Goal: Communication & Community: Answer question/provide support

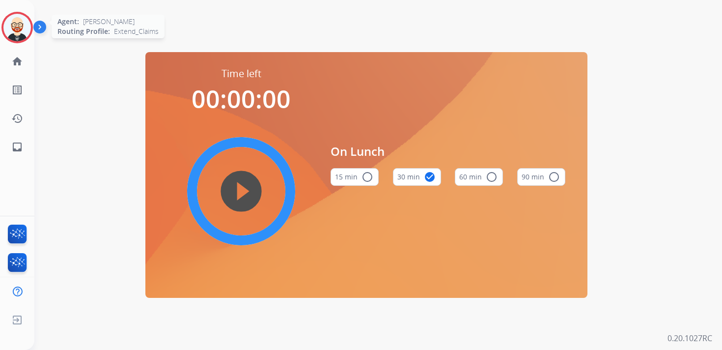
click at [20, 38] on img at bounding box center [17, 28] width 28 height 28
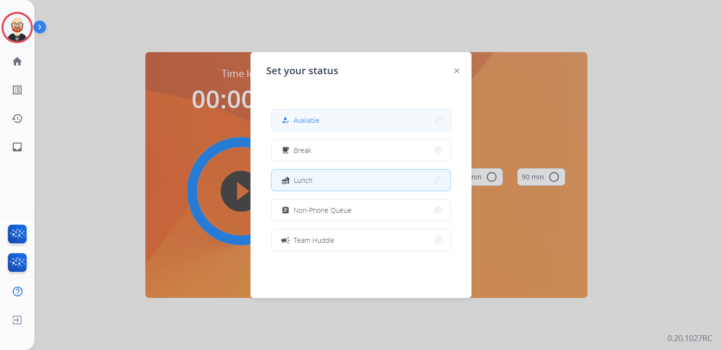
click at [320, 119] on span "Available" at bounding box center [307, 120] width 26 height 10
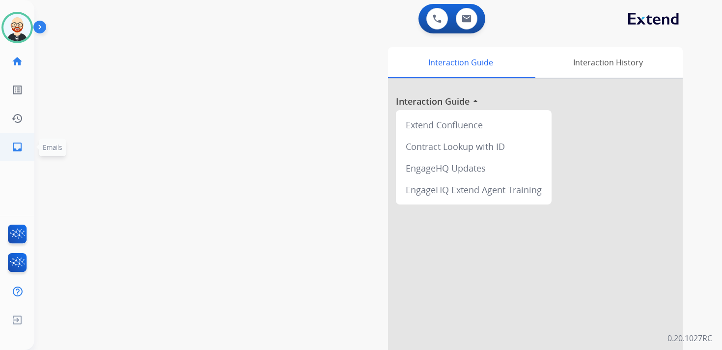
click at [14, 149] on mat-icon "inbox" at bounding box center [17, 147] width 12 height 12
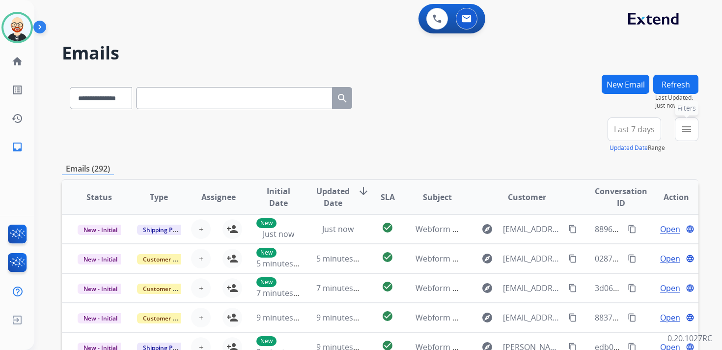
click at [687, 131] on mat-icon "menu" at bounding box center [687, 129] width 12 height 12
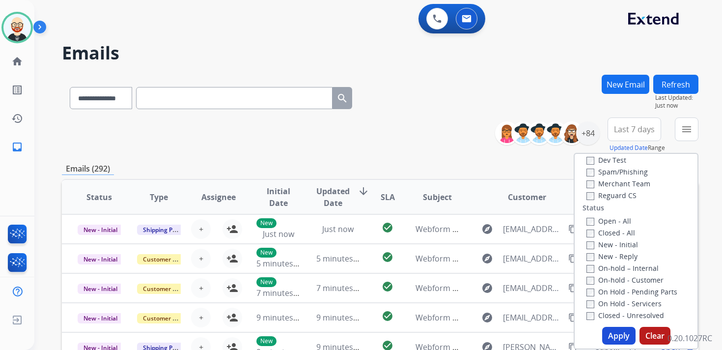
scroll to position [95, 0]
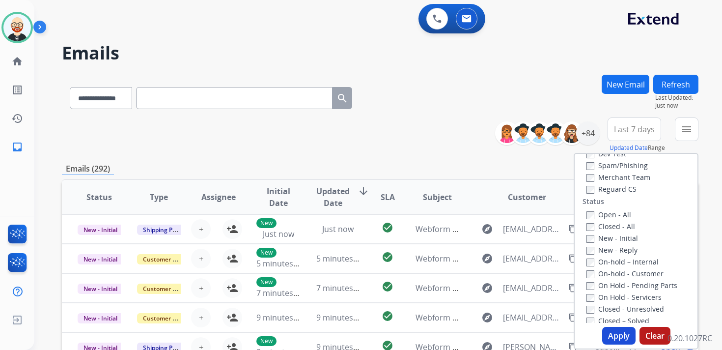
click at [594, 236] on label "New - Initial" at bounding box center [612, 237] width 52 height 9
click at [594, 251] on label "New - Reply" at bounding box center [611, 249] width 51 height 9
click at [608, 340] on button "Apply" at bounding box center [618, 336] width 33 height 18
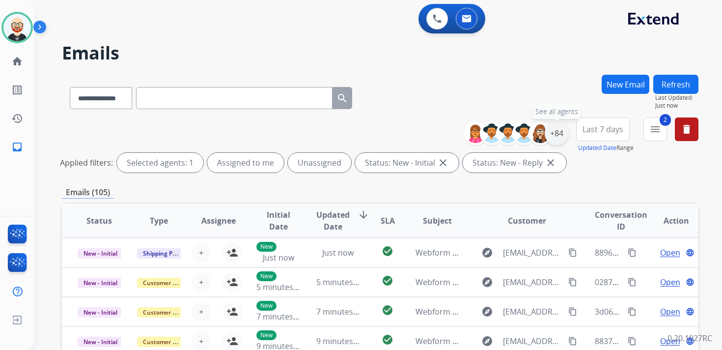
click at [556, 131] on div "+84" at bounding box center [557, 133] width 24 height 24
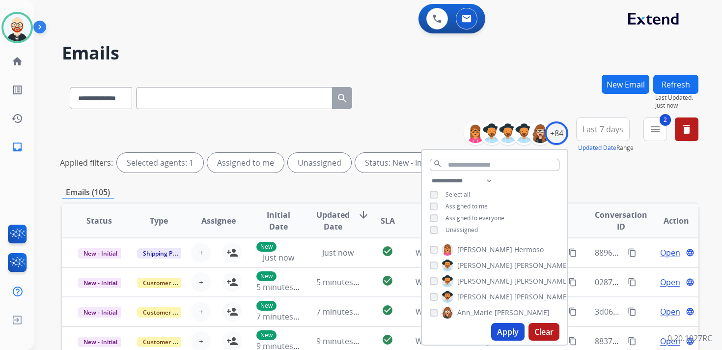
click at [451, 225] on span "Unassigned" at bounding box center [462, 229] width 32 height 8
click at [503, 335] on button "Apply" at bounding box center [507, 332] width 33 height 18
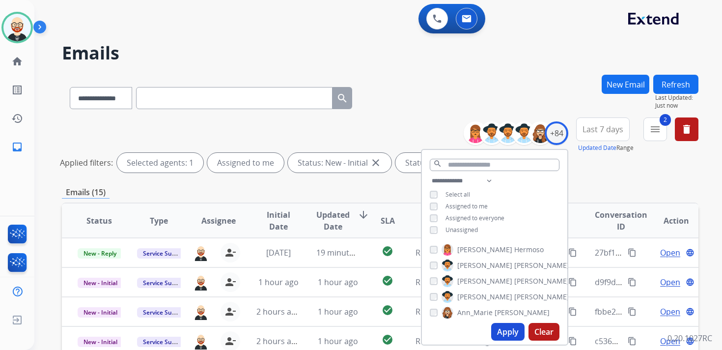
click at [603, 185] on div "**********" at bounding box center [380, 329] width 637 height 508
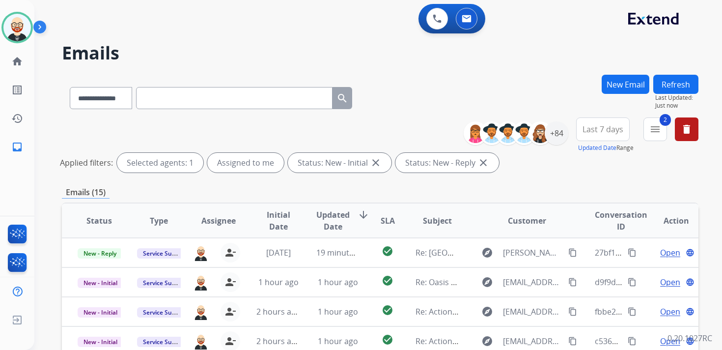
click at [603, 127] on span "Last 7 days" at bounding box center [603, 129] width 41 height 4
click at [602, 249] on div "Last 90 days" at bounding box center [600, 248] width 54 height 15
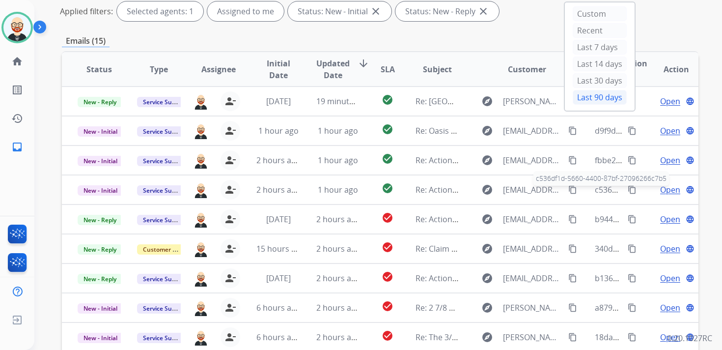
scroll to position [183, 0]
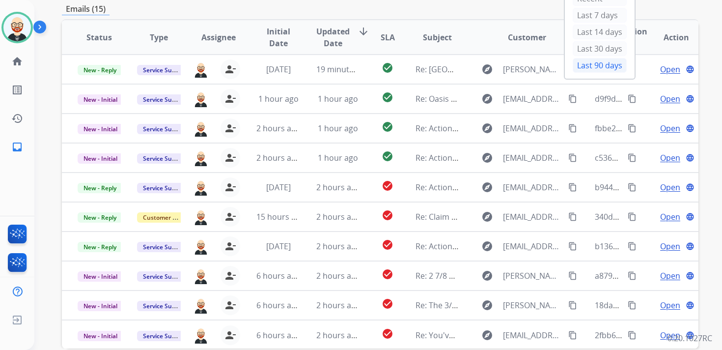
click at [707, 121] on div "**********" at bounding box center [378, 175] width 688 height 350
click at [328, 37] on span "Updated Date" at bounding box center [332, 38] width 33 height 24
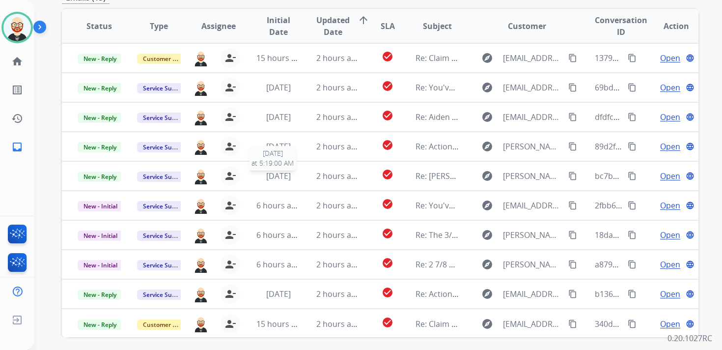
scroll to position [1, 0]
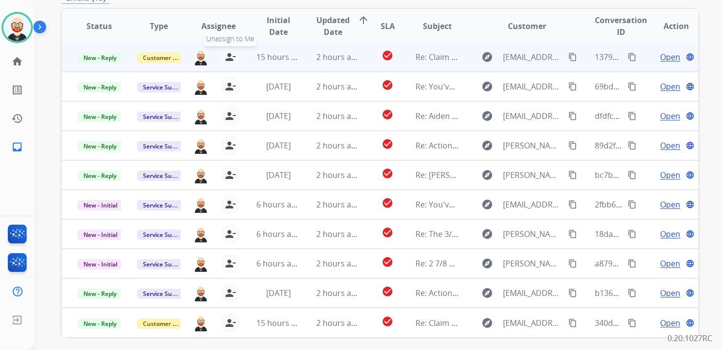
click at [231, 61] on mat-icon "person_remove" at bounding box center [230, 57] width 12 height 12
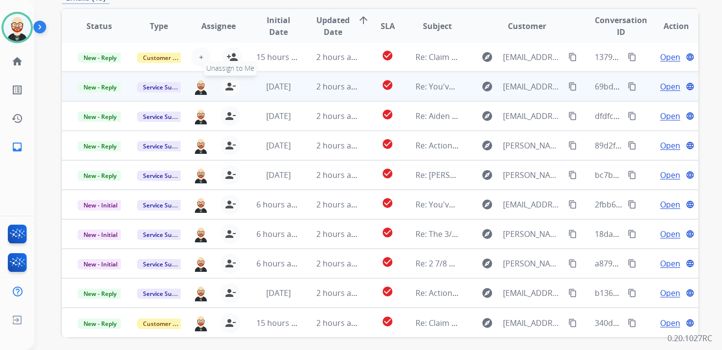
click at [230, 93] on button "person_remove Unassign to Me" at bounding box center [231, 87] width 20 height 20
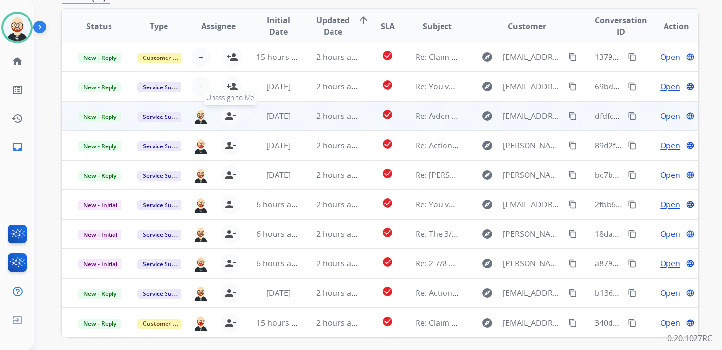
click at [229, 112] on mat-icon "person_remove" at bounding box center [230, 116] width 12 height 12
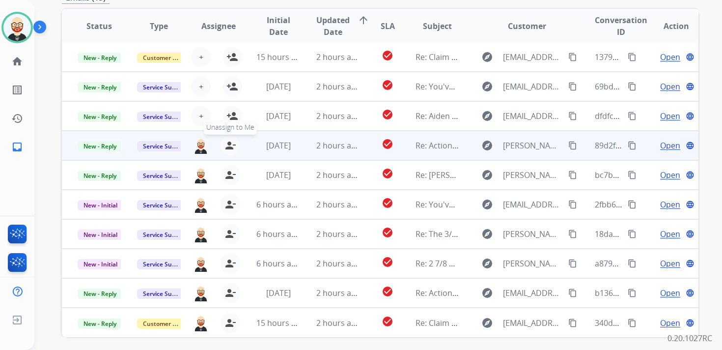
click at [229, 152] on button "person_remove Unassign to Me" at bounding box center [231, 146] width 20 height 20
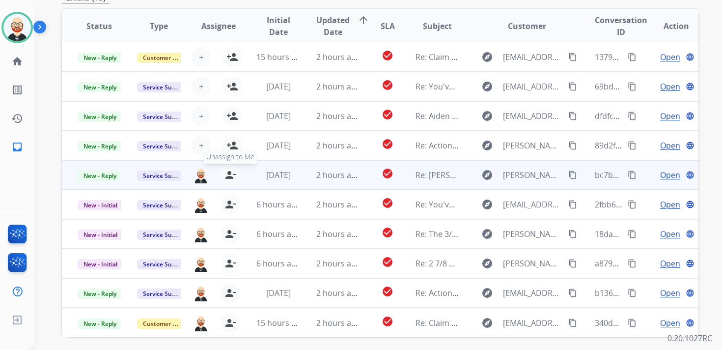
click at [228, 178] on mat-icon "person_remove" at bounding box center [230, 175] width 12 height 12
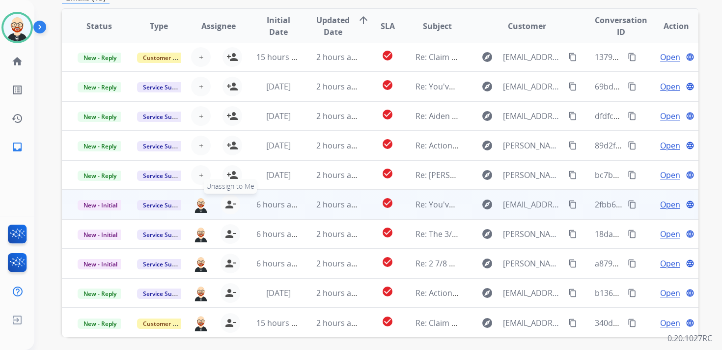
click at [228, 209] on mat-icon "person_remove" at bounding box center [230, 204] width 12 height 12
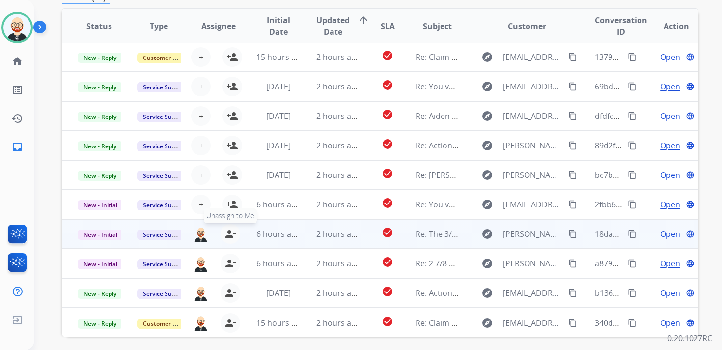
click at [226, 232] on mat-icon "person_remove" at bounding box center [230, 234] width 12 height 12
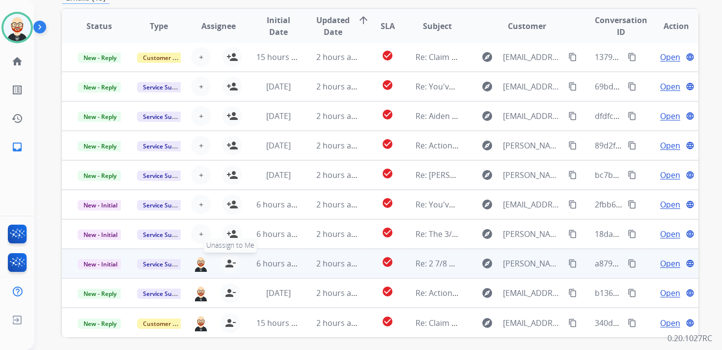
click at [227, 261] on mat-icon "person_remove" at bounding box center [230, 263] width 12 height 12
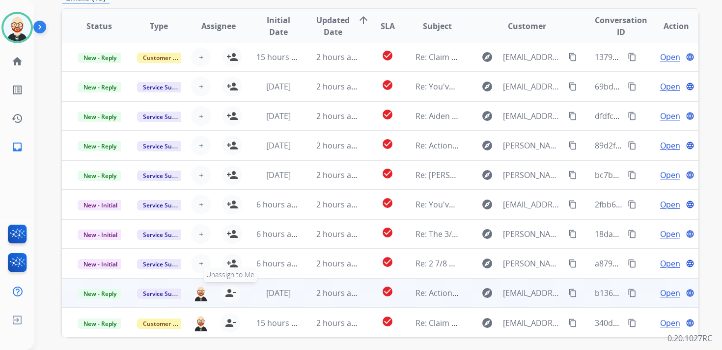
click at [226, 291] on mat-icon "person_remove" at bounding box center [230, 293] width 12 height 12
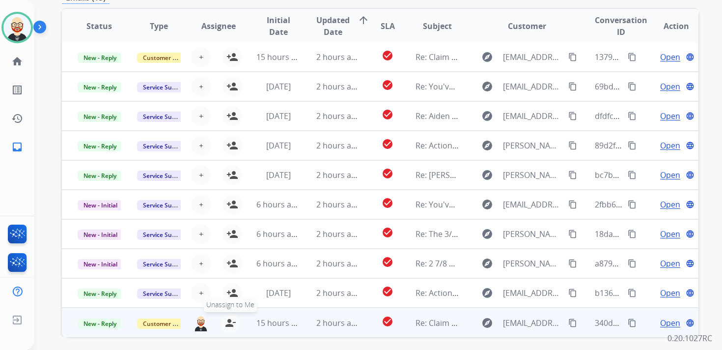
click at [226, 327] on mat-icon "person_remove" at bounding box center [230, 323] width 12 height 12
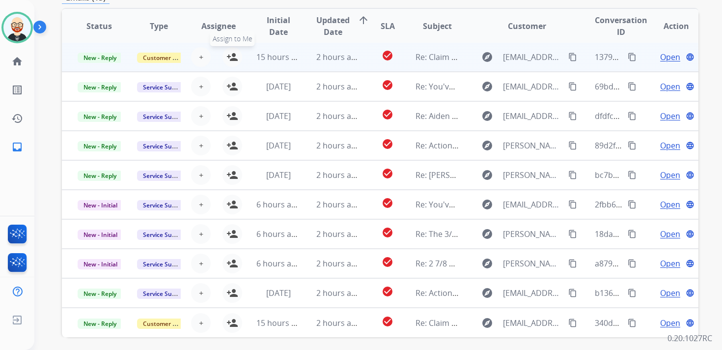
click at [230, 60] on mat-icon "person_add" at bounding box center [232, 57] width 12 height 12
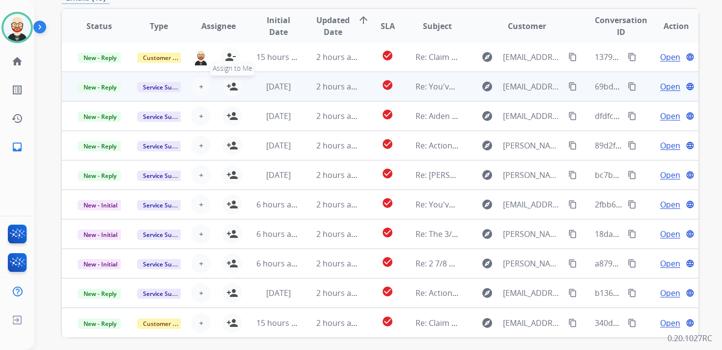
click at [230, 84] on mat-icon "person_add" at bounding box center [232, 87] width 12 height 12
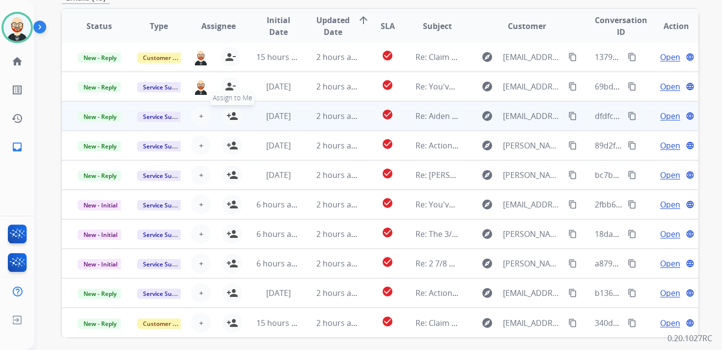
click at [231, 113] on mat-icon "person_add" at bounding box center [232, 116] width 12 height 12
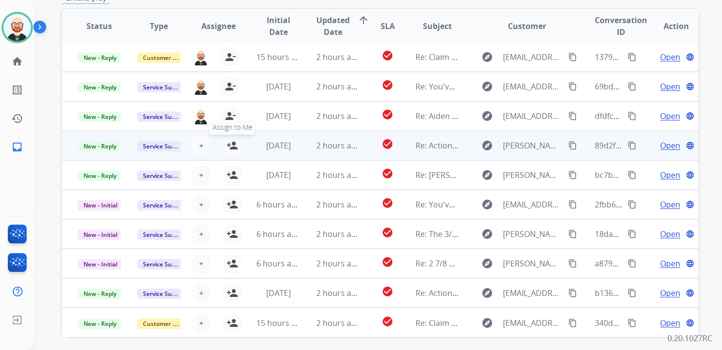
click at [232, 151] on button "person_add Assign to Me" at bounding box center [233, 146] width 20 height 20
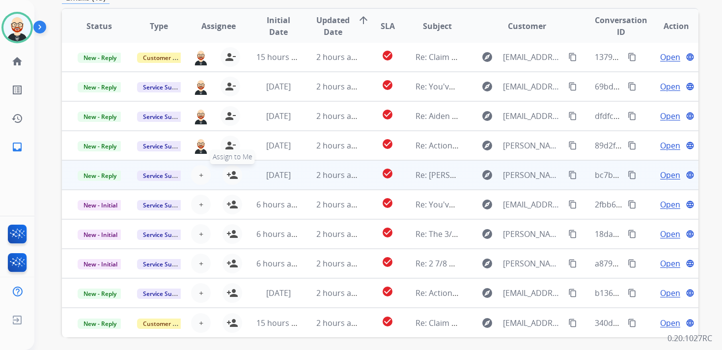
click at [231, 175] on mat-icon "person_add" at bounding box center [232, 175] width 12 height 12
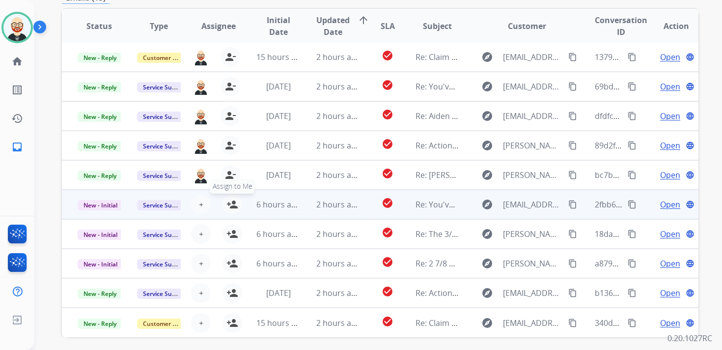
click at [231, 204] on mat-icon "person_add" at bounding box center [232, 204] width 12 height 12
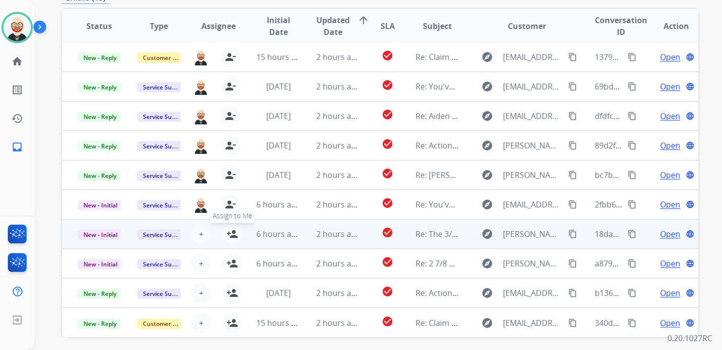
click at [229, 231] on mat-icon "person_add" at bounding box center [232, 234] width 12 height 12
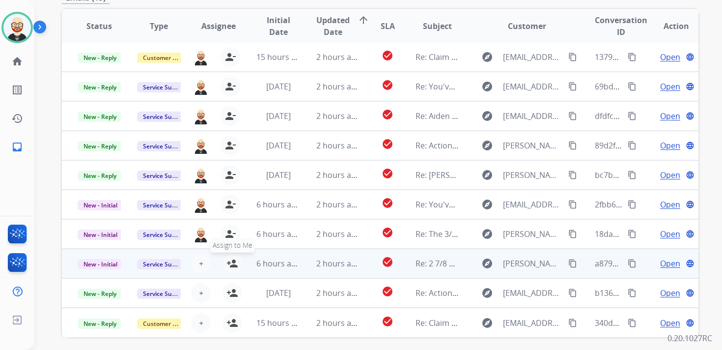
click at [229, 265] on mat-icon "person_add" at bounding box center [232, 263] width 12 height 12
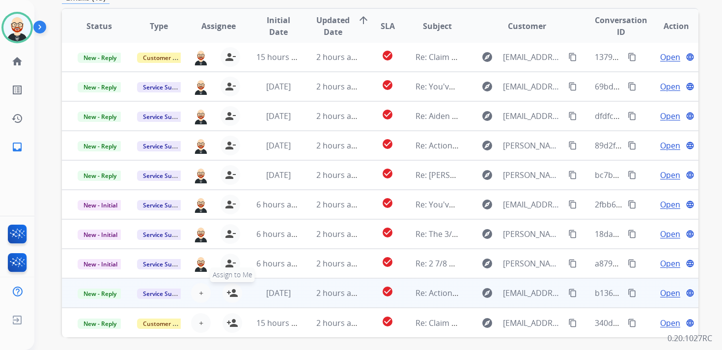
click at [229, 297] on mat-icon "person_add" at bounding box center [232, 293] width 12 height 12
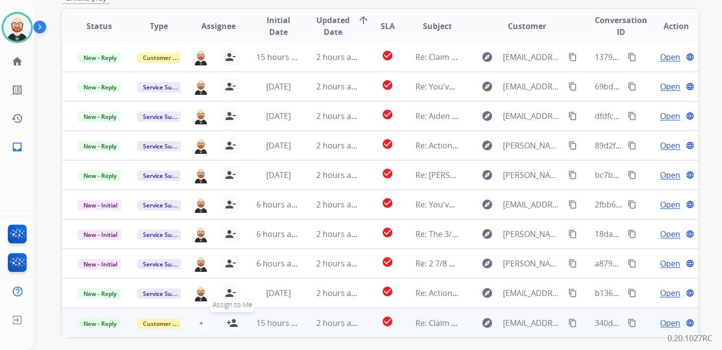
click at [233, 325] on mat-icon "person_add" at bounding box center [232, 323] width 12 height 12
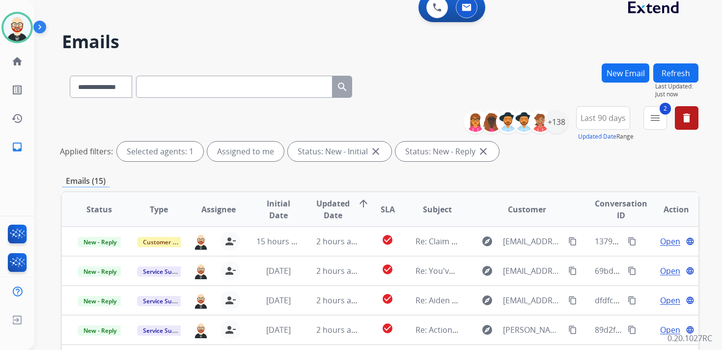
scroll to position [0, 0]
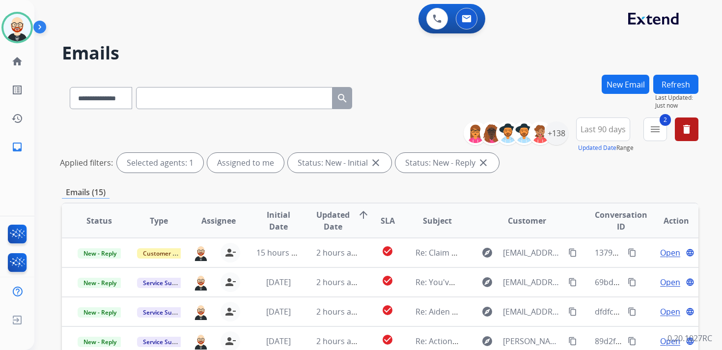
click at [670, 83] on button "Refresh" at bounding box center [675, 84] width 45 height 19
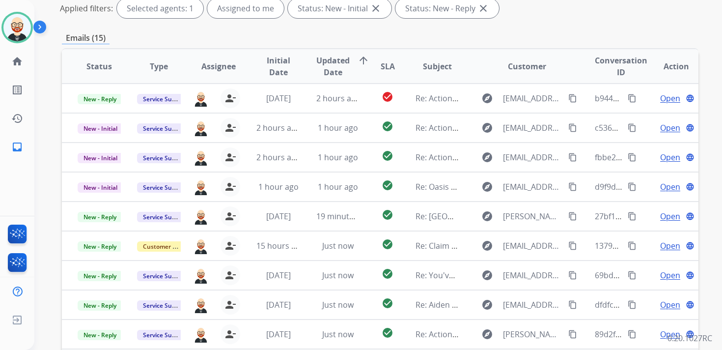
scroll to position [157, 0]
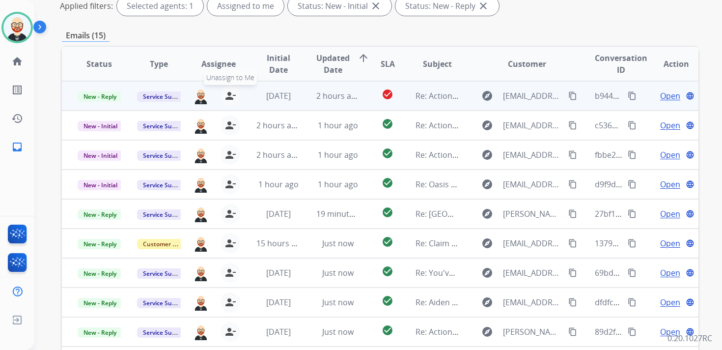
click at [229, 94] on mat-icon "person_remove" at bounding box center [230, 96] width 12 height 12
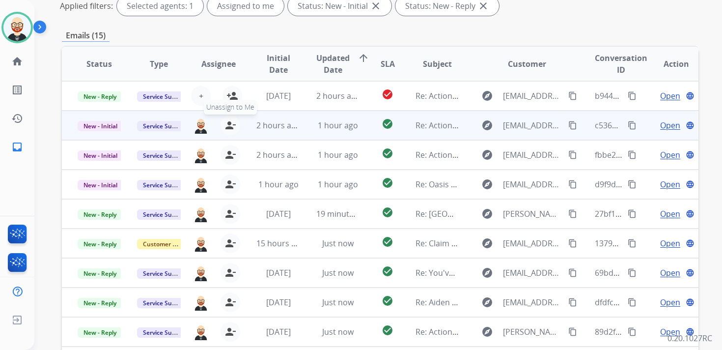
click at [226, 124] on mat-icon "person_remove" at bounding box center [230, 125] width 12 height 12
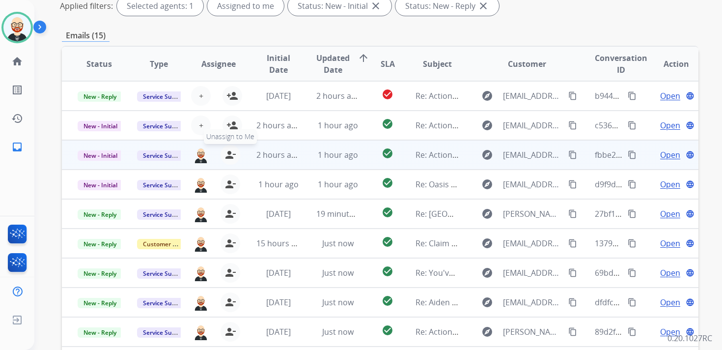
click at [225, 155] on mat-icon "person_remove" at bounding box center [230, 155] width 12 height 12
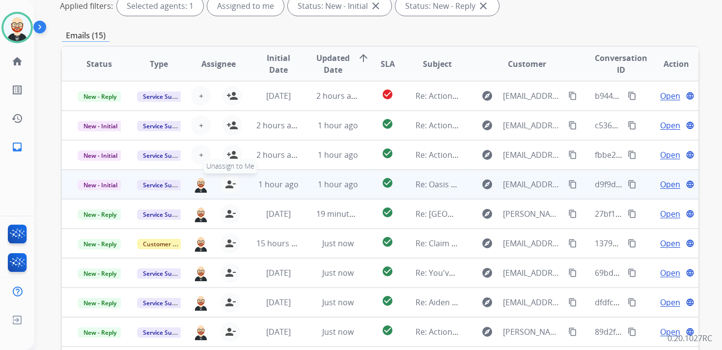
click at [226, 190] on mat-icon "person_remove" at bounding box center [230, 184] width 12 height 12
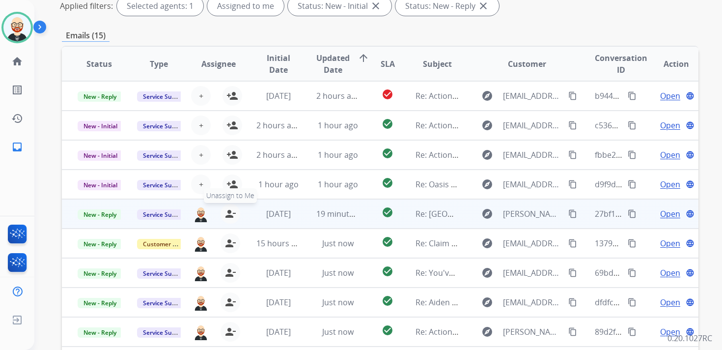
click at [227, 216] on mat-icon "person_remove" at bounding box center [230, 214] width 12 height 12
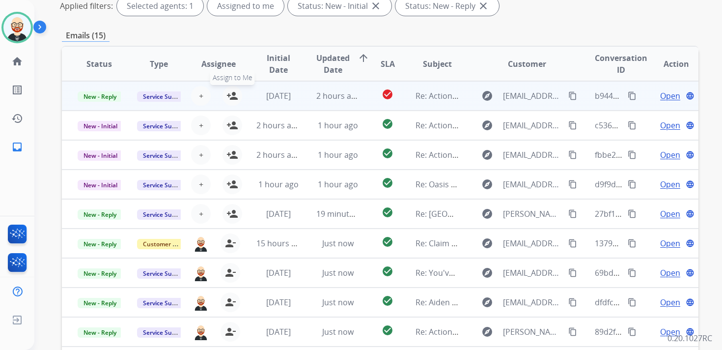
click at [230, 99] on mat-icon "person_add" at bounding box center [232, 96] width 12 height 12
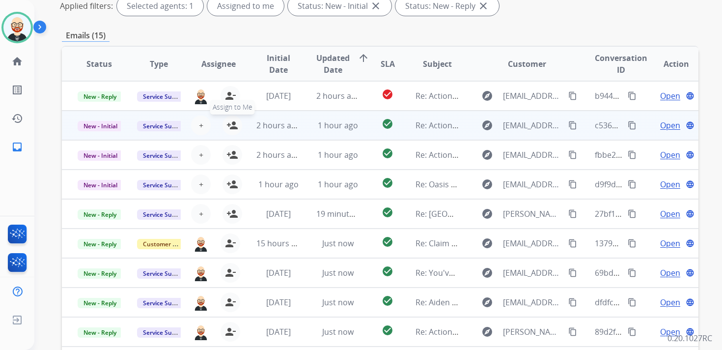
click at [230, 124] on mat-icon "person_add" at bounding box center [232, 125] width 12 height 12
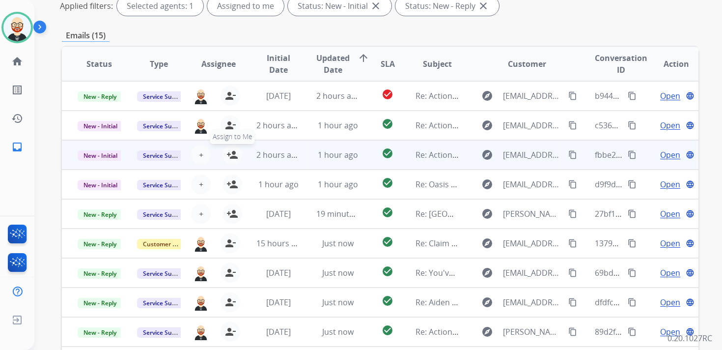
click at [230, 152] on mat-icon "person_add" at bounding box center [232, 155] width 12 height 12
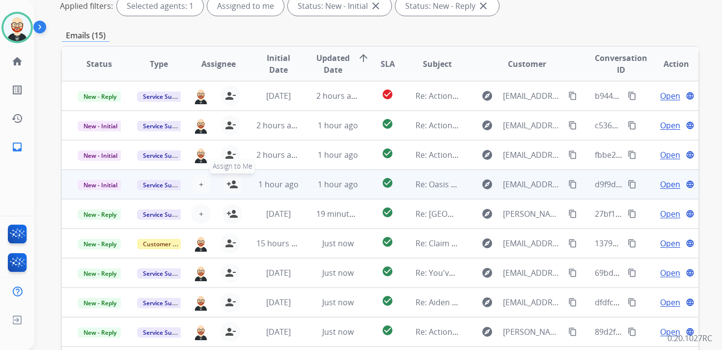
click at [230, 180] on mat-icon "person_add" at bounding box center [232, 184] width 12 height 12
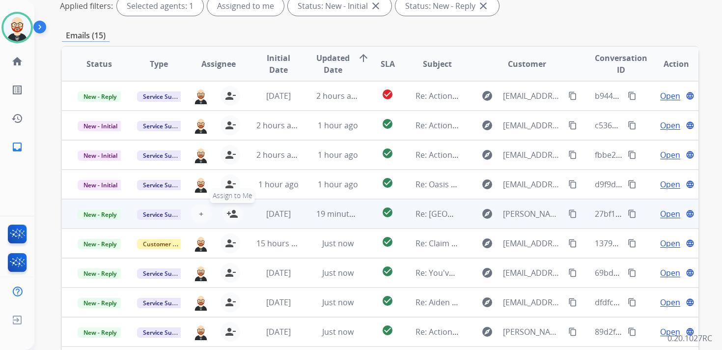
click at [230, 213] on mat-icon "person_add" at bounding box center [232, 214] width 12 height 12
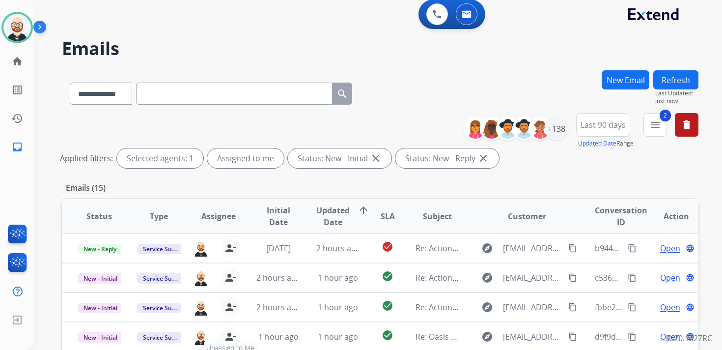
scroll to position [0, 0]
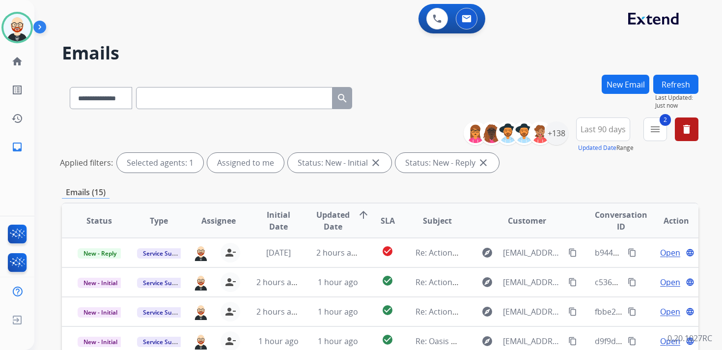
click at [684, 83] on button "Refresh" at bounding box center [675, 84] width 45 height 19
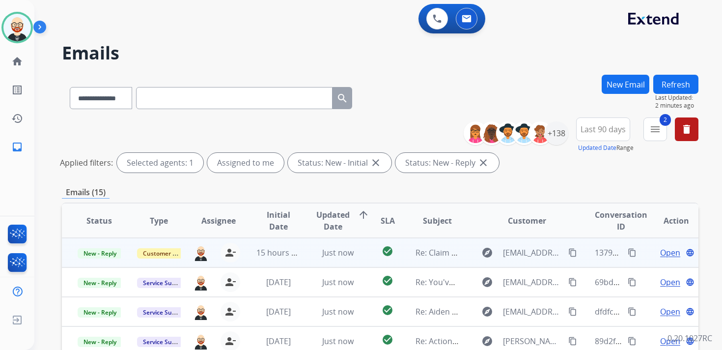
click at [660, 254] on span "Open" at bounding box center [670, 253] width 20 height 12
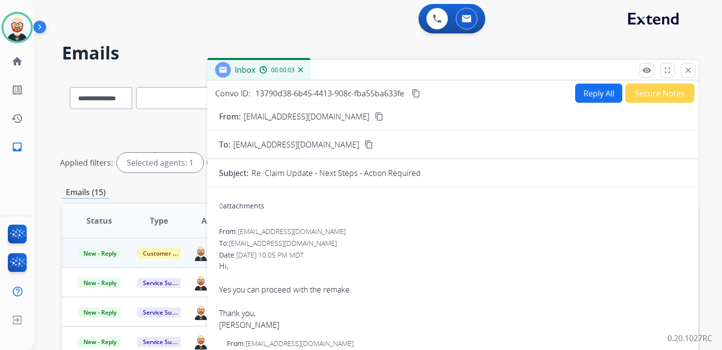
click at [375, 118] on mat-icon "content_copy" at bounding box center [379, 116] width 9 height 9
click at [584, 95] on button "Reply All" at bounding box center [598, 93] width 47 height 19
select select "**********"
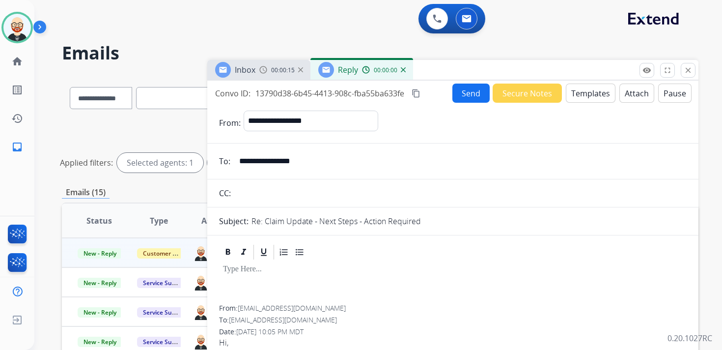
click at [255, 282] on div at bounding box center [453, 283] width 468 height 44
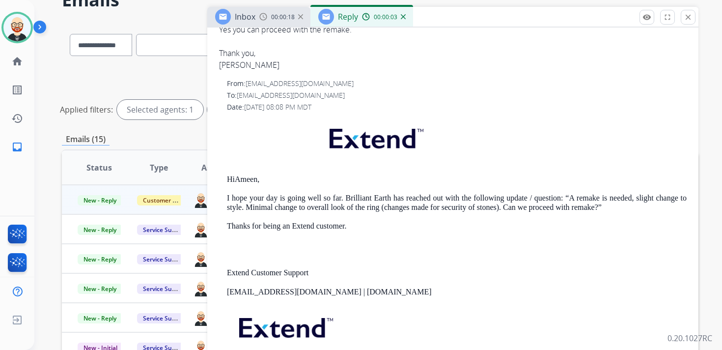
scroll to position [55, 0]
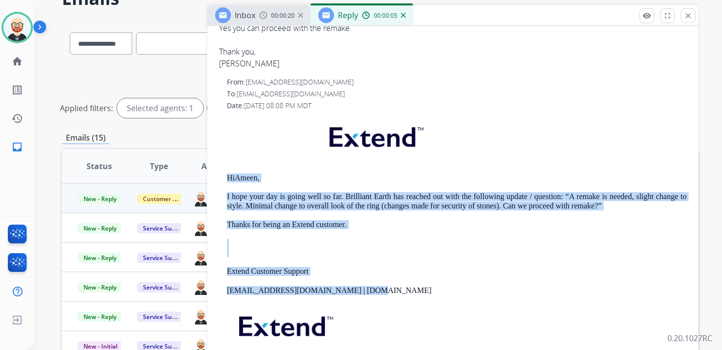
drag, startPoint x: 380, startPoint y: 294, endPoint x: 223, endPoint y: 166, distance: 202.8
click at [223, 166] on div "From: support@extend.com To: razin12@gmail.com Date: 08/21/2025 - 08:08 PM MDT …" at bounding box center [453, 236] width 468 height 319
copy div "Hi Ameen, I hope your day is going well so far. Brilliant Earth has reached out…"
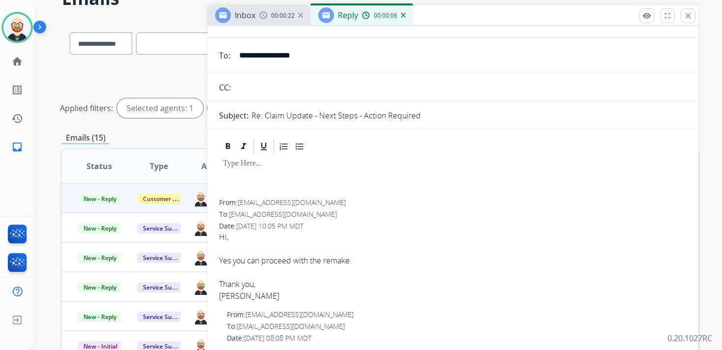
scroll to position [49, 0]
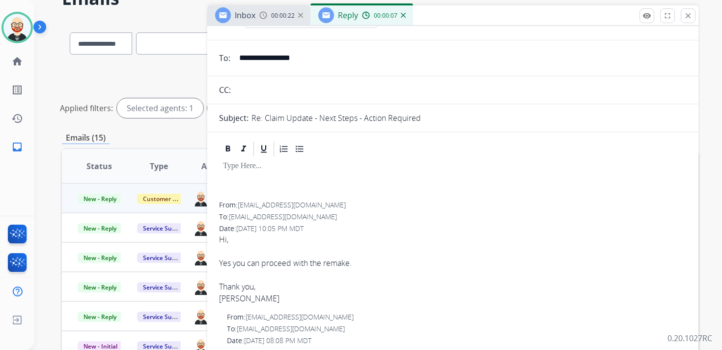
click at [235, 177] on div at bounding box center [453, 180] width 468 height 44
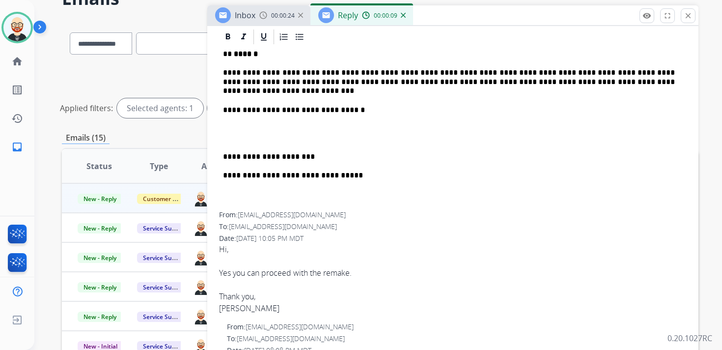
scroll to position [162, 0]
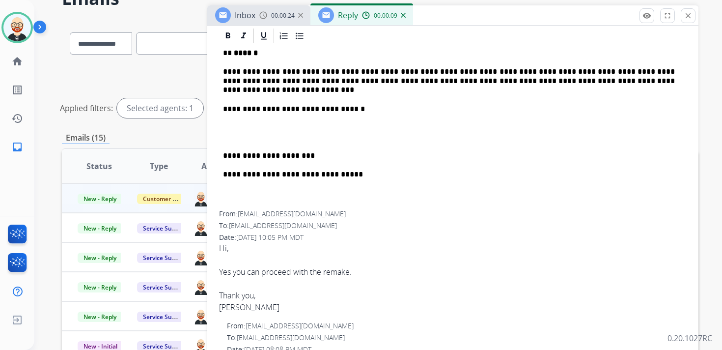
click at [224, 307] on div "Razin Shaikh" at bounding box center [453, 307] width 468 height 12
copy div "Razin"
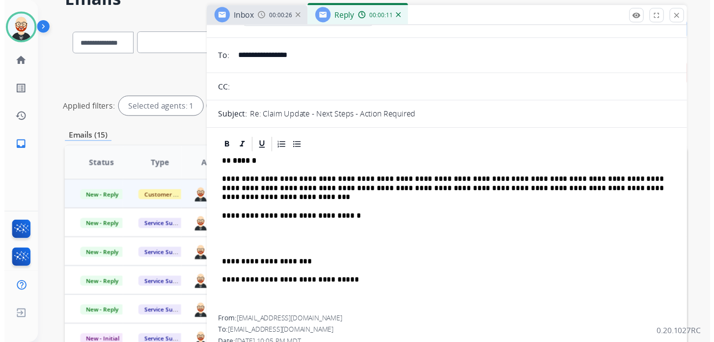
scroll to position [0, 0]
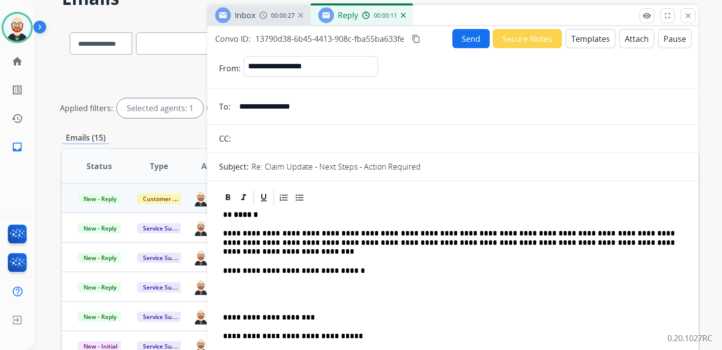
click at [250, 218] on strong "******" at bounding box center [246, 214] width 24 height 7
paste div
click at [287, 240] on p "**********" at bounding box center [449, 242] width 452 height 27
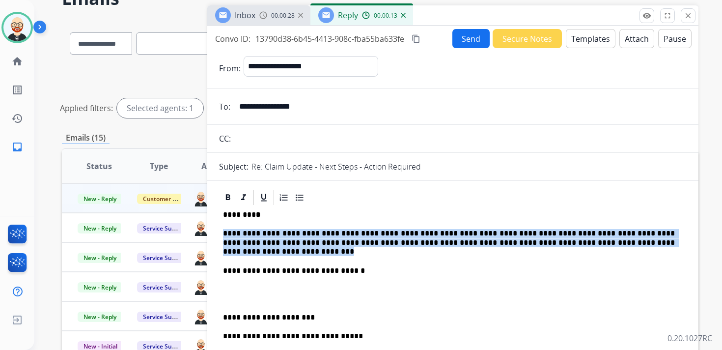
click at [287, 240] on p "**********" at bounding box center [449, 242] width 452 height 27
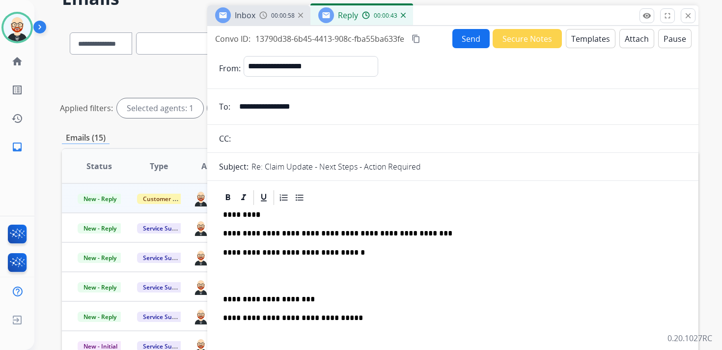
click at [460, 35] on button "Send" at bounding box center [470, 38] width 37 height 19
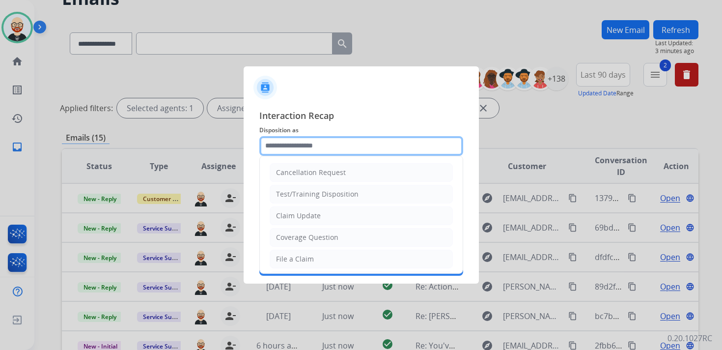
click at [366, 142] on input "text" at bounding box center [361, 146] width 204 height 20
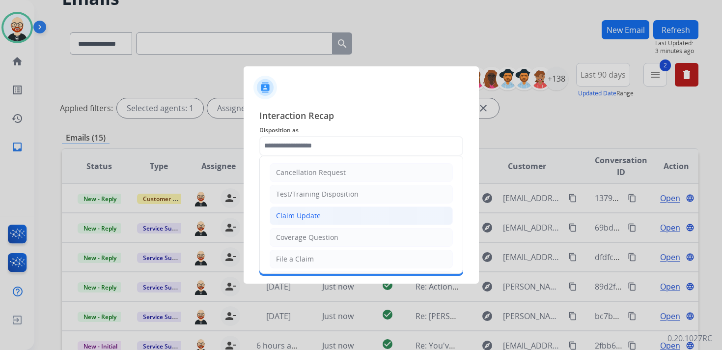
click at [344, 216] on li "Claim Update" at bounding box center [361, 215] width 183 height 19
type input "**********"
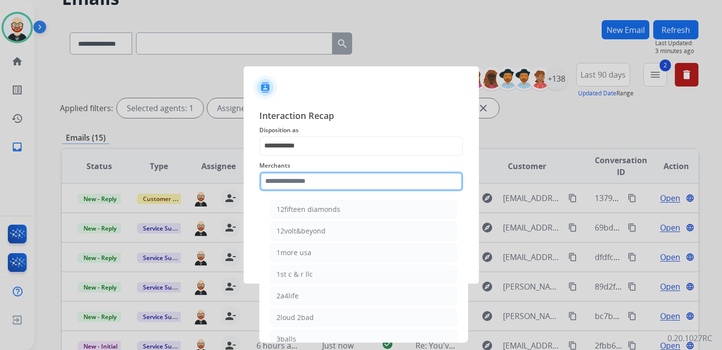
click at [323, 190] on input "text" at bounding box center [361, 181] width 204 height 20
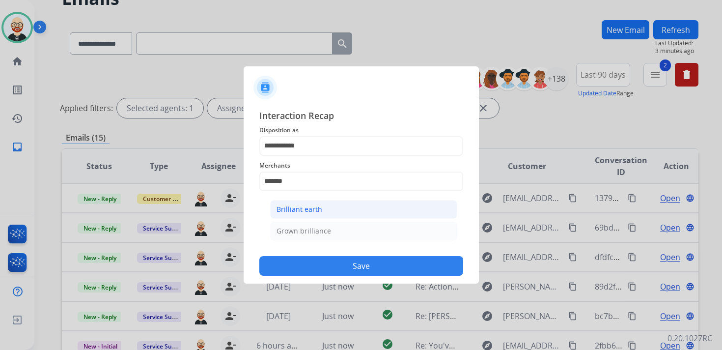
click at [316, 206] on div "Brilliant earth" at bounding box center [300, 209] width 46 height 10
type input "**********"
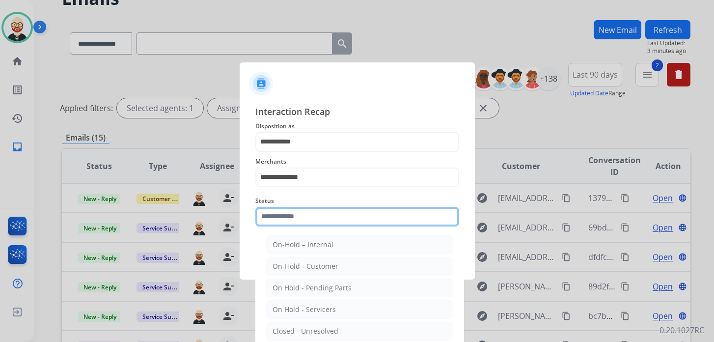
click at [312, 226] on div "Status On-Hold – Internal On-Hold - Customer On Hold - Pending Parts On Hold - …" at bounding box center [357, 210] width 204 height 39
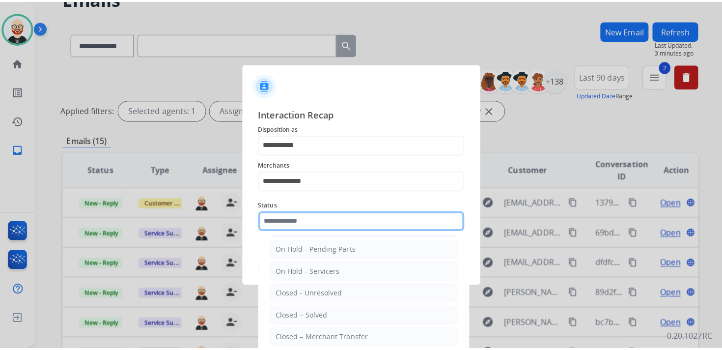
scroll to position [44, 0]
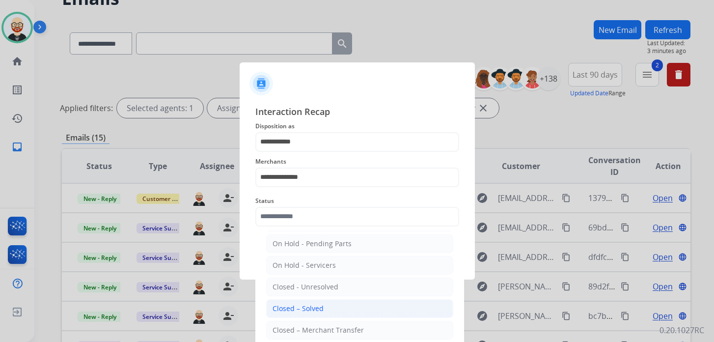
click at [307, 304] on div "Closed – Solved" at bounding box center [298, 309] width 51 height 10
type input "**********"
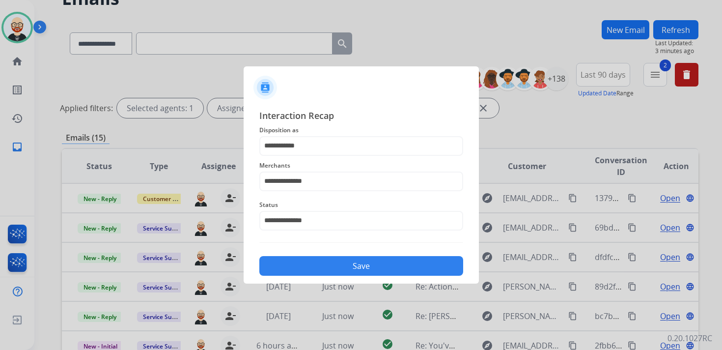
click at [352, 261] on button "Save" at bounding box center [361, 266] width 204 height 20
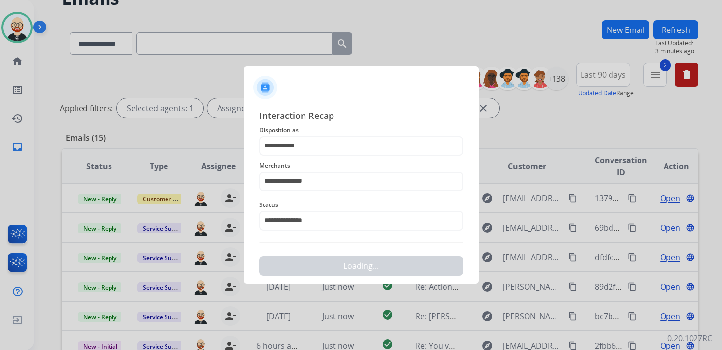
scroll to position [0, 0]
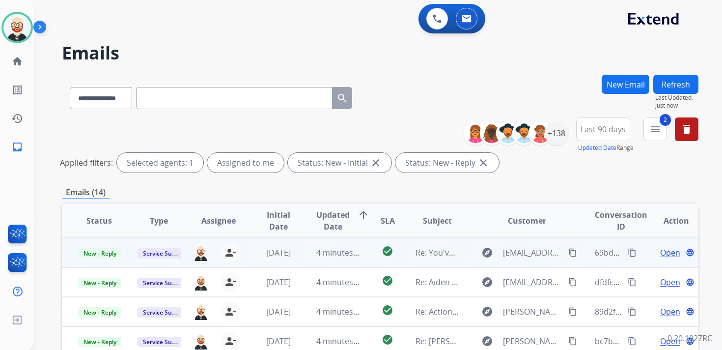
click at [660, 250] on span "Open" at bounding box center [670, 253] width 20 height 12
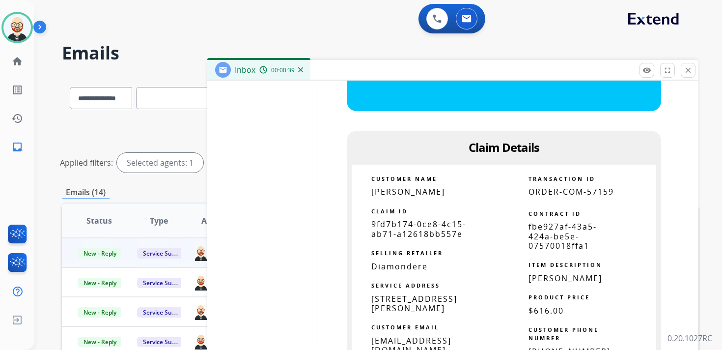
scroll to position [2606, 0]
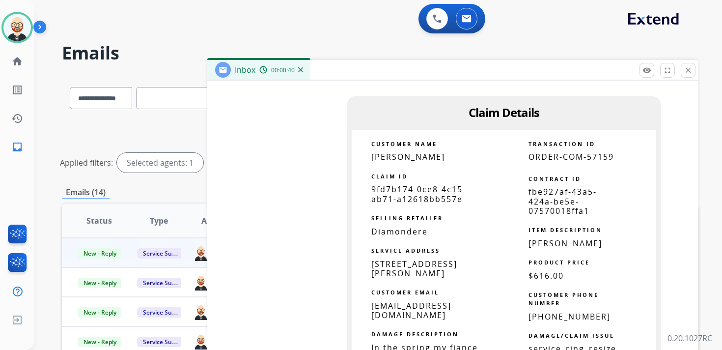
click at [419, 184] on span "9fd7b174-0ce8-4c15-ab71-a12618bb557e" at bounding box center [418, 194] width 95 height 20
copy tbody
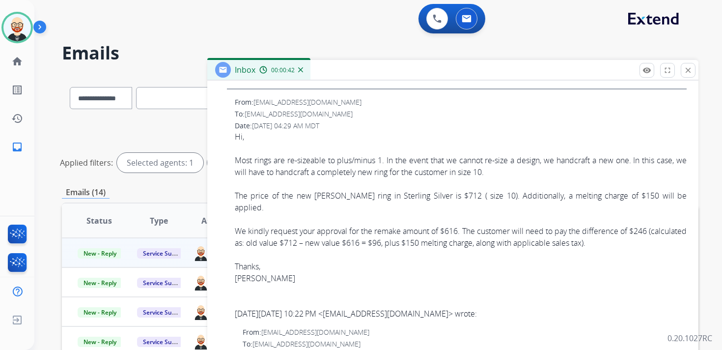
scroll to position [0, 0]
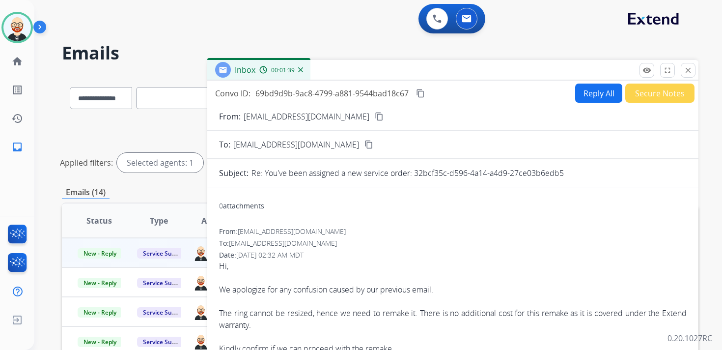
click at [590, 94] on button "Reply All" at bounding box center [598, 93] width 47 height 19
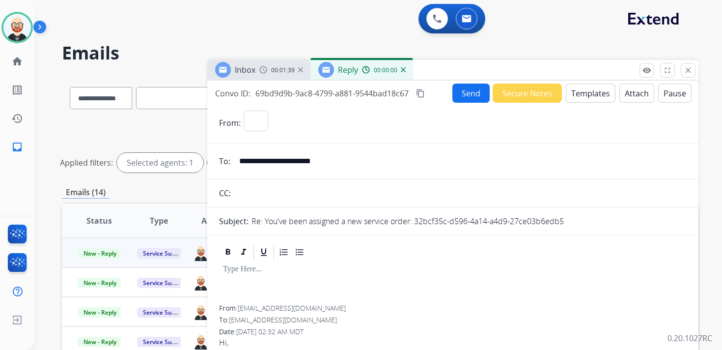
select select "**********"
click at [277, 278] on div at bounding box center [453, 283] width 468 height 44
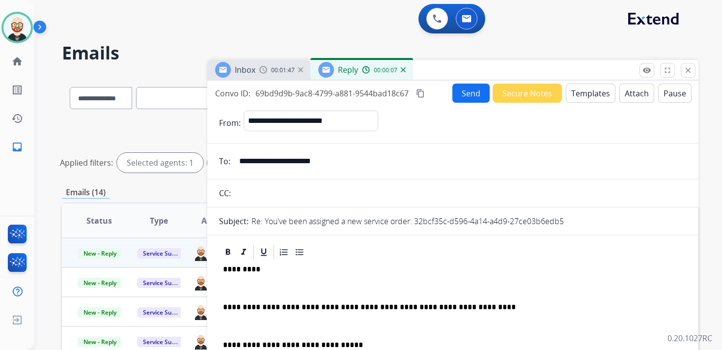
scroll to position [2, 0]
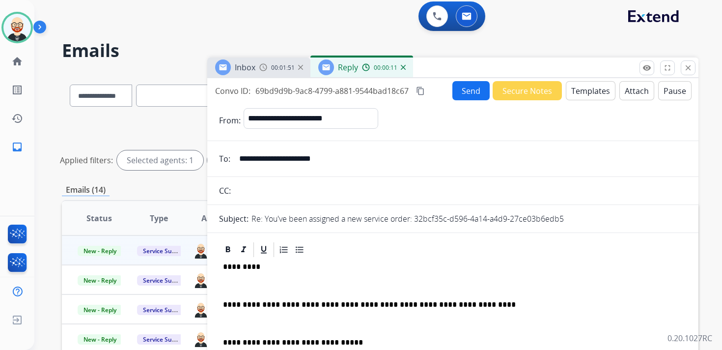
click at [478, 301] on p "**********" at bounding box center [449, 304] width 452 height 9
click at [461, 304] on p "**********" at bounding box center [449, 304] width 452 height 9
click at [327, 289] on p at bounding box center [453, 285] width 460 height 9
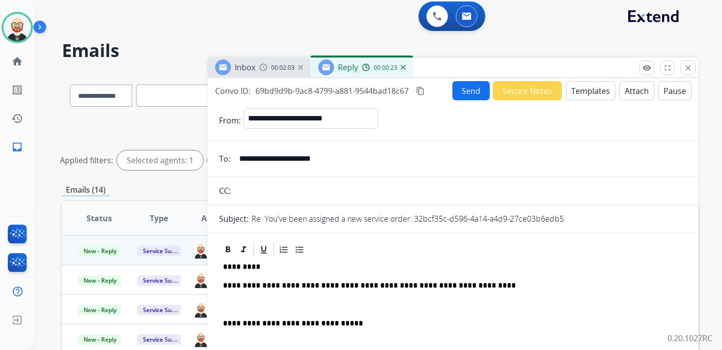
click at [277, 304] on p at bounding box center [453, 304] width 460 height 9
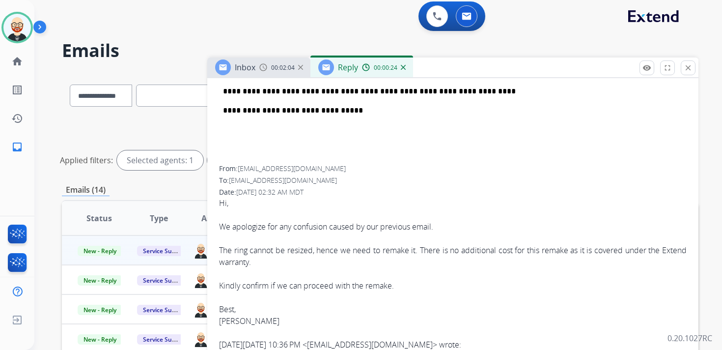
scroll to position [206, 0]
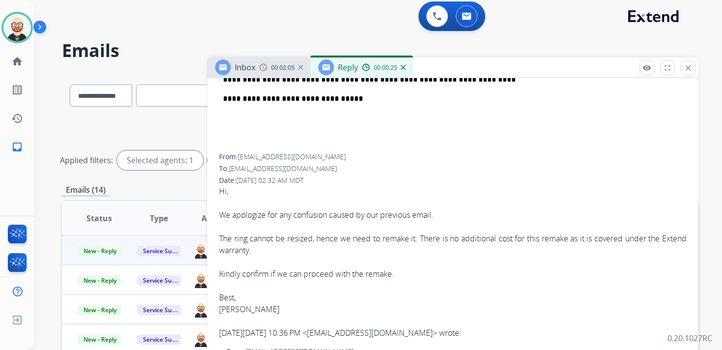
click at [232, 309] on div "Hi, We apologize for any confusion caused by our previous email. The ring canno…" at bounding box center [453, 261] width 468 height 153
copy div "Diana"
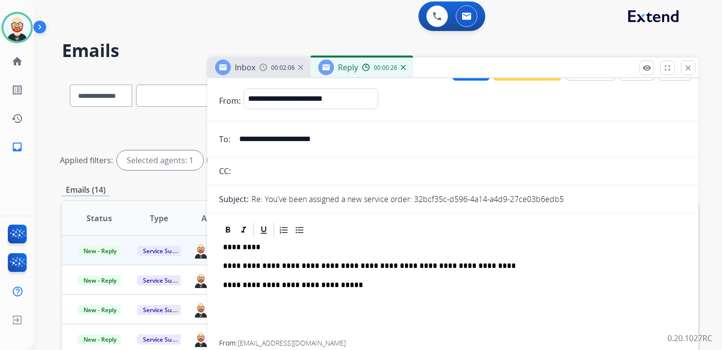
scroll to position [0, 0]
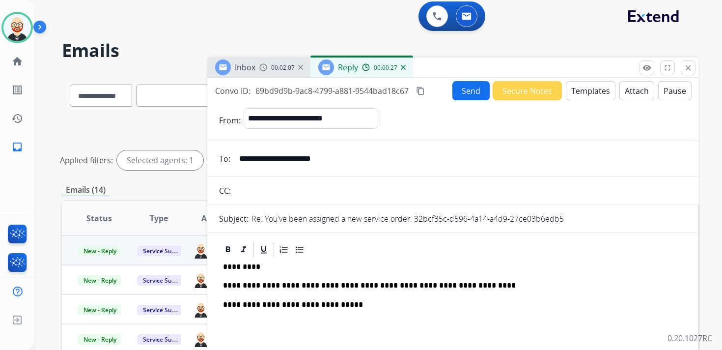
click at [244, 267] on p "*********" at bounding box center [449, 266] width 452 height 9
click at [485, 283] on p "**********" at bounding box center [449, 285] width 452 height 9
click at [465, 93] on button "Send" at bounding box center [470, 90] width 37 height 19
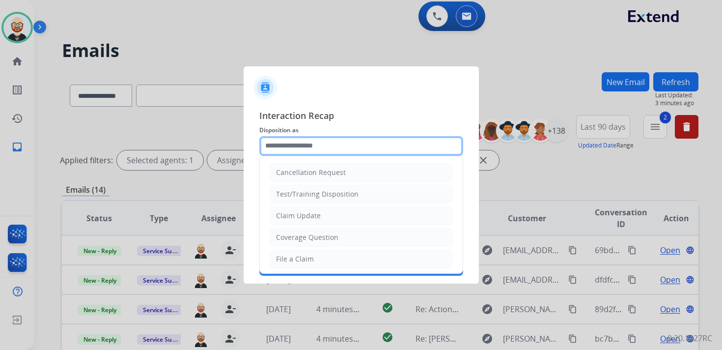
click at [326, 144] on input "text" at bounding box center [361, 146] width 204 height 20
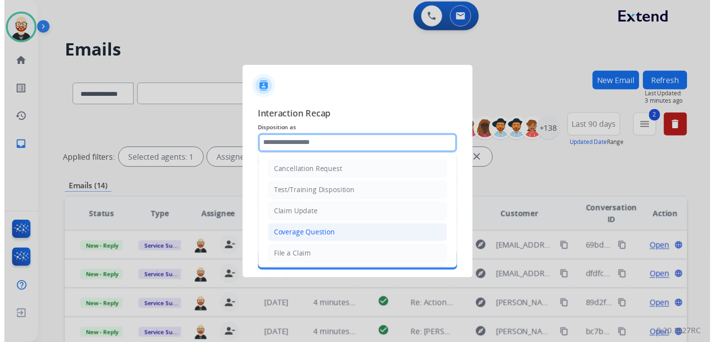
scroll to position [147, 0]
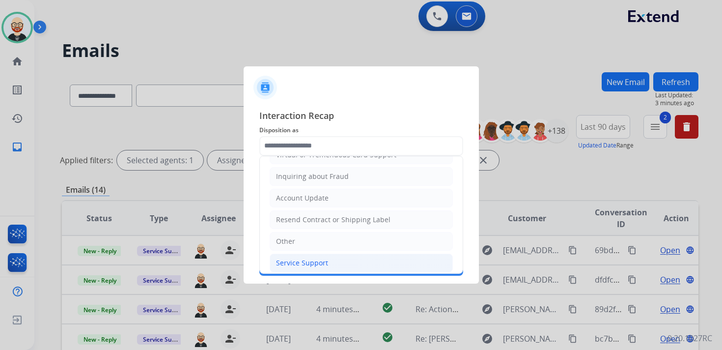
click at [307, 258] on div "Service Support" at bounding box center [302, 263] width 52 height 10
type input "**********"
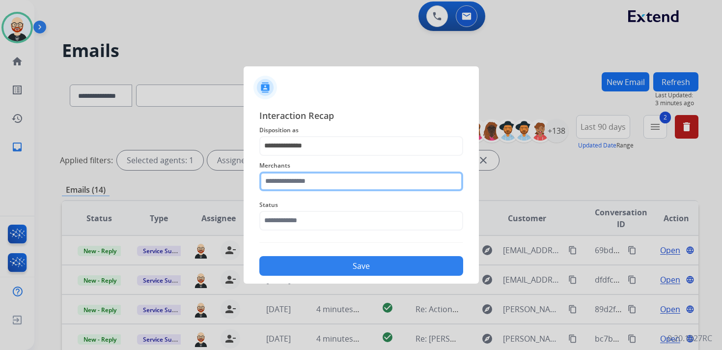
click at [304, 181] on input "text" at bounding box center [361, 181] width 204 height 20
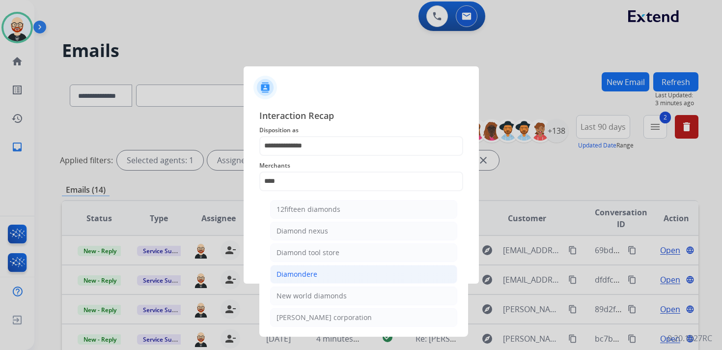
click at [307, 271] on div "Diamondere" at bounding box center [297, 274] width 41 height 10
type input "**********"
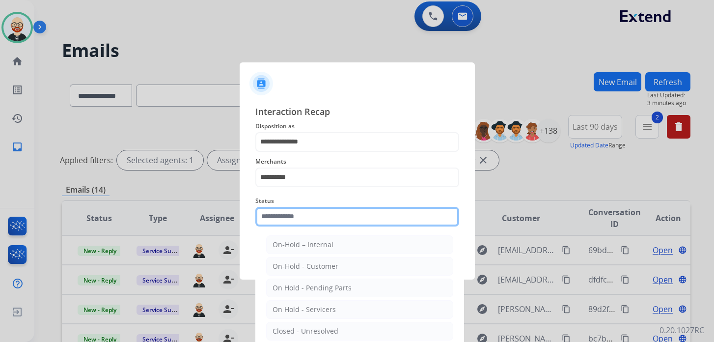
click at [307, 227] on div "Status On-Hold – Internal On-Hold - Customer On Hold - Pending Parts On Hold - …" at bounding box center [357, 210] width 204 height 39
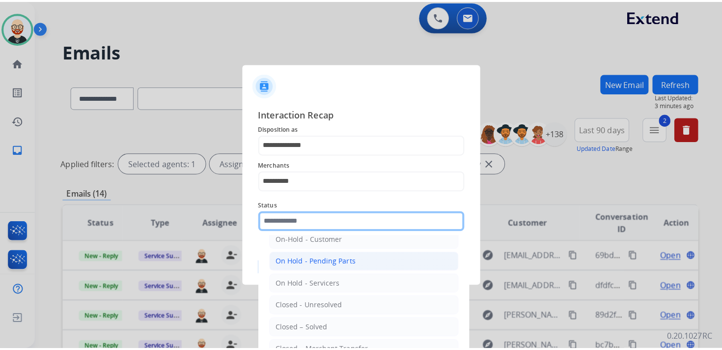
scroll to position [35, 0]
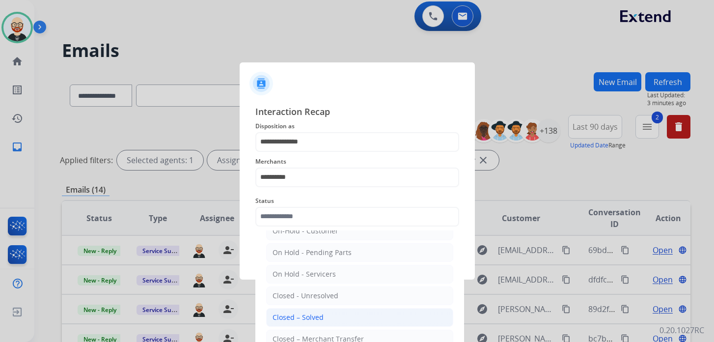
click at [301, 312] on div "Closed – Solved" at bounding box center [298, 317] width 51 height 10
type input "**********"
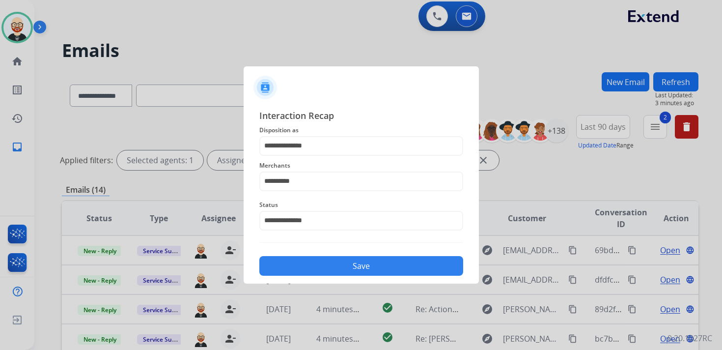
click at [312, 266] on button "Save" at bounding box center [361, 266] width 204 height 20
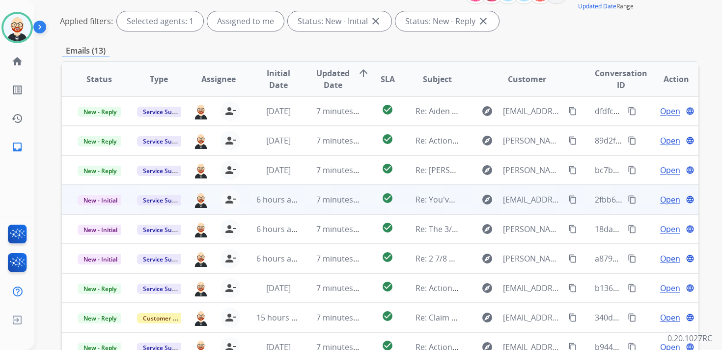
scroll to position [0, 0]
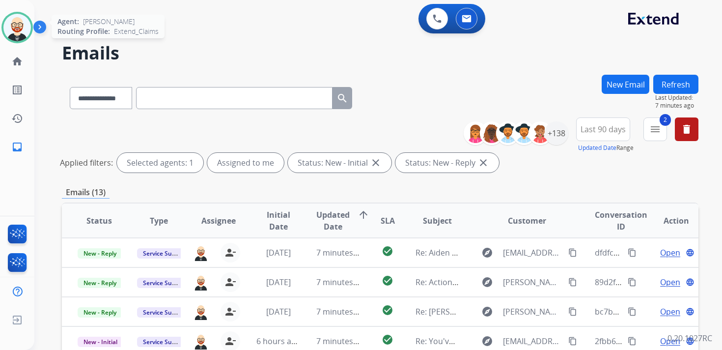
click at [13, 29] on img at bounding box center [17, 28] width 28 height 28
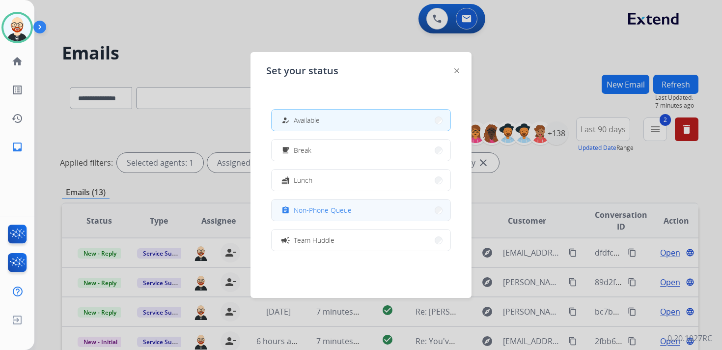
click at [308, 209] on span "Non-Phone Queue" at bounding box center [323, 210] width 58 height 10
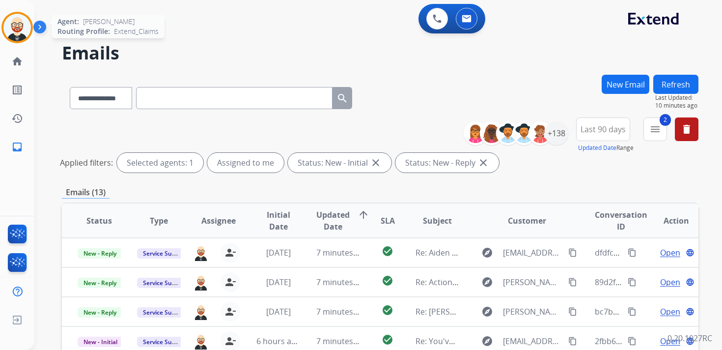
click at [26, 31] on img at bounding box center [17, 28] width 28 height 28
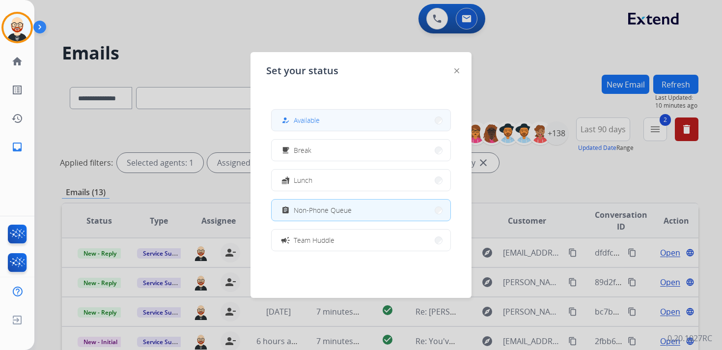
click at [301, 116] on span "Available" at bounding box center [307, 120] width 26 height 10
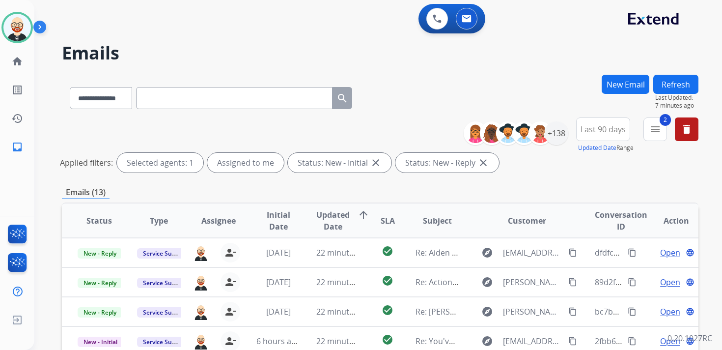
click at [679, 85] on button "Refresh" at bounding box center [675, 84] width 45 height 19
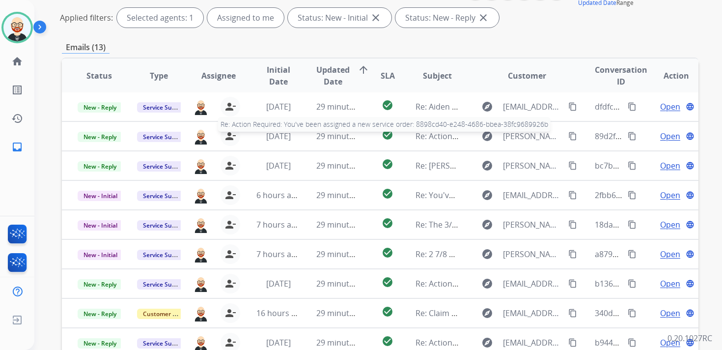
scroll to position [233, 0]
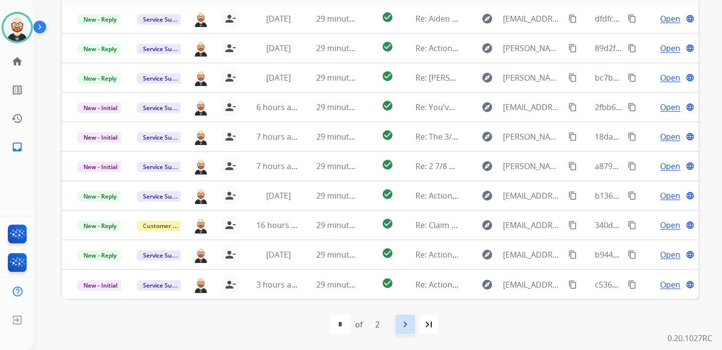
click at [403, 324] on mat-icon "navigate_next" at bounding box center [405, 324] width 12 height 12
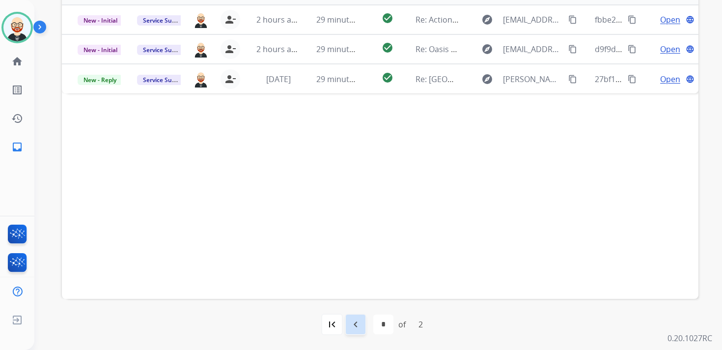
click at [358, 324] on mat-icon "navigate_before" at bounding box center [356, 324] width 12 height 12
select select "*"
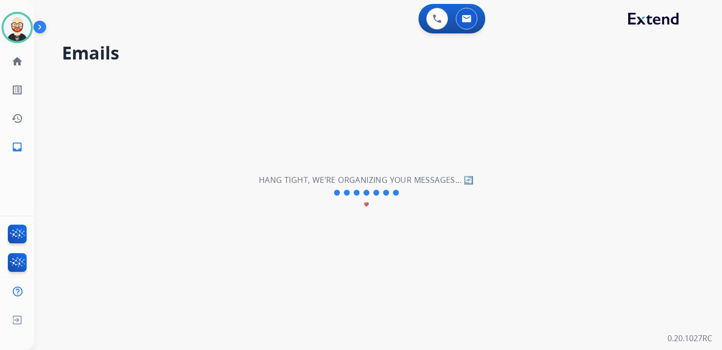
scroll to position [0, 0]
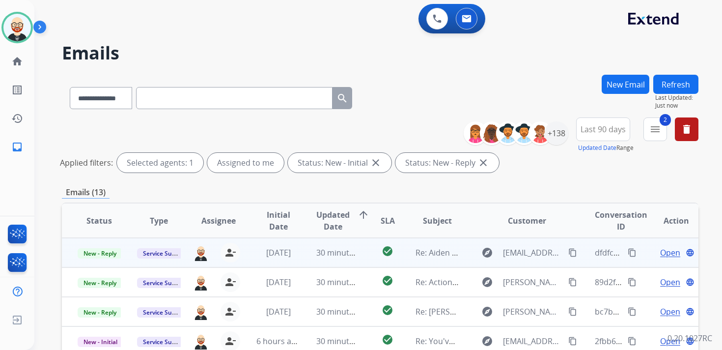
click at [660, 251] on span "Open" at bounding box center [670, 253] width 20 height 12
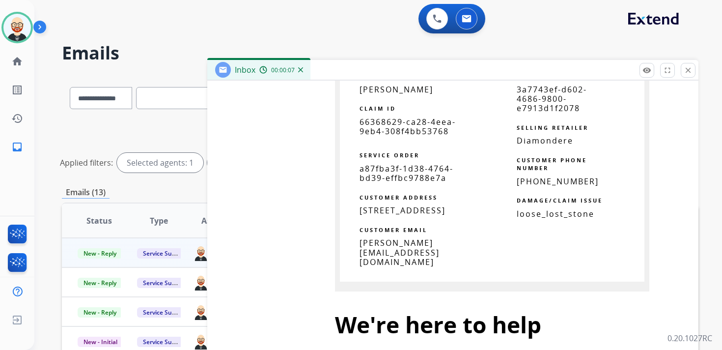
scroll to position [2164, 0]
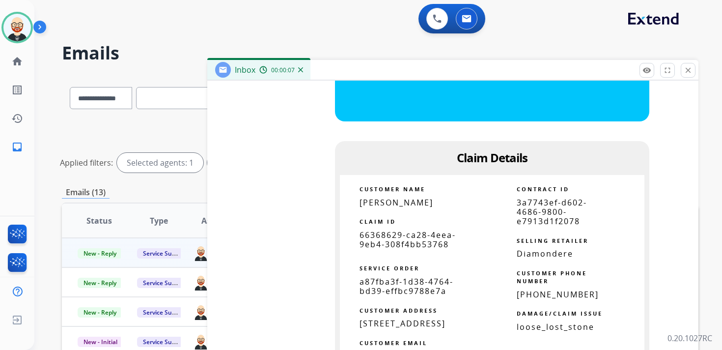
click at [360, 241] on span "66368629-ca28-4eea-9eb4-308f4bb53768" at bounding box center [408, 239] width 96 height 20
copy tbody
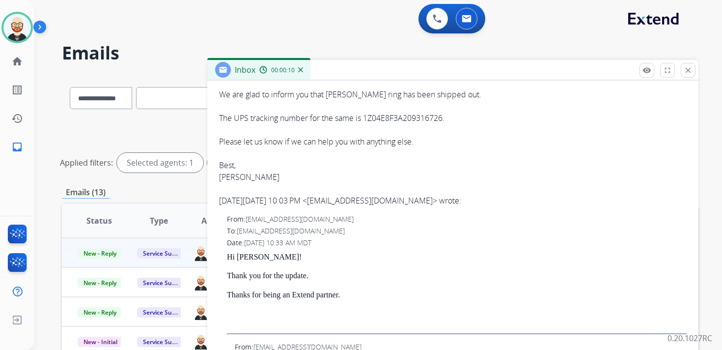
scroll to position [0, 0]
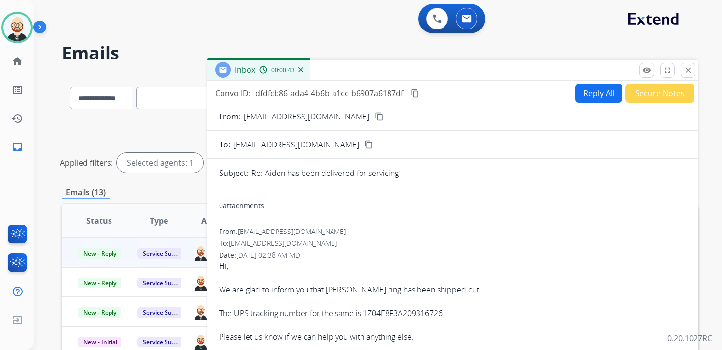
click at [418, 93] on mat-icon "content_copy" at bounding box center [415, 93] width 9 height 9
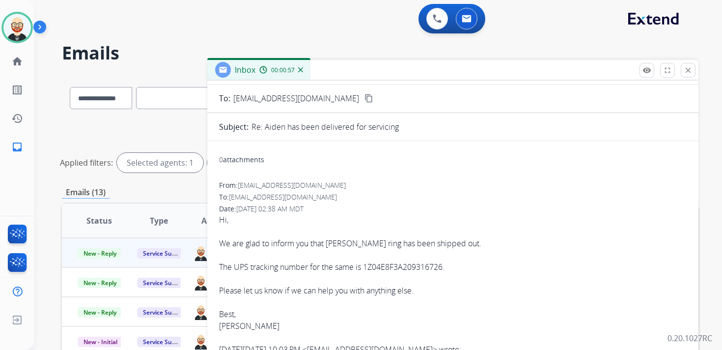
scroll to position [48, 0]
click at [464, 285] on div "Hi, We are glad to inform you that Melissa Potvin's ring has been shipped out. …" at bounding box center [453, 282] width 468 height 141
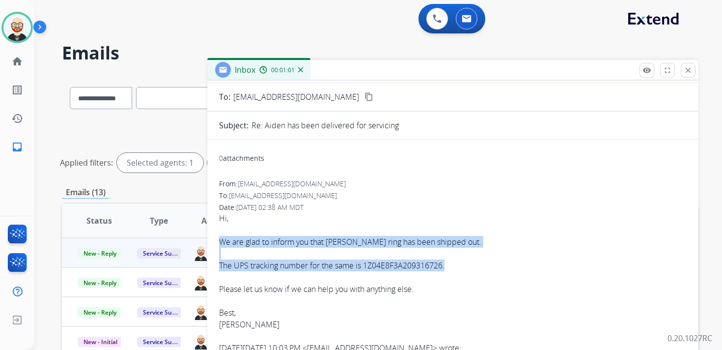
drag, startPoint x: 451, startPoint y: 265, endPoint x: 214, endPoint y: 244, distance: 238.2
copy div "We are glad to inform you that Melissa Potvin's ring has been shipped out. The …"
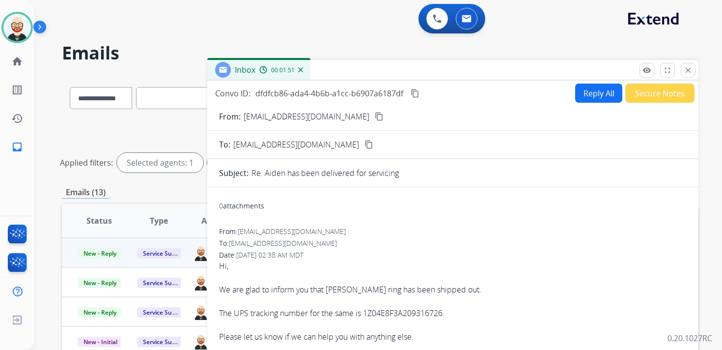
click at [588, 92] on button "Reply All" at bounding box center [598, 93] width 47 height 19
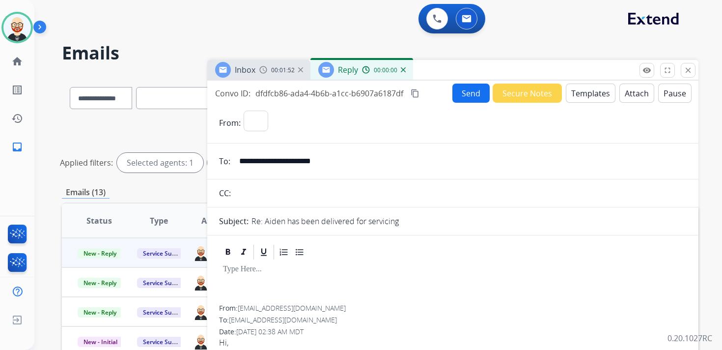
select select "**********"
click at [248, 276] on div at bounding box center [453, 283] width 468 height 44
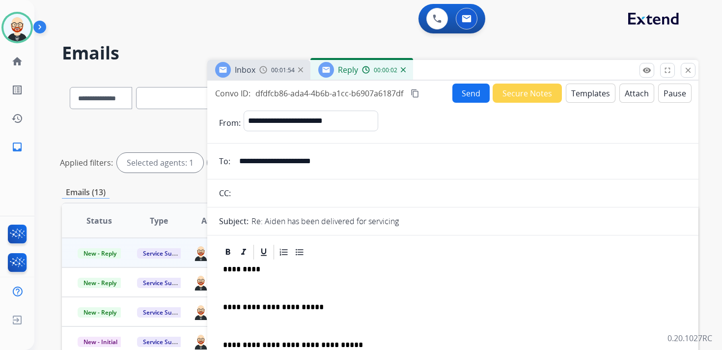
scroll to position [2, 0]
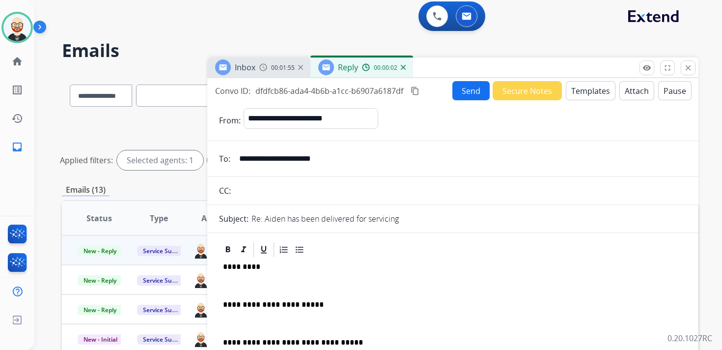
click at [254, 291] on div "**********" at bounding box center [453, 327] width 468 height 139
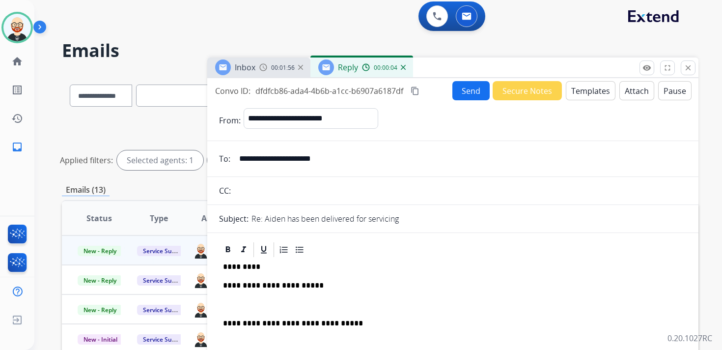
click at [252, 297] on div "**********" at bounding box center [453, 318] width 468 height 120
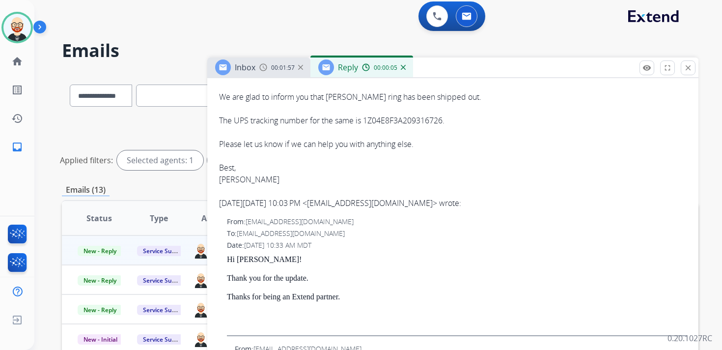
scroll to position [323, 0]
click at [232, 180] on div "Hi, We are glad to inform you that Melissa Potvin's ring has been shipped out. …" at bounding box center [453, 138] width 468 height 141
copy div "Diana"
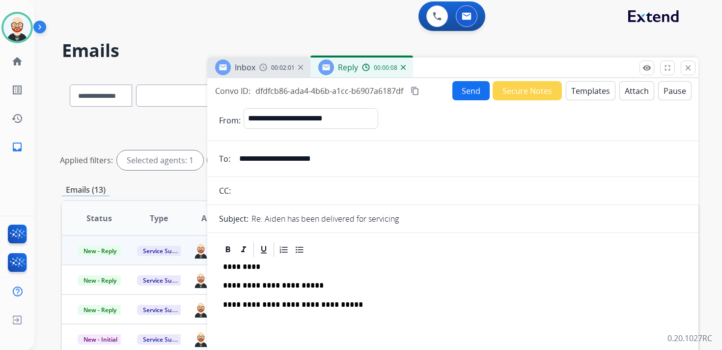
click at [242, 265] on p "*********" at bounding box center [449, 266] width 452 height 9
click at [467, 95] on button "Send" at bounding box center [470, 90] width 37 height 19
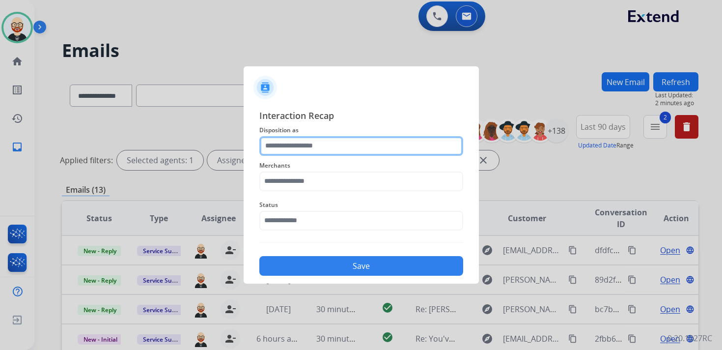
click at [341, 145] on input "text" at bounding box center [361, 146] width 204 height 20
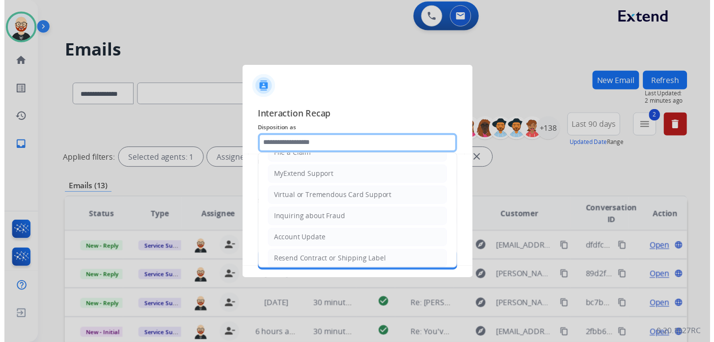
scroll to position [147, 0]
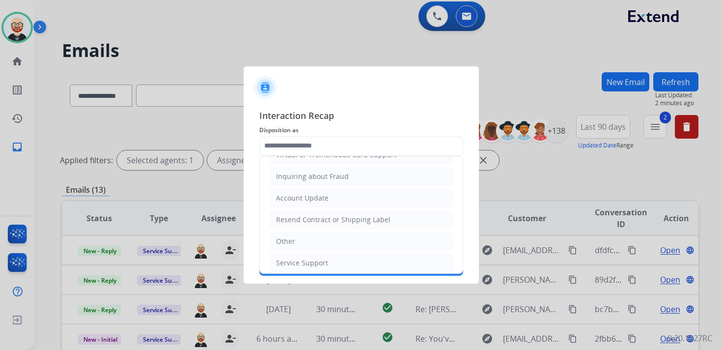
click at [306, 258] on div "Service Support" at bounding box center [302, 263] width 52 height 10
type input "**********"
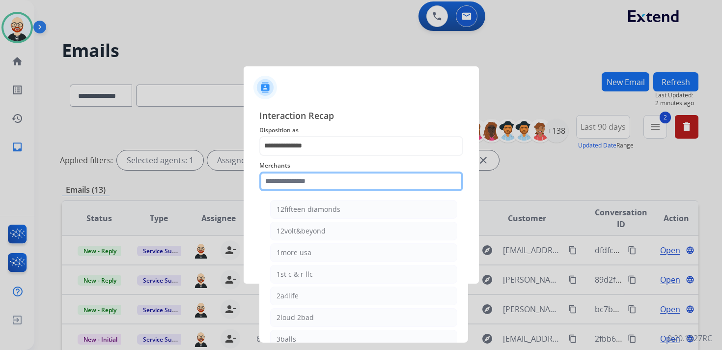
click at [303, 187] on input "text" at bounding box center [361, 181] width 204 height 20
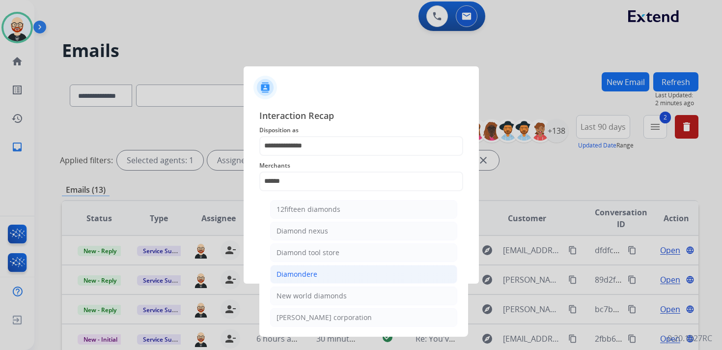
click at [315, 269] on div "Diamondere" at bounding box center [297, 274] width 41 height 10
type input "**********"
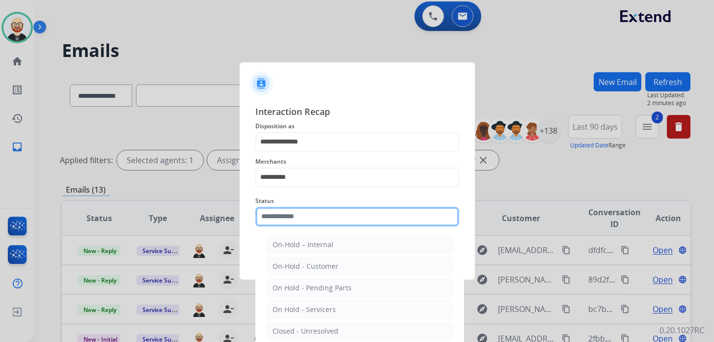
click at [308, 218] on input "text" at bounding box center [357, 217] width 204 height 20
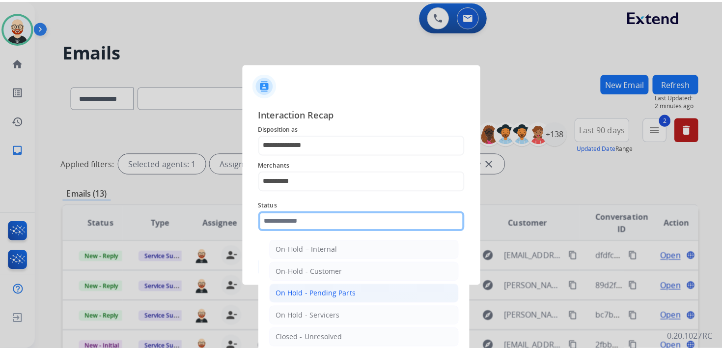
scroll to position [55, 0]
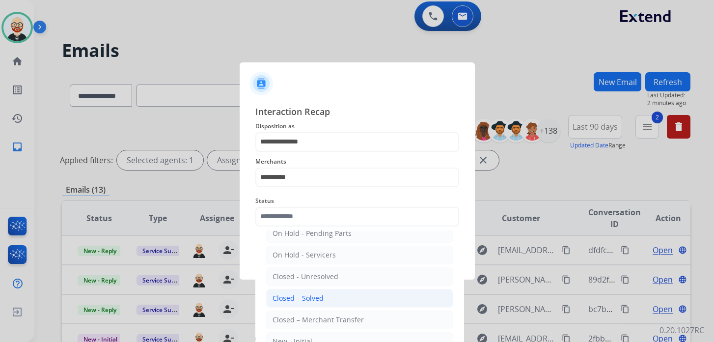
click at [311, 299] on div "Closed – Solved" at bounding box center [298, 298] width 51 height 10
type input "**********"
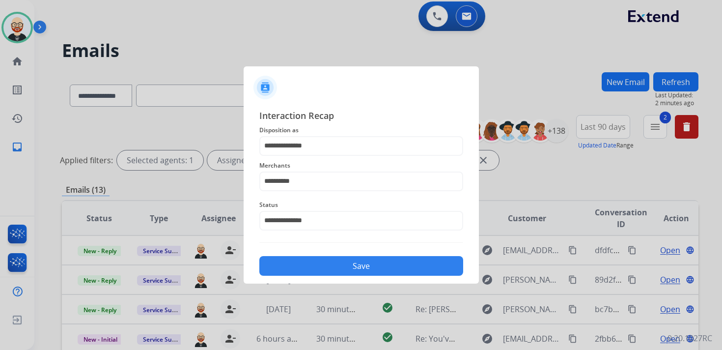
click at [287, 264] on button "Save" at bounding box center [361, 266] width 204 height 20
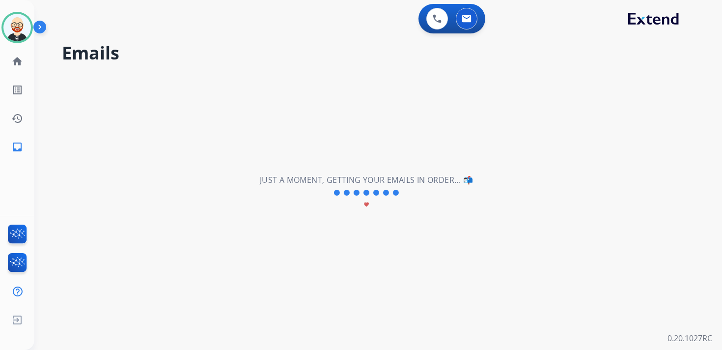
scroll to position [0, 0]
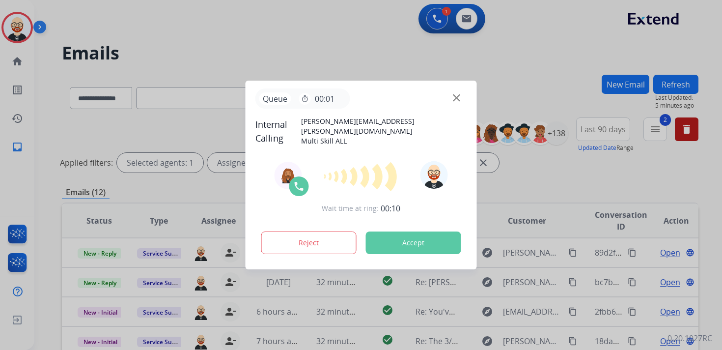
click at [405, 234] on button "Accept" at bounding box center [413, 242] width 95 height 23
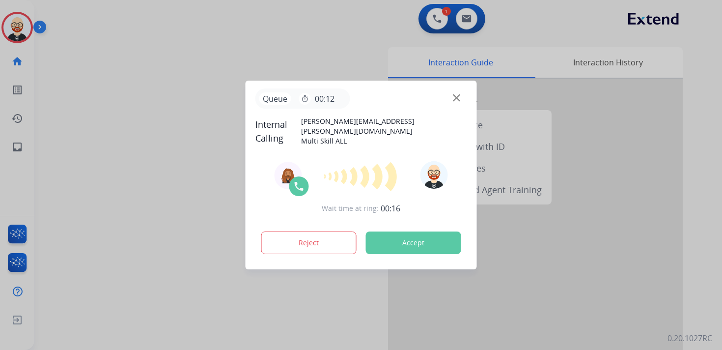
click at [422, 245] on button "Accept" at bounding box center [413, 242] width 95 height 23
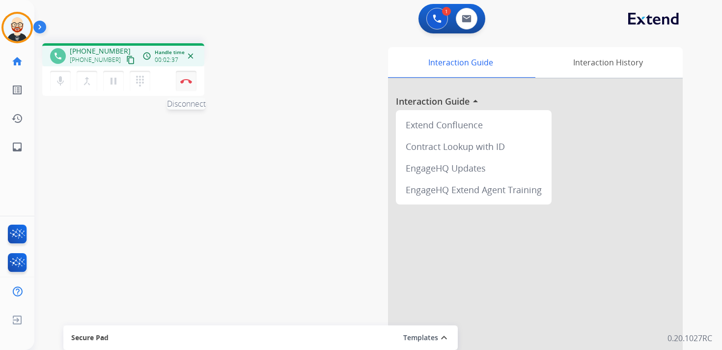
click at [187, 85] on button "Disconnect" at bounding box center [186, 81] width 21 height 21
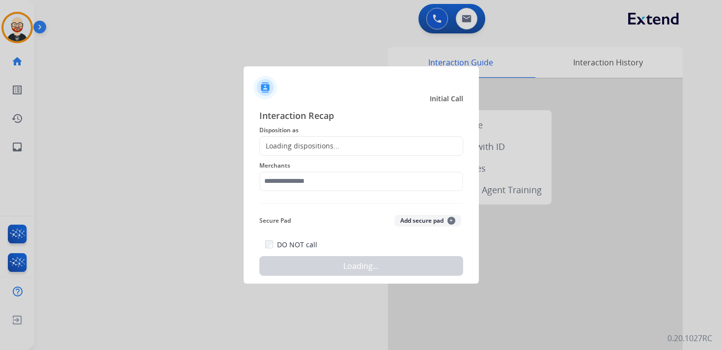
click at [315, 151] on div "Loading dispositions..." at bounding box center [361, 146] width 204 height 20
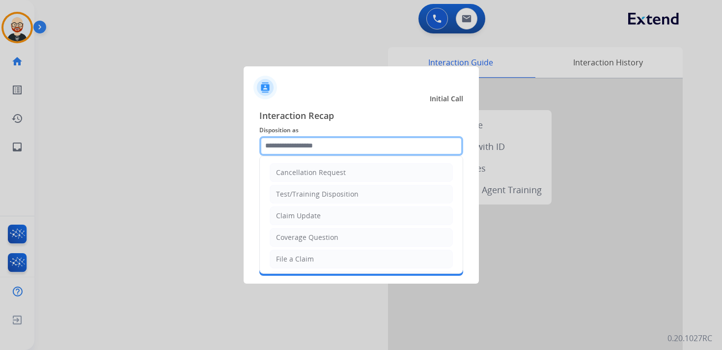
click at [314, 147] on input "text" at bounding box center [361, 146] width 204 height 20
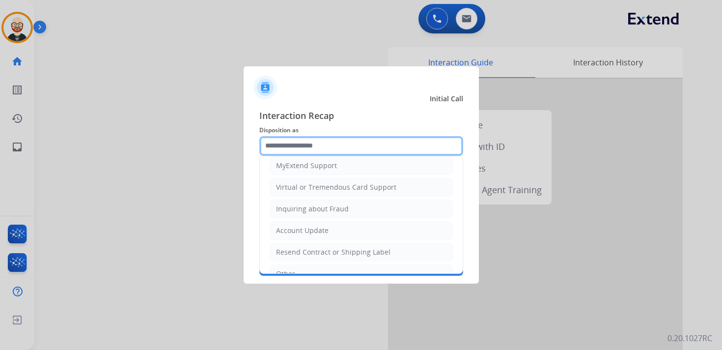
scroll to position [111, 0]
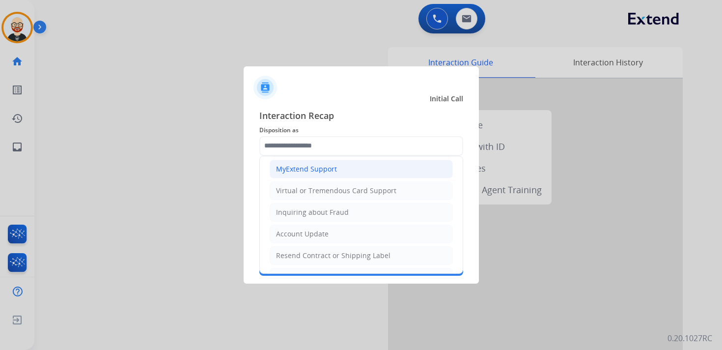
click at [310, 171] on li "MyExtend Support" at bounding box center [361, 169] width 183 height 19
type input "**********"
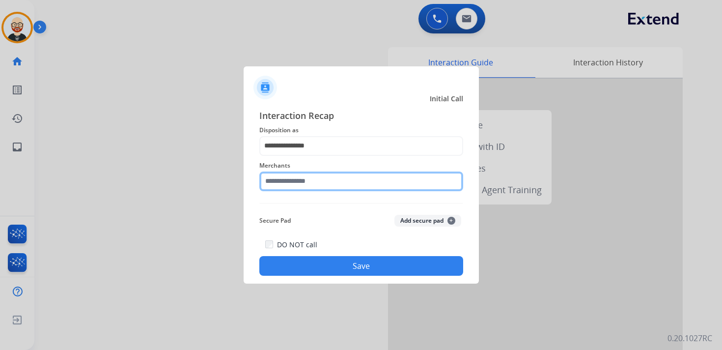
click at [297, 185] on input "text" at bounding box center [361, 181] width 204 height 20
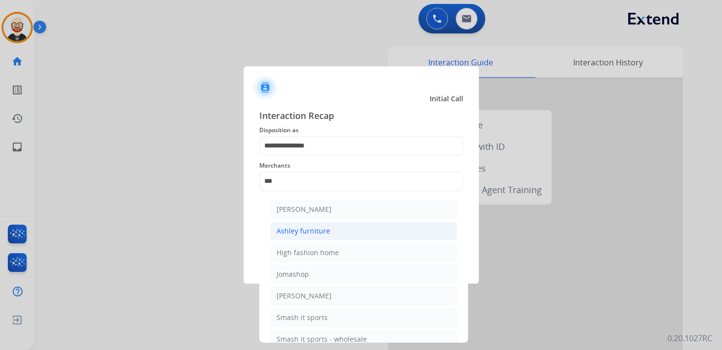
click at [314, 231] on div "Ashley furniture" at bounding box center [304, 231] width 54 height 10
type input "**********"
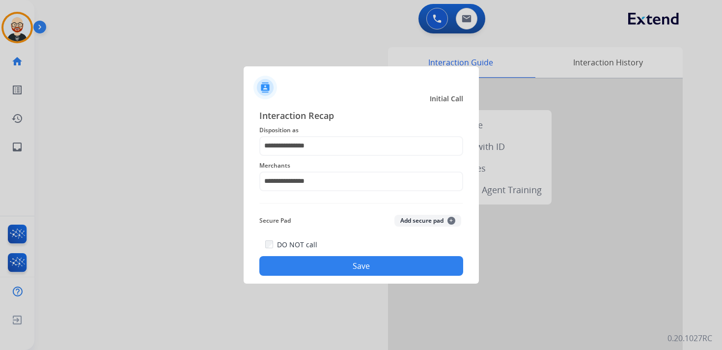
click at [340, 267] on button "Save" at bounding box center [361, 266] width 204 height 20
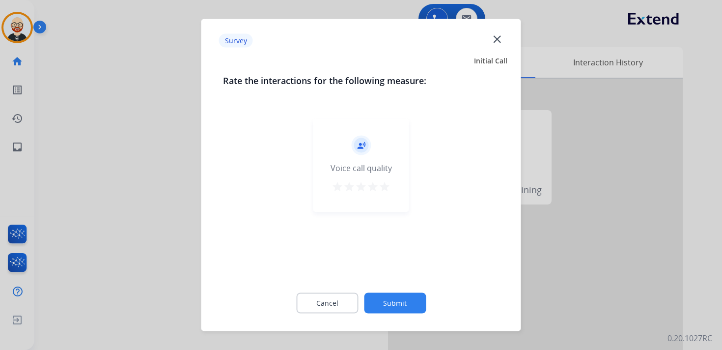
click at [382, 187] on mat-icon "star" at bounding box center [385, 187] width 12 height 12
click at [384, 300] on button "Submit" at bounding box center [395, 303] width 62 height 21
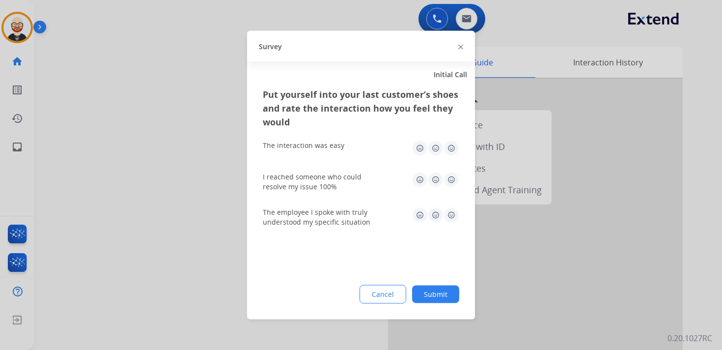
click at [452, 149] on img at bounding box center [452, 148] width 16 height 16
click at [454, 174] on img at bounding box center [452, 180] width 16 height 16
click at [453, 210] on img at bounding box center [452, 215] width 16 height 16
click at [445, 297] on button "Submit" at bounding box center [435, 294] width 47 height 18
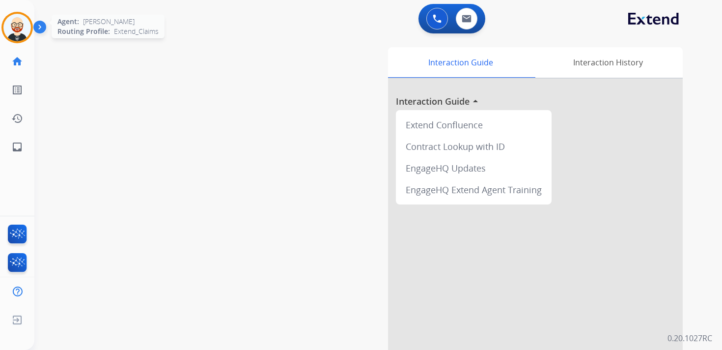
click at [24, 17] on img at bounding box center [17, 28] width 28 height 28
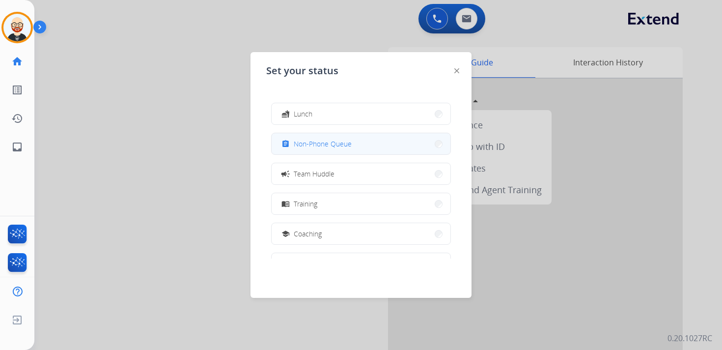
scroll to position [65, 0]
click at [312, 149] on span "Non-Phone Queue" at bounding box center [323, 145] width 58 height 10
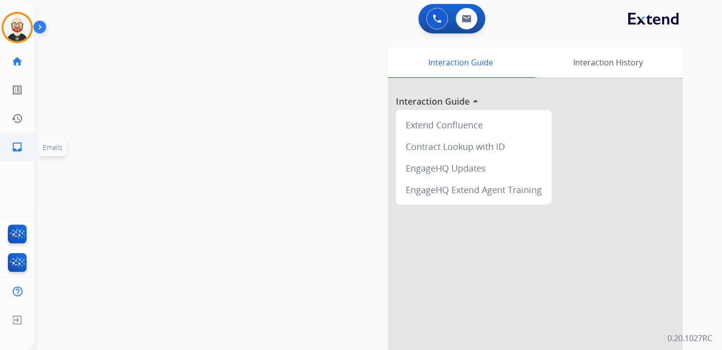
click at [25, 141] on link "inbox Emails" at bounding box center [17, 147] width 28 height 28
select select "**********"
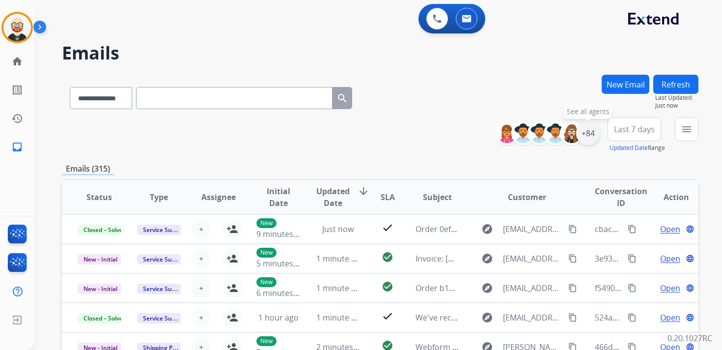
click at [589, 131] on div "+84" at bounding box center [588, 133] width 24 height 24
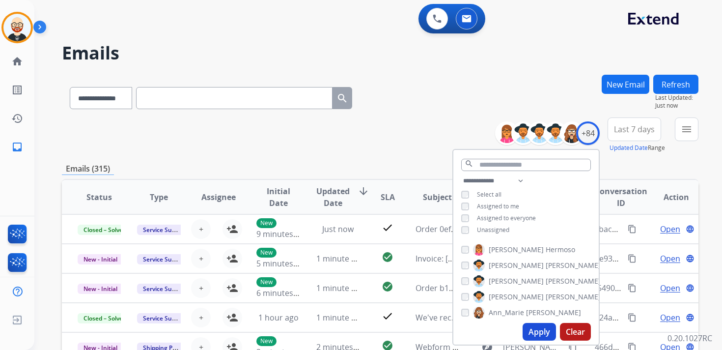
click at [493, 229] on span "Unassigned" at bounding box center [493, 229] width 32 height 8
click at [536, 334] on button "Apply" at bounding box center [539, 332] width 33 height 18
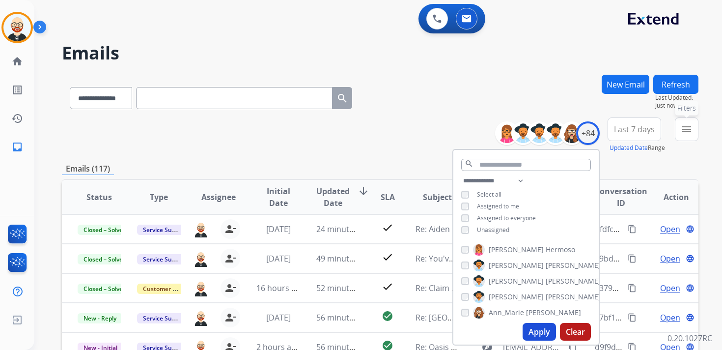
click at [691, 131] on mat-icon "menu" at bounding box center [687, 129] width 12 height 12
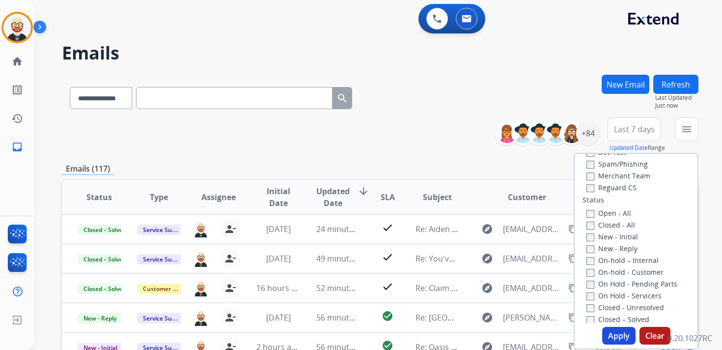
scroll to position [104, 0]
click at [610, 227] on label "New - Initial" at bounding box center [612, 228] width 52 height 9
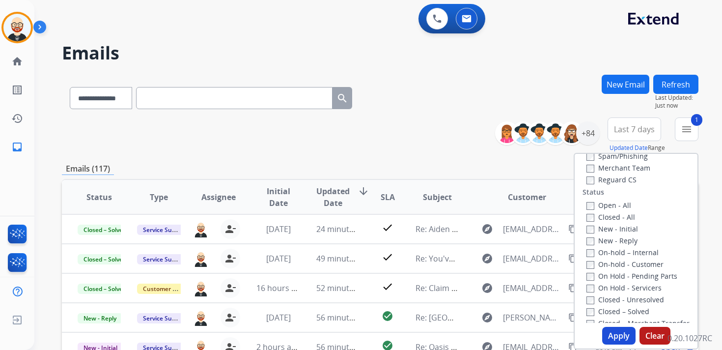
click at [610, 240] on label "New - Reply" at bounding box center [611, 240] width 51 height 9
click at [612, 337] on button "Apply" at bounding box center [618, 336] width 33 height 18
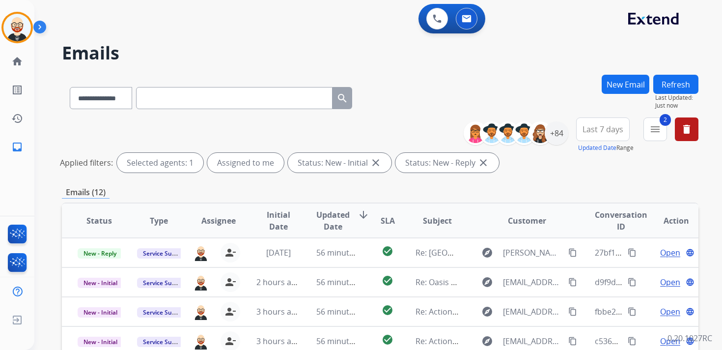
click at [600, 129] on span "Last 7 days" at bounding box center [603, 129] width 41 height 4
click at [595, 243] on div "Last 90 days" at bounding box center [600, 248] width 54 height 15
click at [334, 223] on span "Updated Date" at bounding box center [332, 221] width 33 height 24
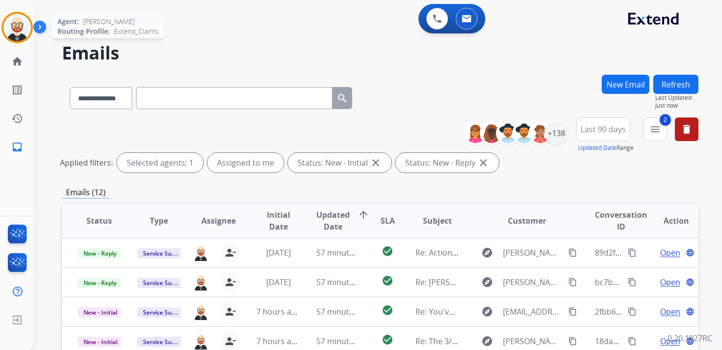
click at [21, 28] on img at bounding box center [17, 28] width 28 height 28
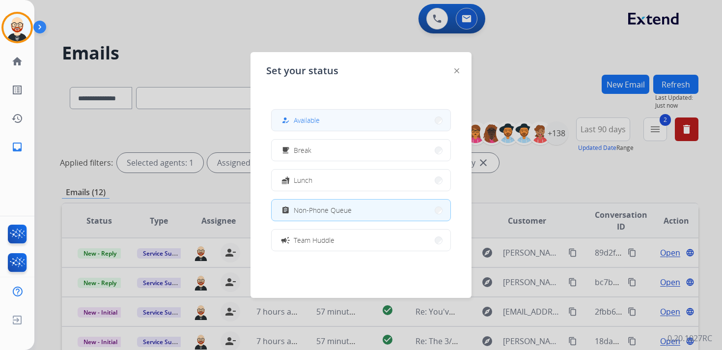
click at [303, 117] on span "Available" at bounding box center [307, 120] width 26 height 10
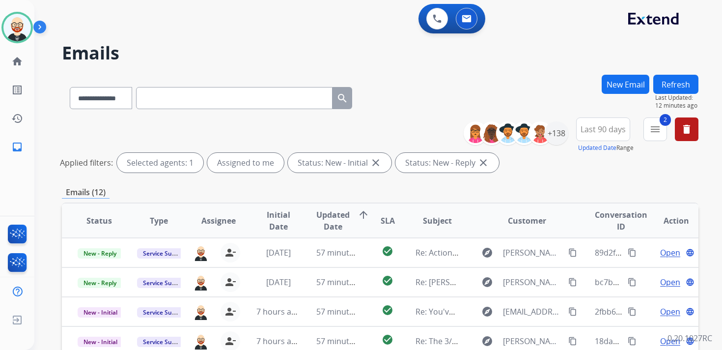
click at [632, 32] on div "0 Voice Interactions 0 Email Interactions" at bounding box center [372, 19] width 652 height 31
click at [668, 84] on button "Refresh" at bounding box center [675, 84] width 45 height 19
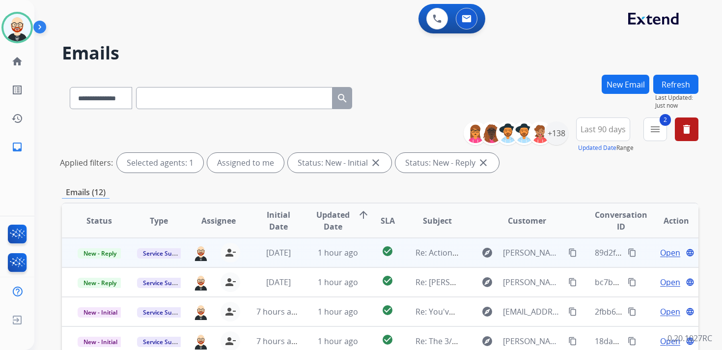
click at [667, 253] on span "Open" at bounding box center [670, 253] width 20 height 12
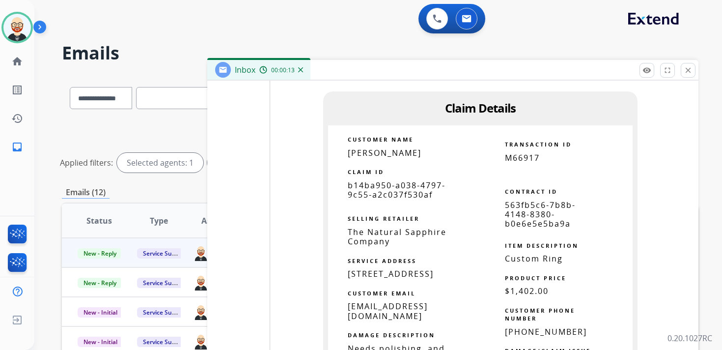
scroll to position [2172, 0]
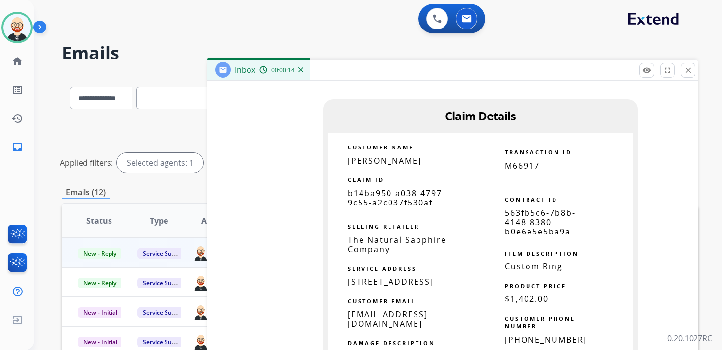
click at [377, 201] on span "b14ba950-a038-4797-9c55-a2c037f530af" at bounding box center [397, 198] width 98 height 20
copy tbody
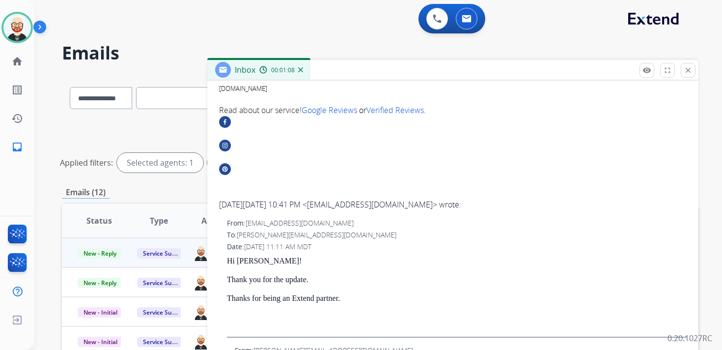
scroll to position [321, 0]
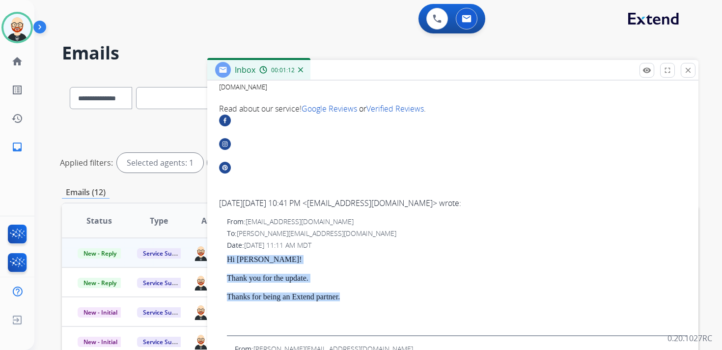
drag, startPoint x: 359, startPoint y: 300, endPoint x: 227, endPoint y: 257, distance: 139.0
click at [227, 257] on div "Hi Hannah! Thank you for the update. Thanks for being an Extend partner." at bounding box center [457, 296] width 460 height 82
copy div "Hi Hannah! Thank you for the update. Thanks for being an Extend partner."
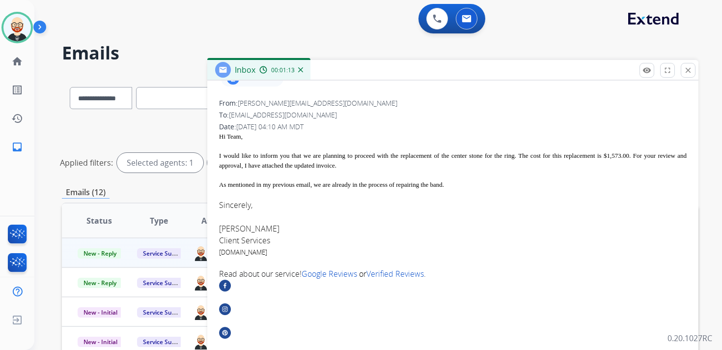
scroll to position [0, 0]
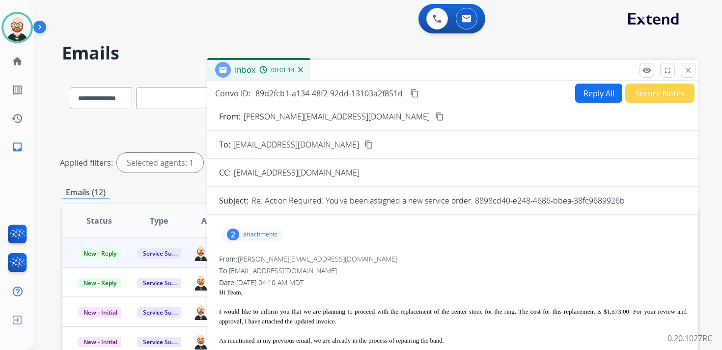
click at [583, 93] on button "Reply All" at bounding box center [598, 93] width 47 height 19
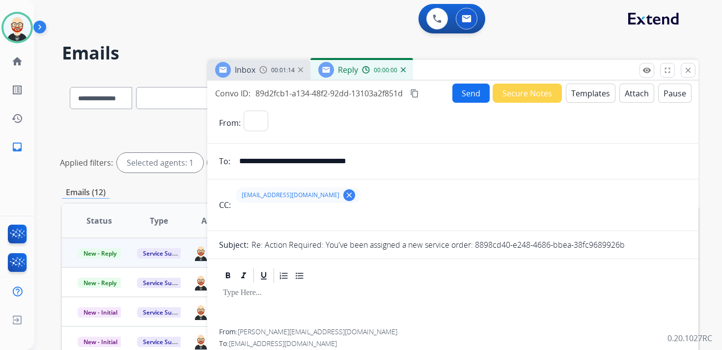
select select "**********"
click at [283, 304] on div at bounding box center [453, 306] width 468 height 44
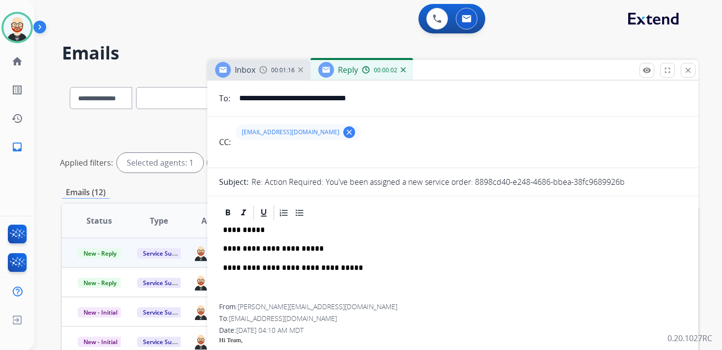
scroll to position [71, 0]
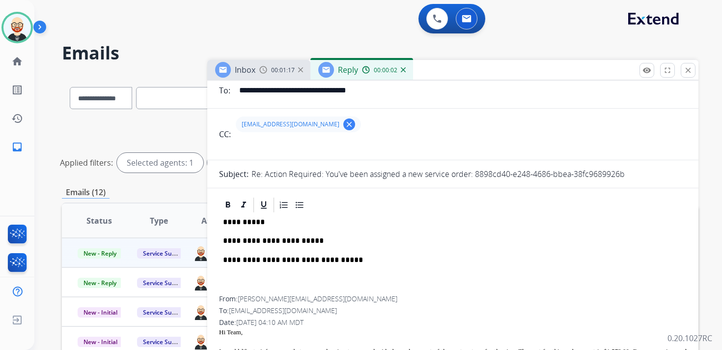
click at [337, 236] on div "**********" at bounding box center [453, 255] width 468 height 82
click at [332, 239] on p "**********" at bounding box center [449, 240] width 452 height 9
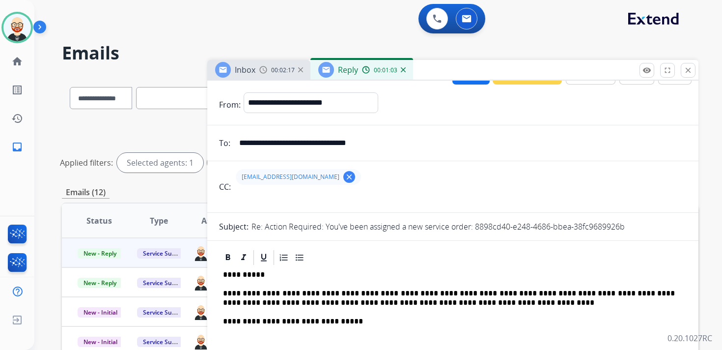
scroll to position [0, 0]
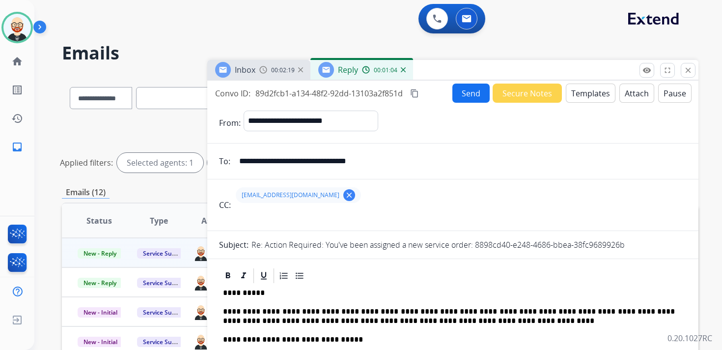
click at [460, 91] on button "Send" at bounding box center [470, 93] width 37 height 19
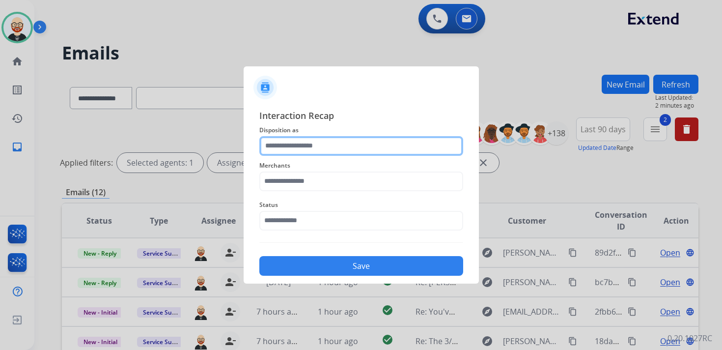
click at [318, 148] on input "text" at bounding box center [361, 146] width 204 height 20
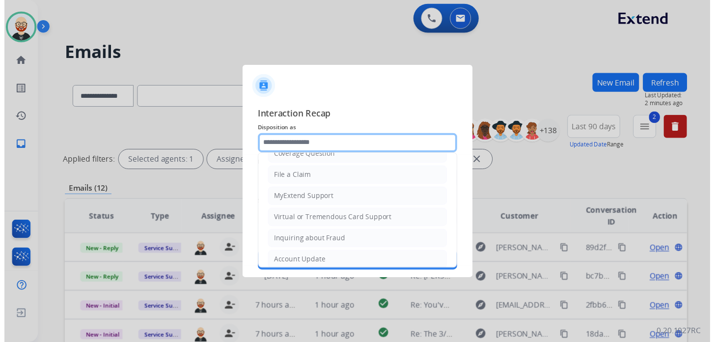
scroll to position [147, 0]
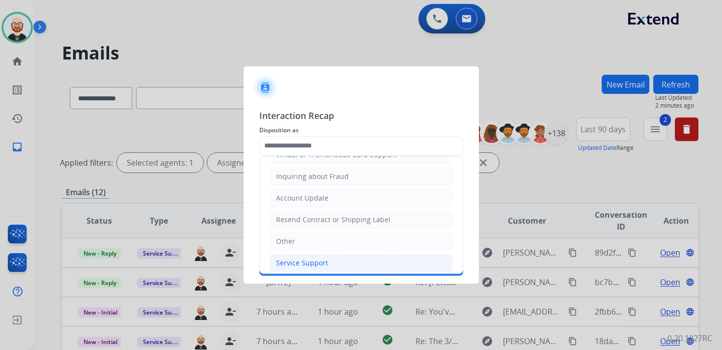
click at [314, 258] on div "Service Support" at bounding box center [302, 263] width 52 height 10
type input "**********"
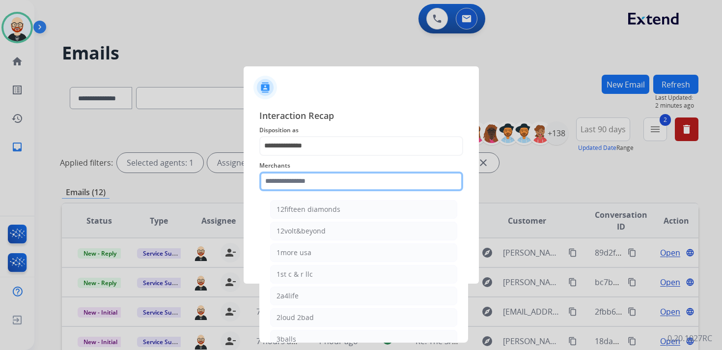
click at [309, 182] on input "text" at bounding box center [361, 181] width 204 height 20
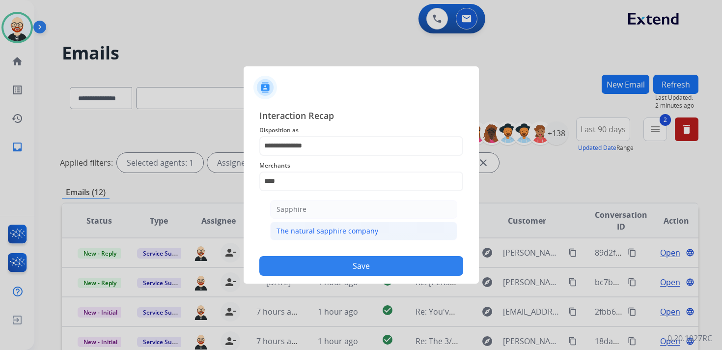
click at [337, 231] on div "The natural sapphire company" at bounding box center [328, 231] width 102 height 10
type input "**********"
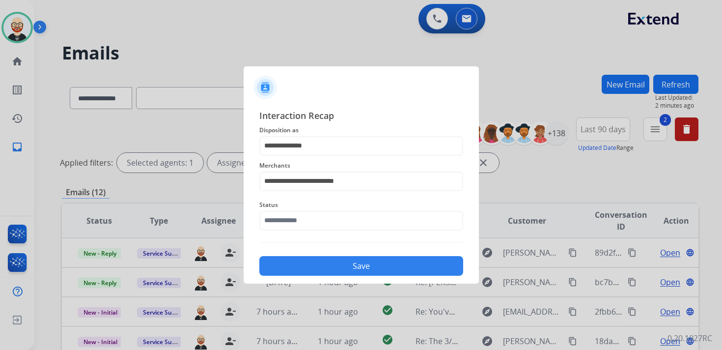
click at [329, 231] on div "Status" at bounding box center [361, 214] width 204 height 39
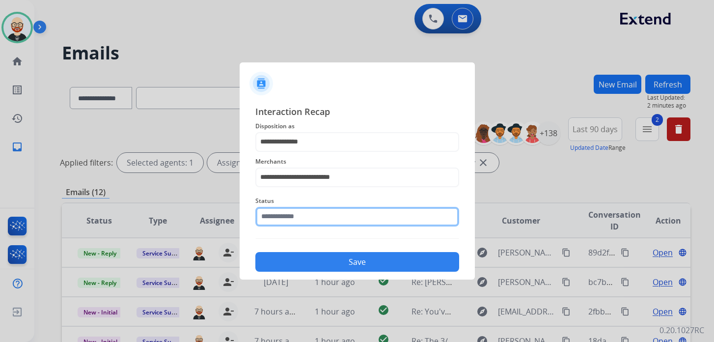
click at [329, 219] on input "text" at bounding box center [357, 217] width 204 height 20
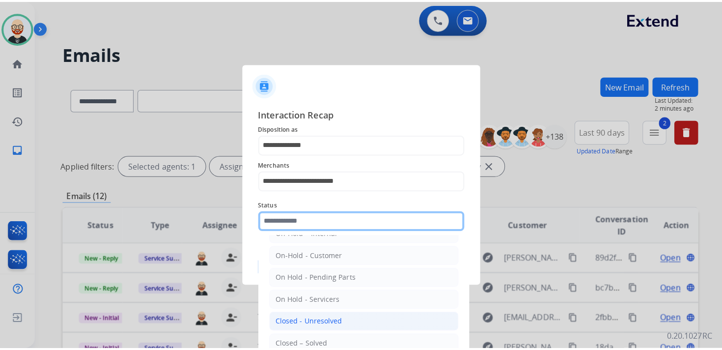
scroll to position [25, 0]
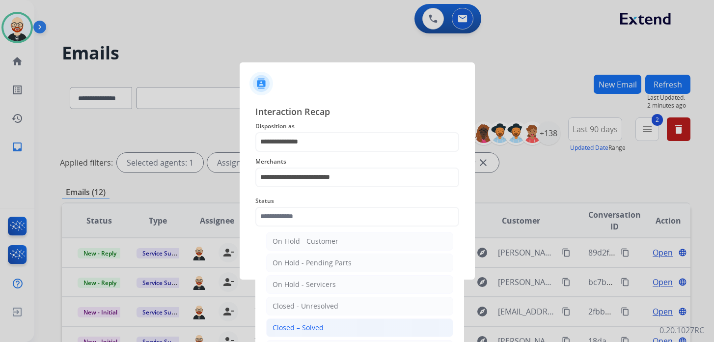
click at [322, 321] on li "Closed – Solved" at bounding box center [359, 327] width 187 height 19
type input "**********"
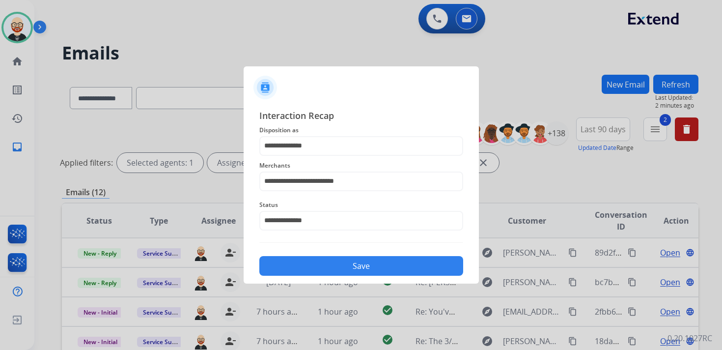
click at [364, 268] on button "Save" at bounding box center [361, 266] width 204 height 20
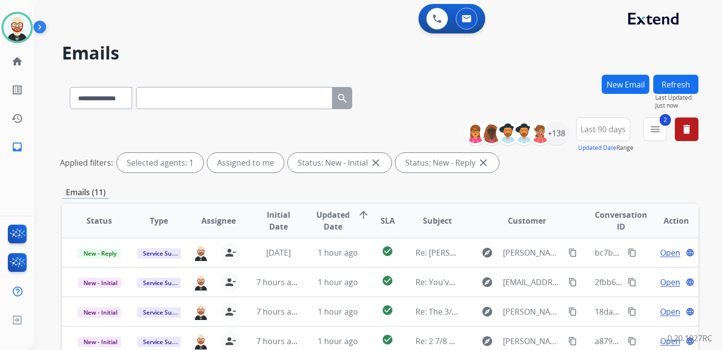
click at [239, 94] on input "text" at bounding box center [234, 98] width 196 height 22
paste input "**********"
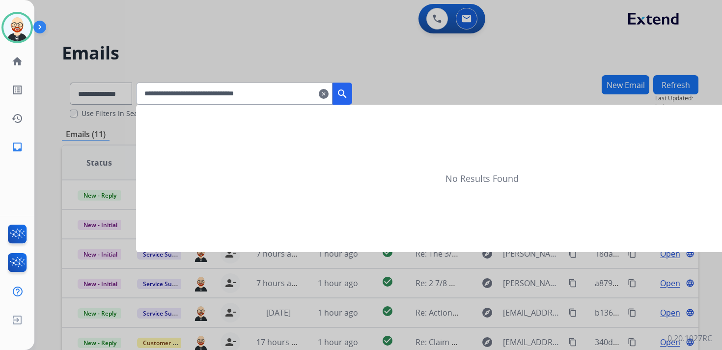
type input "**********"
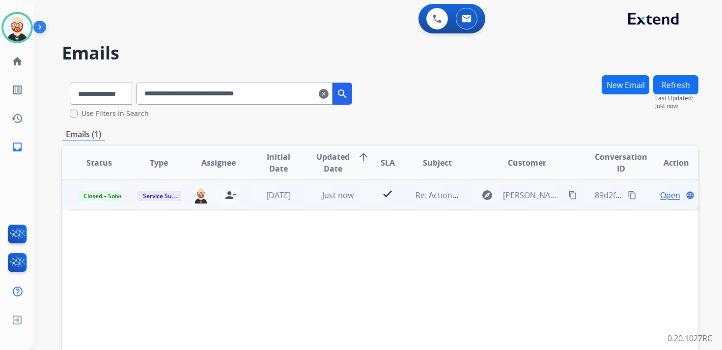
click at [660, 196] on span "Open" at bounding box center [670, 195] width 20 height 12
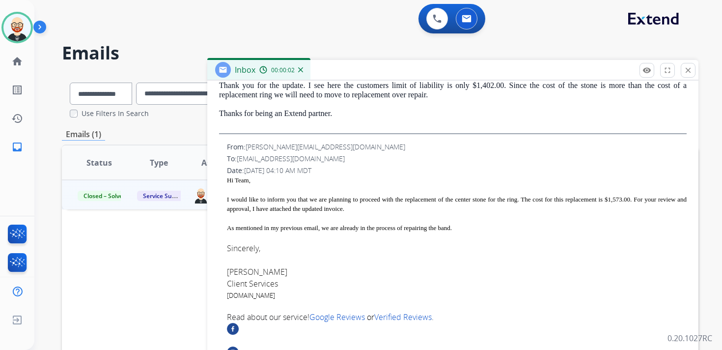
scroll to position [216, 0]
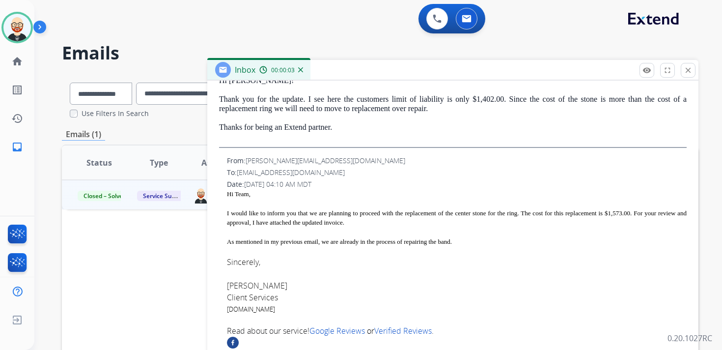
click at [501, 240] on div "As mentioned in my previous email, we are already in the process of repairing t…" at bounding box center [457, 236] width 460 height 19
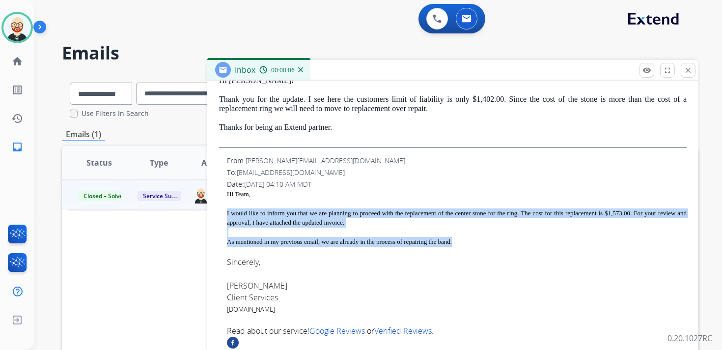
drag, startPoint x: 480, startPoint y: 238, endPoint x: 223, endPoint y: 211, distance: 258.3
click at [223, 211] on div "From: hannah@thenaturalsapphirecompany.com To: servicesupport@extend.com Date: …" at bounding box center [453, 294] width 468 height 276
copy div "I would like to inform you that we are planning to proceed with the replacement…"
click at [687, 73] on mat-icon "close" at bounding box center [688, 70] width 9 height 9
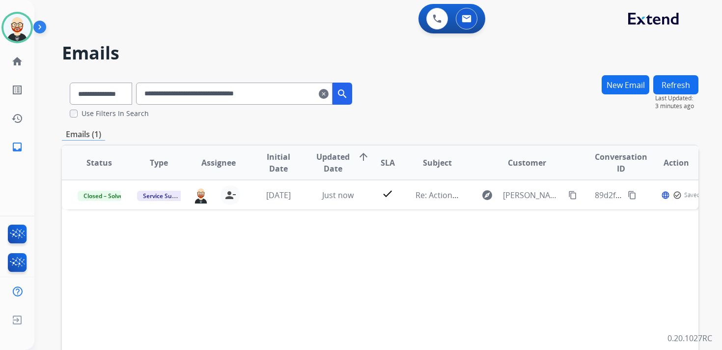
click at [329, 95] on mat-icon "clear" at bounding box center [324, 94] width 10 height 12
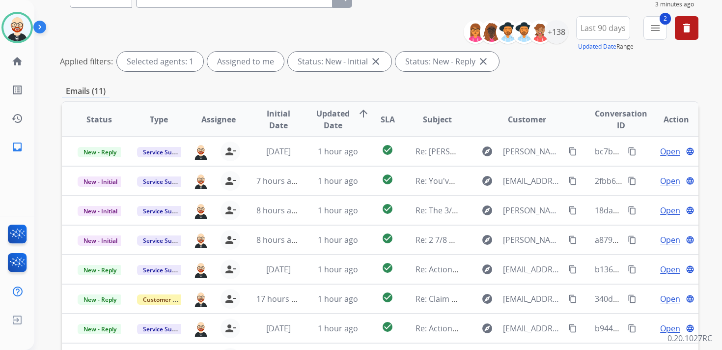
scroll to position [104, 0]
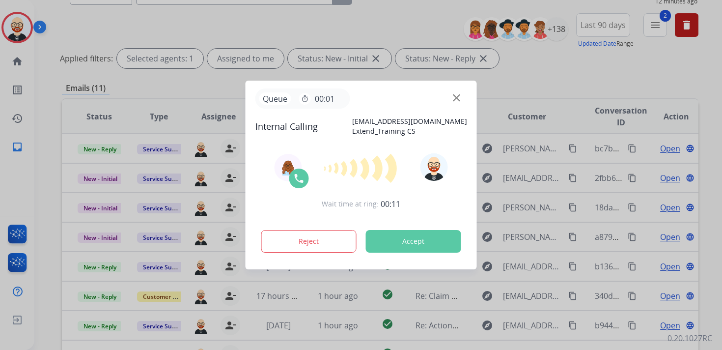
click at [417, 236] on button "Accept" at bounding box center [413, 241] width 95 height 23
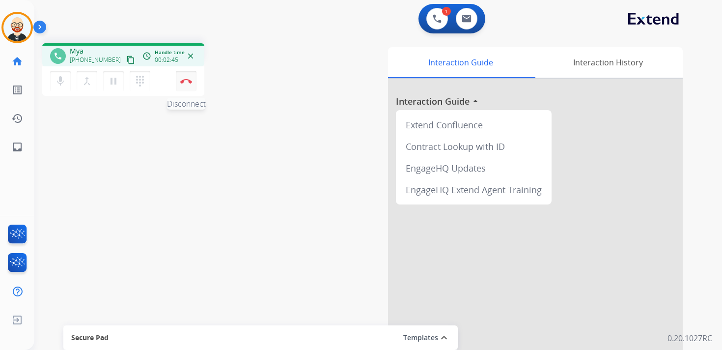
click at [184, 84] on button "Disconnect" at bounding box center [186, 81] width 21 height 21
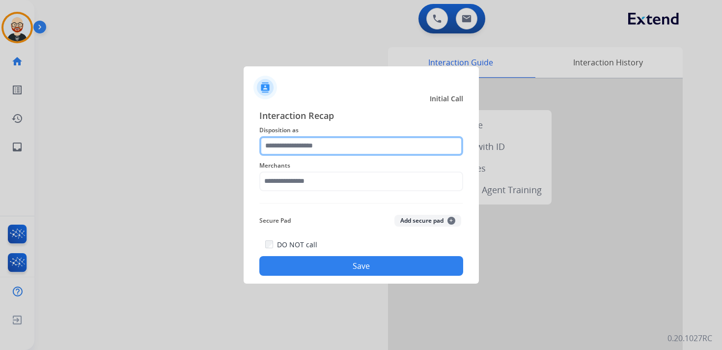
click at [288, 142] on input "text" at bounding box center [361, 146] width 204 height 20
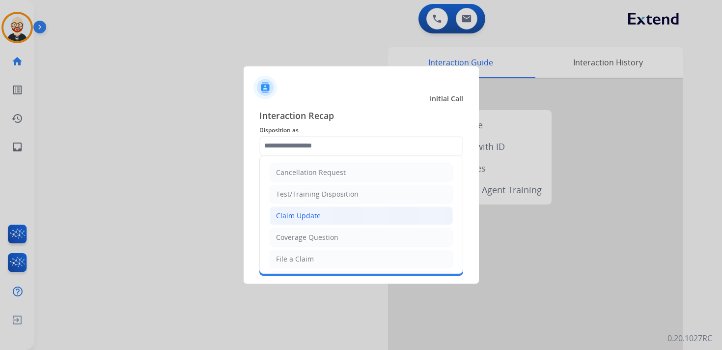
click at [309, 215] on div "Claim Update" at bounding box center [298, 216] width 45 height 10
type input "**********"
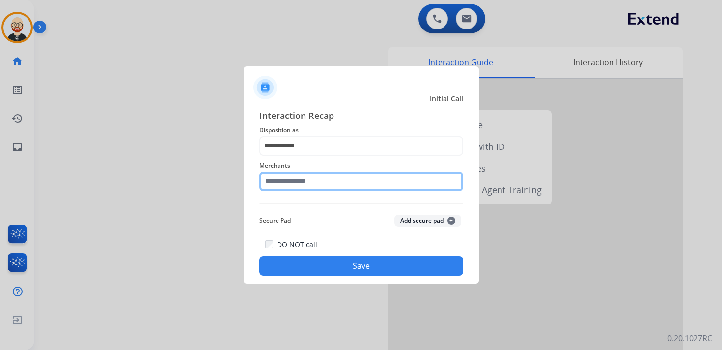
click at [296, 184] on input "text" at bounding box center [361, 181] width 204 height 20
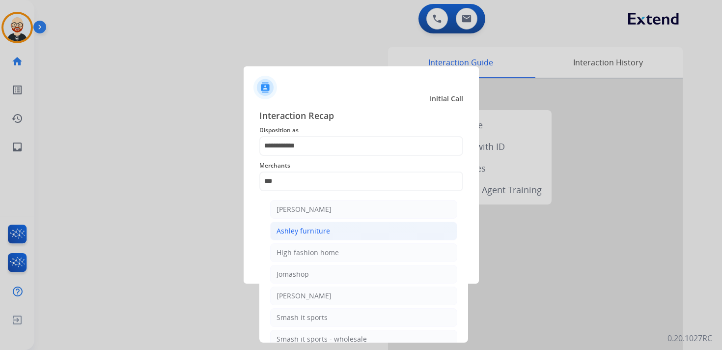
click at [315, 228] on div "Ashley furniture" at bounding box center [304, 231] width 54 height 10
type input "**********"
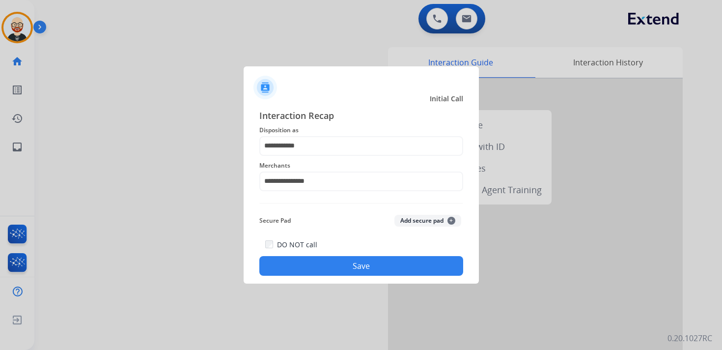
click at [391, 270] on button "Save" at bounding box center [361, 266] width 204 height 20
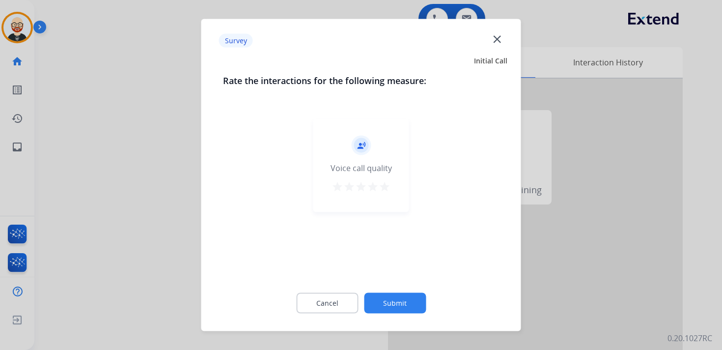
click at [387, 188] on mat-icon "star" at bounding box center [385, 187] width 12 height 12
click at [395, 302] on button "Submit" at bounding box center [395, 303] width 62 height 21
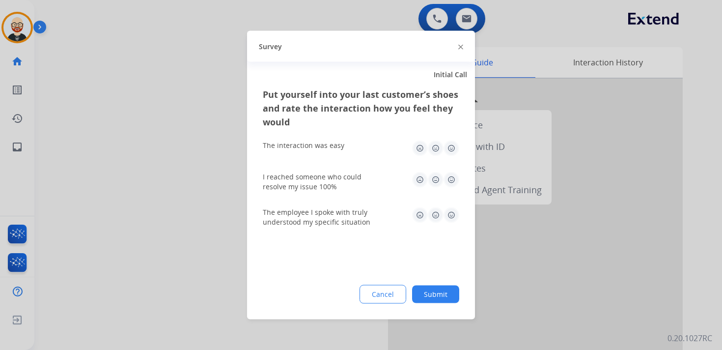
click at [454, 149] on img at bounding box center [452, 148] width 16 height 16
click at [453, 174] on img at bounding box center [452, 180] width 16 height 16
click at [453, 212] on img at bounding box center [452, 215] width 16 height 16
click at [444, 297] on button "Submit" at bounding box center [435, 294] width 47 height 18
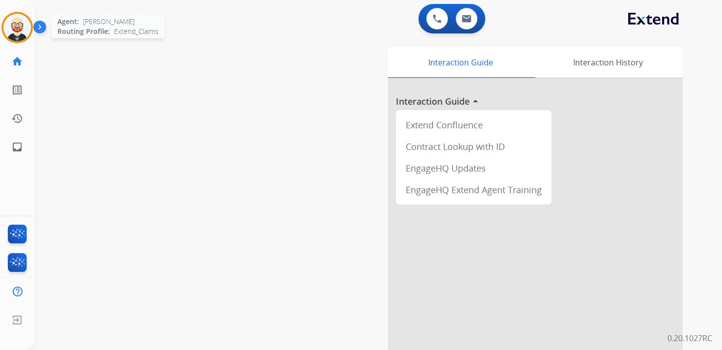
click at [14, 23] on img at bounding box center [17, 28] width 28 height 28
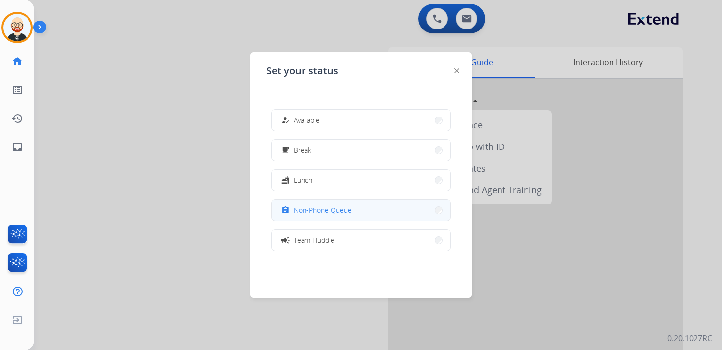
click at [316, 205] on span "Non-Phone Queue" at bounding box center [323, 210] width 58 height 10
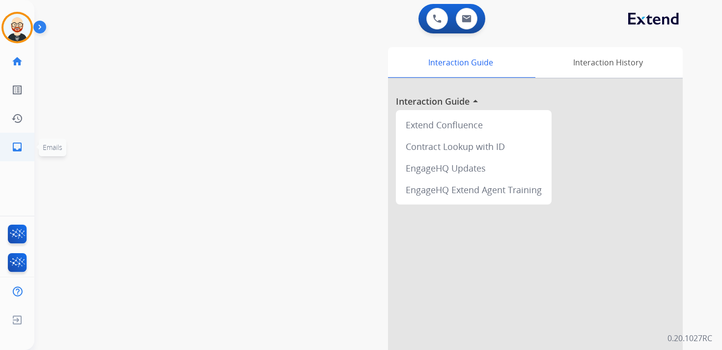
click at [21, 144] on mat-icon "inbox" at bounding box center [17, 147] width 12 height 12
select select "**********"
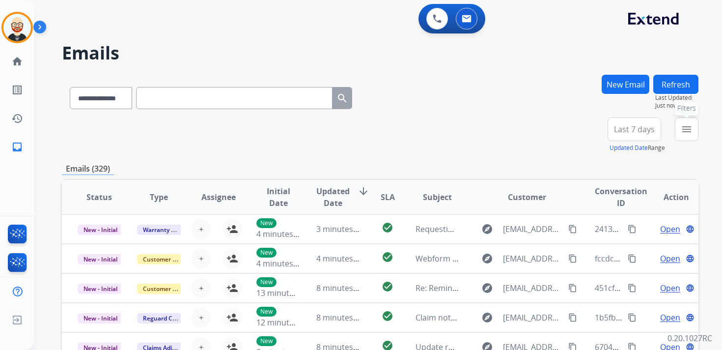
click at [677, 127] on button "menu Filters" at bounding box center [687, 129] width 24 height 24
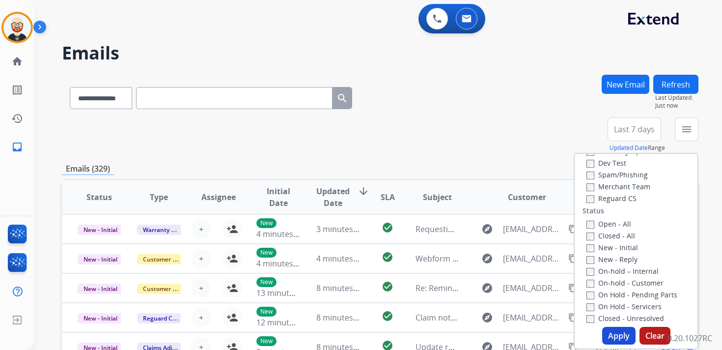
scroll to position [89, 0]
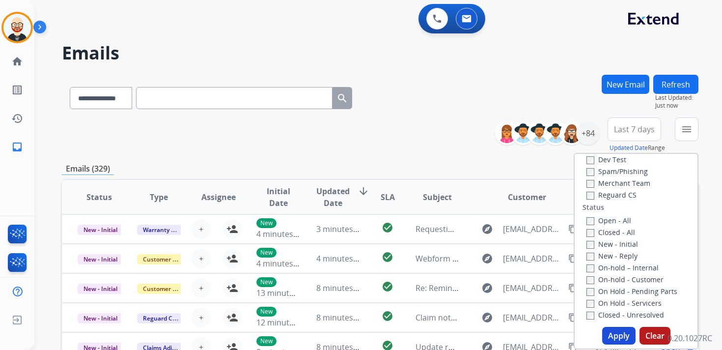
click at [610, 247] on label "New - Initial" at bounding box center [612, 243] width 52 height 9
click at [610, 254] on label "New - Reply" at bounding box center [611, 255] width 51 height 9
click at [614, 334] on button "Apply" at bounding box center [618, 336] width 33 height 18
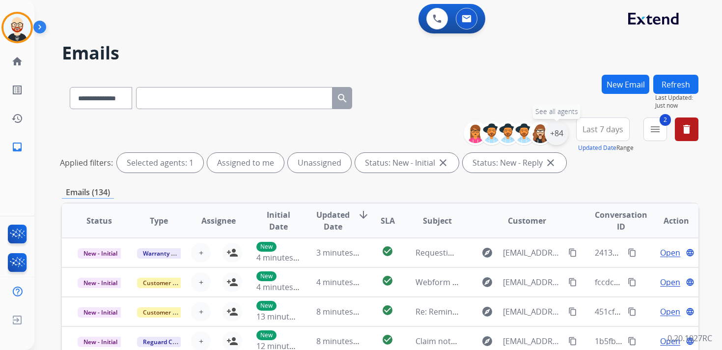
click at [557, 136] on div "+84" at bounding box center [557, 133] width 24 height 24
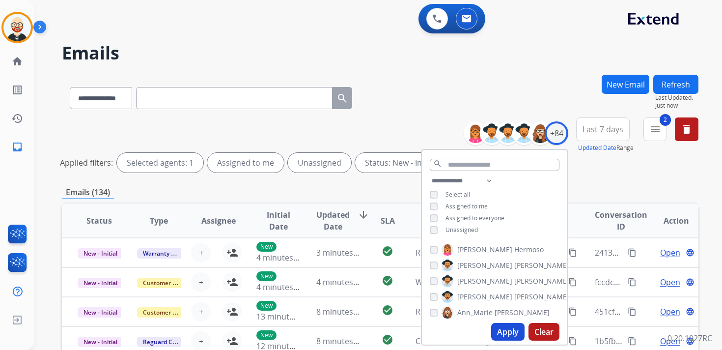
click at [461, 227] on span "Unassigned" at bounding box center [462, 229] width 32 height 8
click at [499, 330] on button "Apply" at bounding box center [507, 332] width 33 height 18
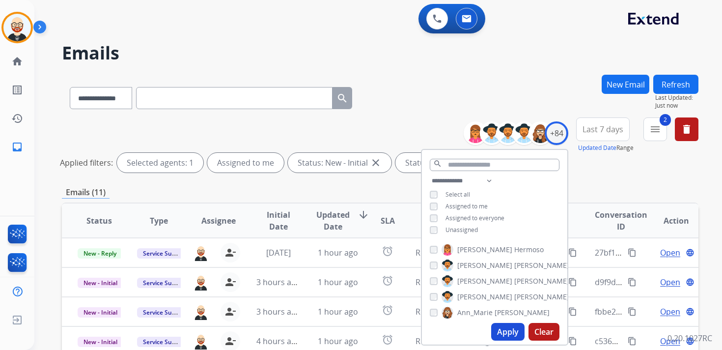
click at [615, 128] on span "Last 7 days" at bounding box center [603, 129] width 41 height 4
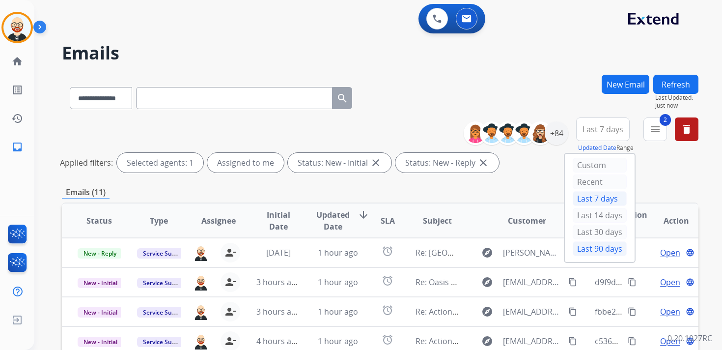
click at [595, 242] on div "Last 90 days" at bounding box center [600, 248] width 54 height 15
click at [333, 218] on span "Updated Date" at bounding box center [332, 221] width 33 height 24
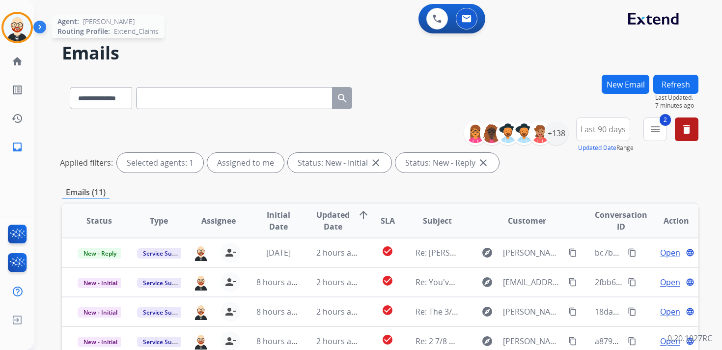
click at [25, 28] on img at bounding box center [17, 28] width 28 height 28
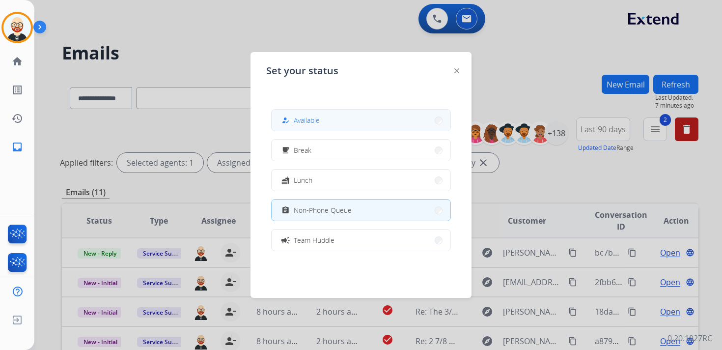
click at [332, 119] on button "how_to_reg Available" at bounding box center [361, 120] width 179 height 21
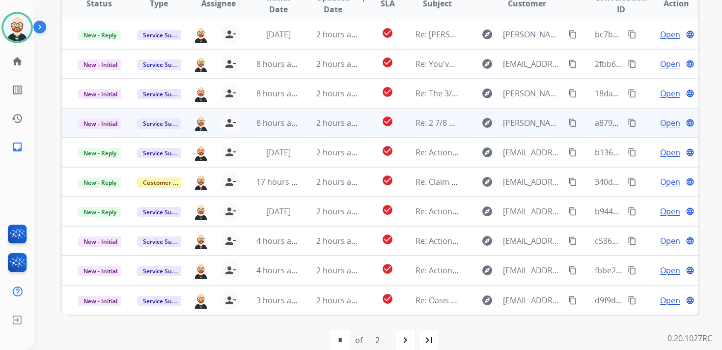
scroll to position [217, 0]
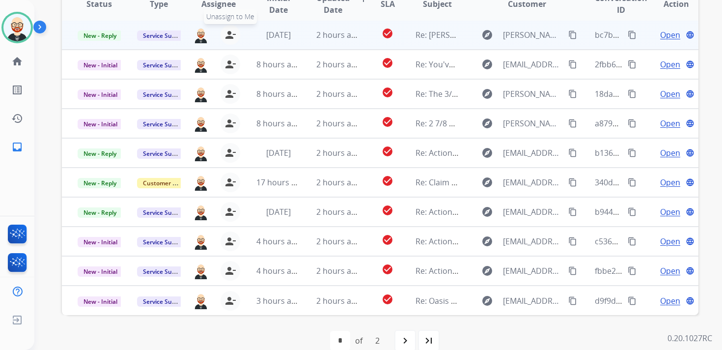
click at [230, 36] on mat-icon "person_remove" at bounding box center [230, 35] width 12 height 12
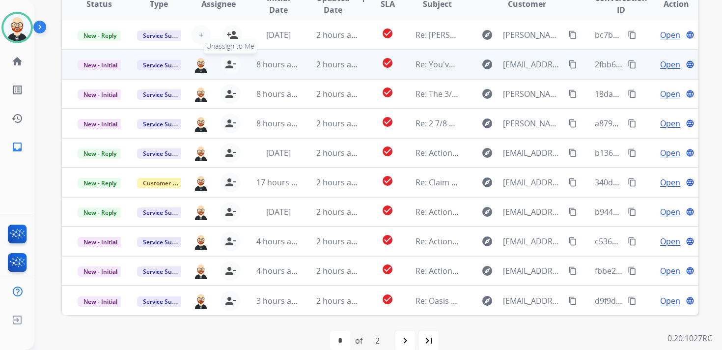
click at [230, 58] on button "person_remove Unassign to Me" at bounding box center [231, 65] width 20 height 20
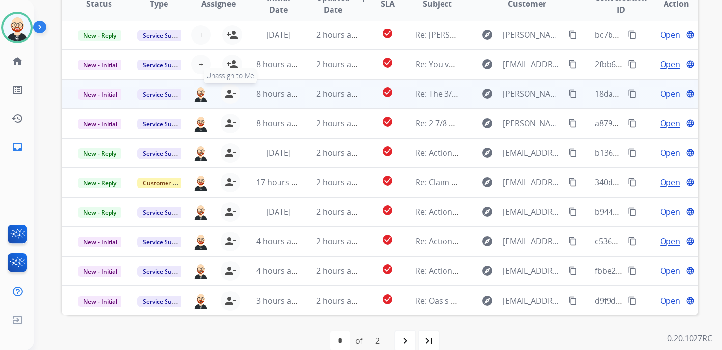
click at [227, 94] on mat-icon "person_remove" at bounding box center [230, 94] width 12 height 12
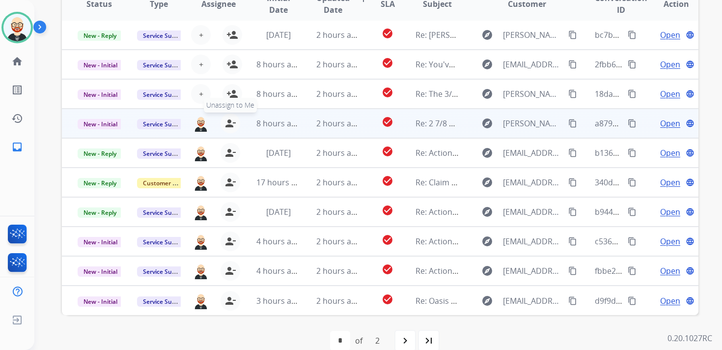
click at [228, 124] on mat-icon "person_remove" at bounding box center [230, 123] width 12 height 12
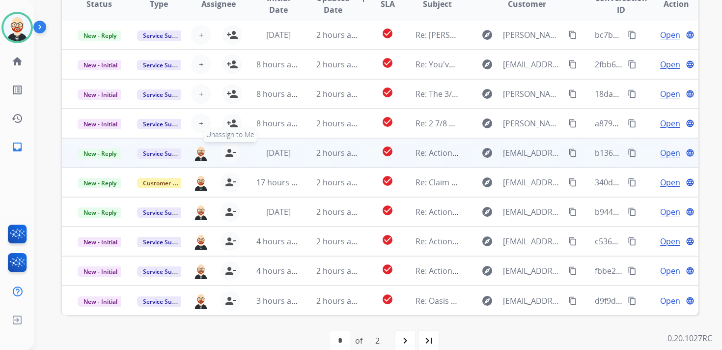
click at [229, 153] on mat-icon "person_remove" at bounding box center [230, 153] width 12 height 12
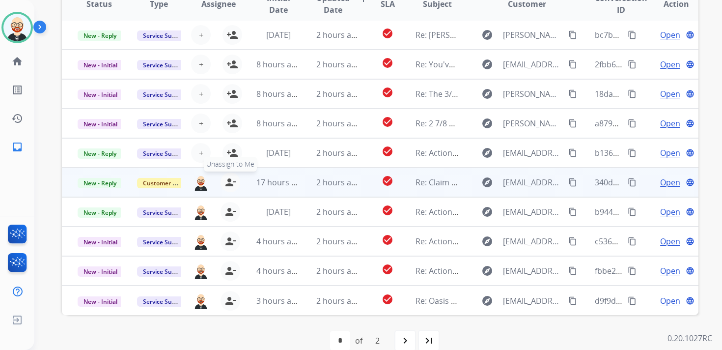
click at [229, 189] on button "person_remove Unassign to Me" at bounding box center [231, 182] width 20 height 20
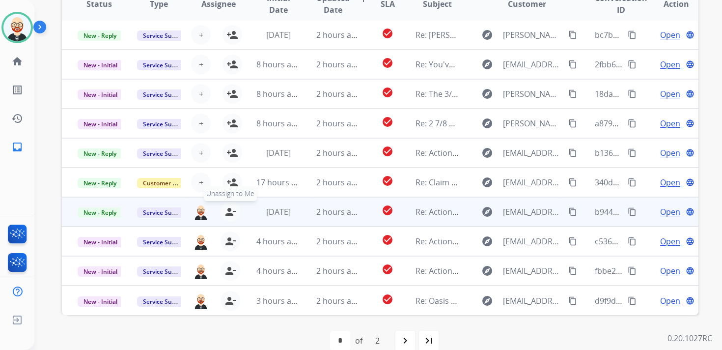
click at [226, 214] on mat-icon "person_remove" at bounding box center [230, 212] width 12 height 12
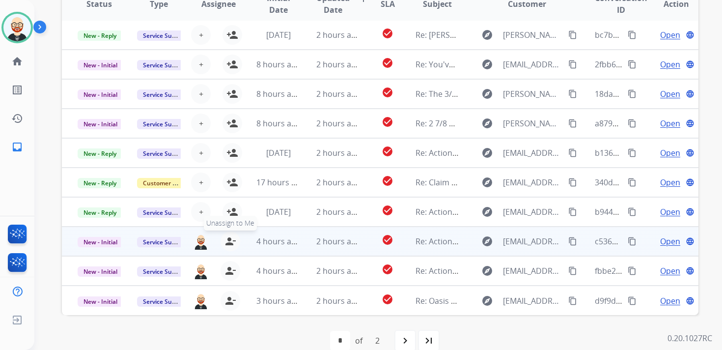
click at [226, 243] on mat-icon "person_remove" at bounding box center [230, 241] width 12 height 12
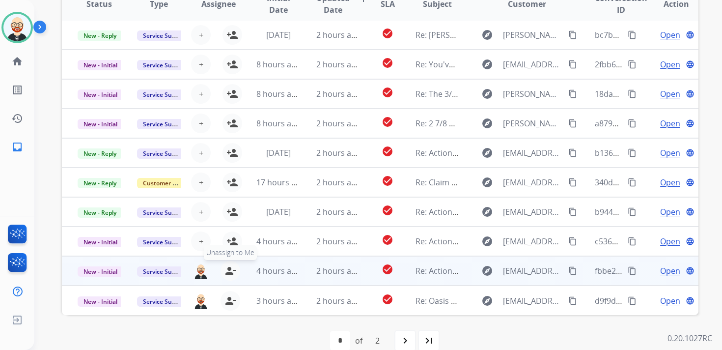
click at [226, 275] on mat-icon "person_remove" at bounding box center [230, 271] width 12 height 12
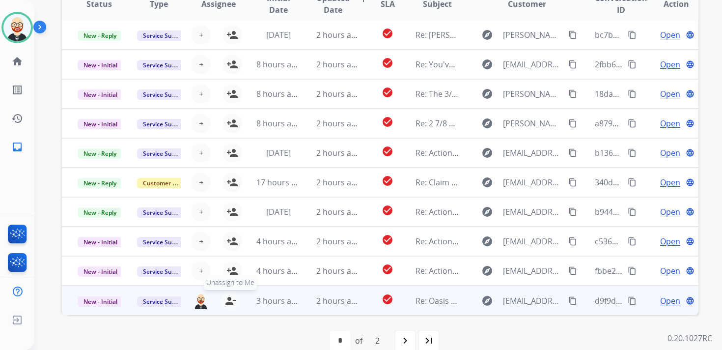
click at [226, 298] on mat-icon "person_remove" at bounding box center [230, 301] width 12 height 12
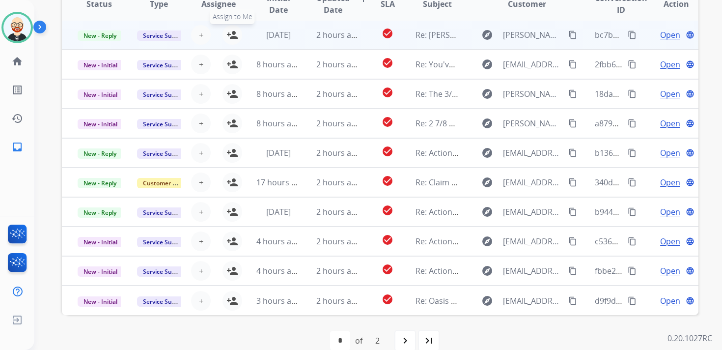
click at [231, 38] on mat-icon "person_add" at bounding box center [232, 35] width 12 height 12
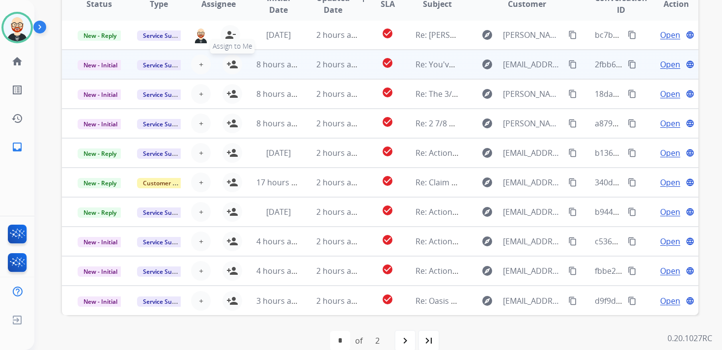
click at [231, 70] on button "person_add Assign to Me" at bounding box center [233, 65] width 20 height 20
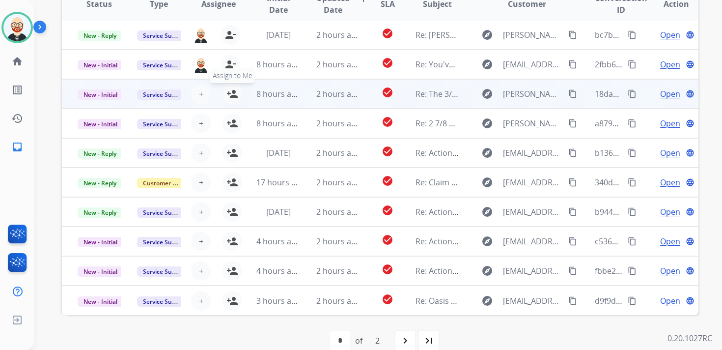
click at [229, 93] on mat-icon "person_add" at bounding box center [232, 94] width 12 height 12
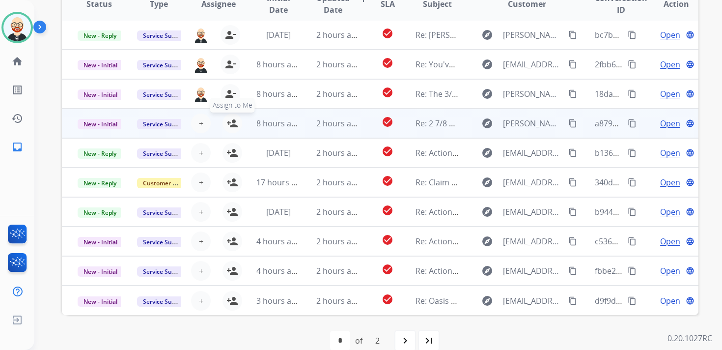
click at [229, 123] on mat-icon "person_add" at bounding box center [232, 123] width 12 height 12
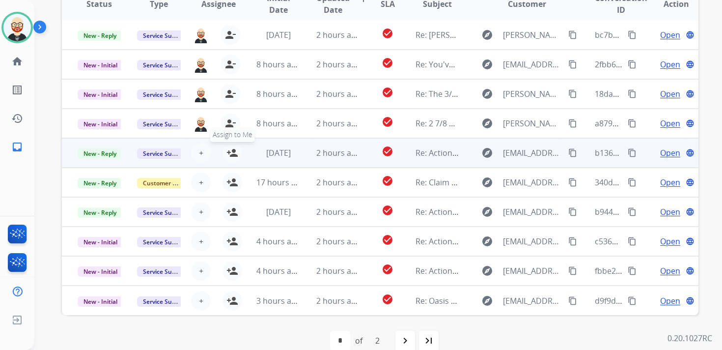
click at [231, 153] on mat-icon "person_add" at bounding box center [232, 153] width 12 height 12
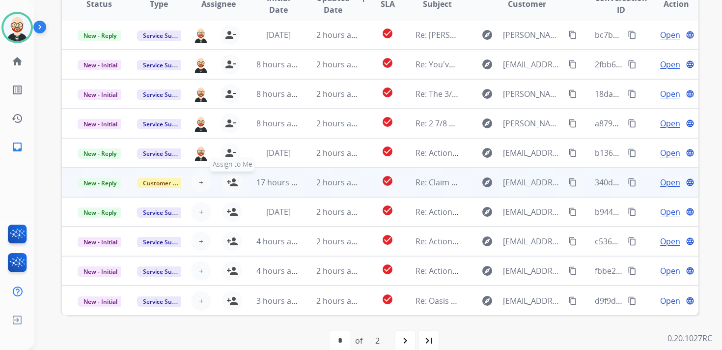
click at [231, 176] on button "person_add Assign to Me" at bounding box center [233, 182] width 20 height 20
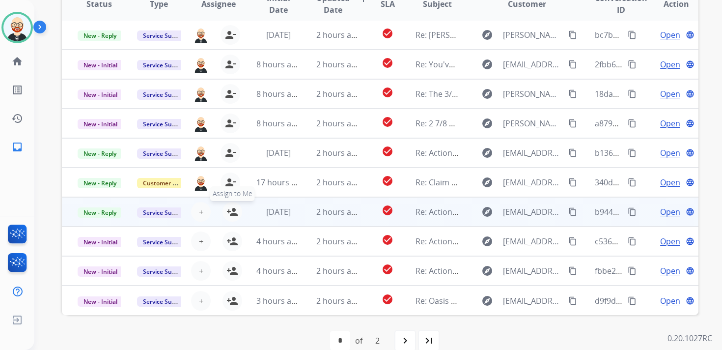
click at [231, 211] on mat-icon "person_add" at bounding box center [232, 212] width 12 height 12
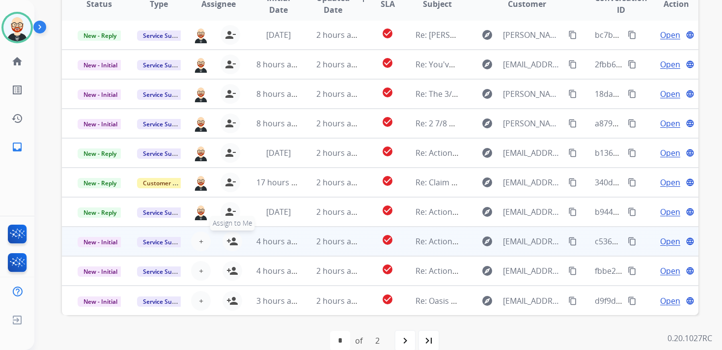
click at [230, 241] on mat-icon "person_add" at bounding box center [232, 241] width 12 height 12
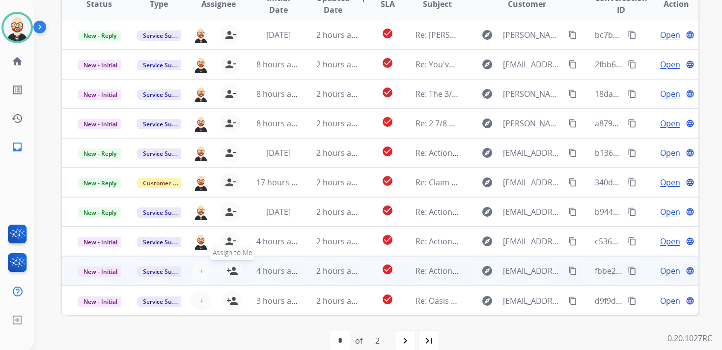
click at [230, 276] on mat-icon "person_add" at bounding box center [232, 271] width 12 height 12
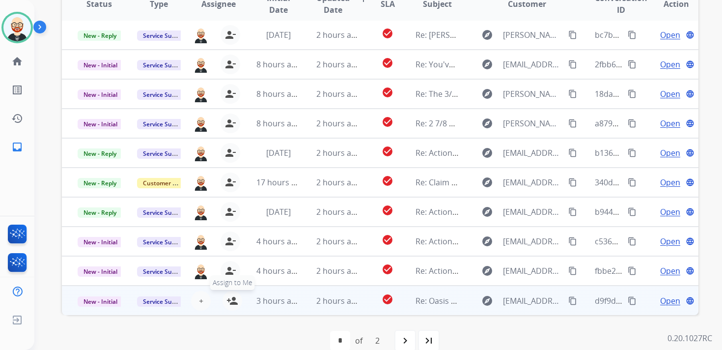
click at [231, 296] on mat-icon "person_add" at bounding box center [232, 301] width 12 height 12
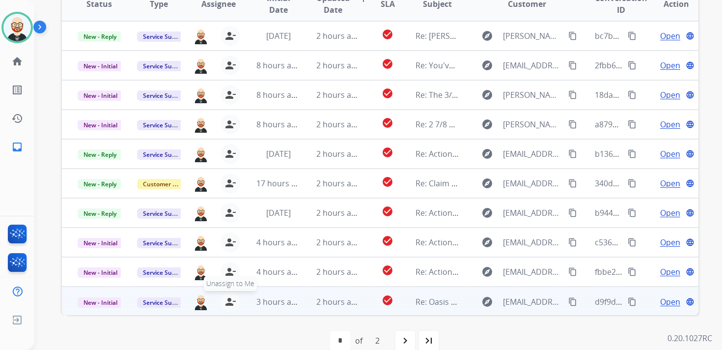
scroll to position [0, 0]
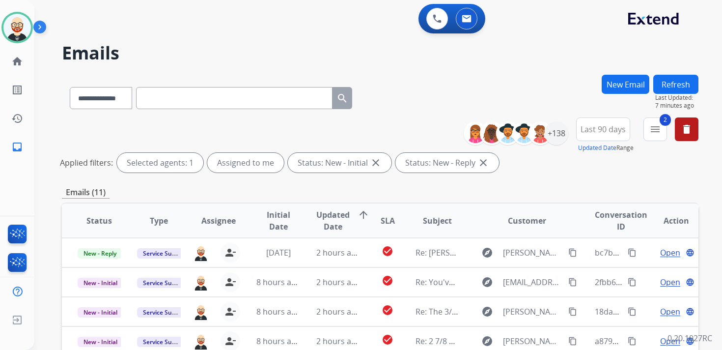
click at [679, 82] on button "Refresh" at bounding box center [675, 84] width 45 height 19
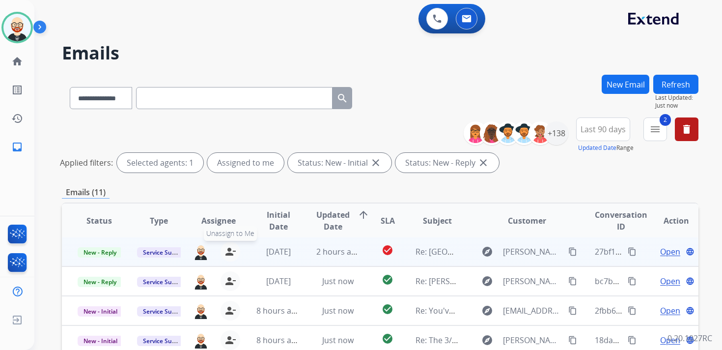
click at [230, 249] on mat-icon "person_remove" at bounding box center [230, 252] width 12 height 12
click at [230, 249] on mat-icon "person_add" at bounding box center [232, 252] width 12 height 12
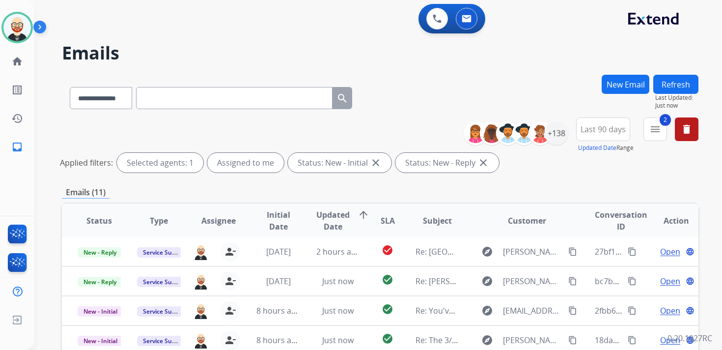
click at [677, 82] on button "Refresh" at bounding box center [675, 84] width 45 height 19
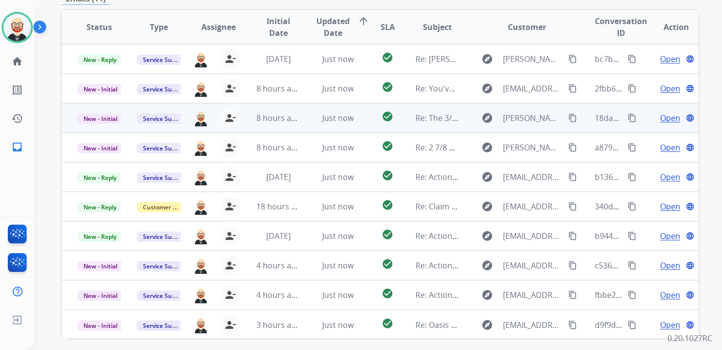
scroll to position [190, 0]
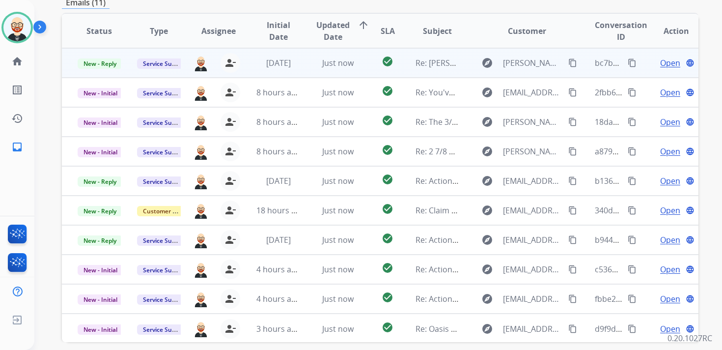
click at [660, 63] on span "Open" at bounding box center [670, 63] width 20 height 12
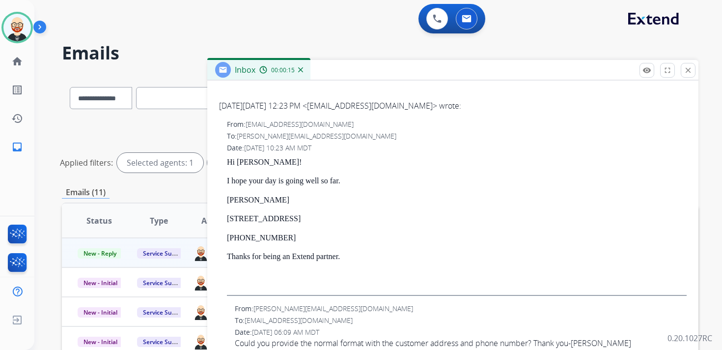
scroll to position [304, 0]
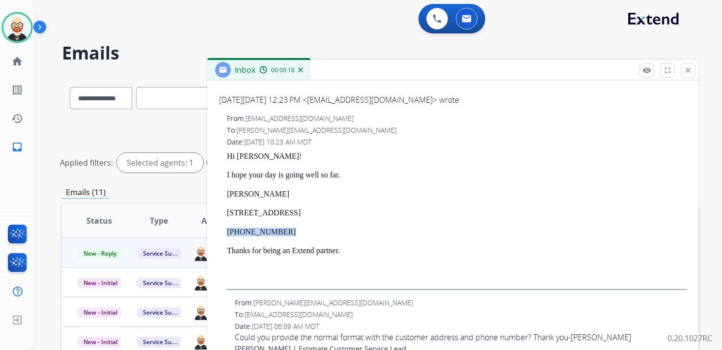
drag, startPoint x: 285, startPoint y: 234, endPoint x: 210, endPoint y: 226, distance: 75.6
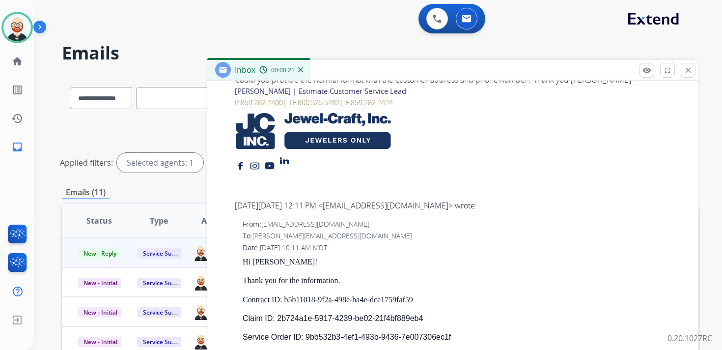
scroll to position [566, 0]
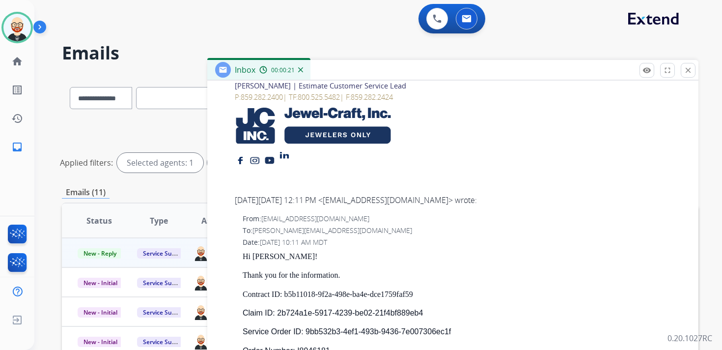
click at [438, 310] on p "Claim ID: 2b724a1e-5917-4239-be02-21f4bf889eb4" at bounding box center [465, 312] width 444 height 9
drag, startPoint x: 435, startPoint y: 309, endPoint x: 277, endPoint y: 311, distance: 158.2
click at [277, 311] on p "Claim ID: 2b724a1e-5917-4239-be02-21f4bf889eb4" at bounding box center [465, 312] width 444 height 9
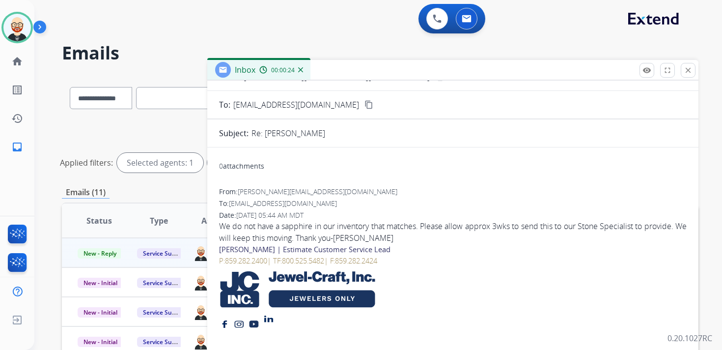
scroll to position [0, 0]
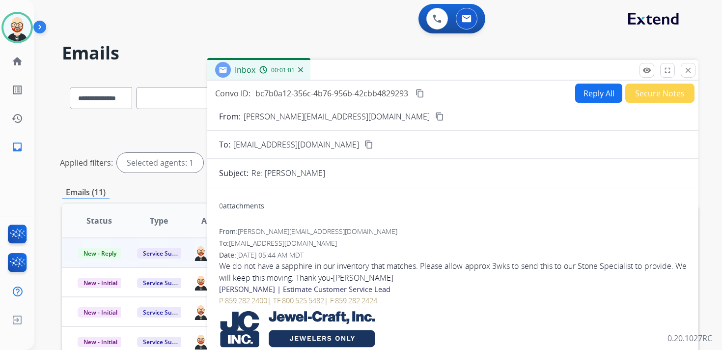
click at [420, 92] on mat-icon "content_copy" at bounding box center [420, 93] width 9 height 9
click at [391, 267] on div "We do not have a sapphire in our inventory that matches. Please allow approx 3w…" at bounding box center [453, 272] width 468 height 24
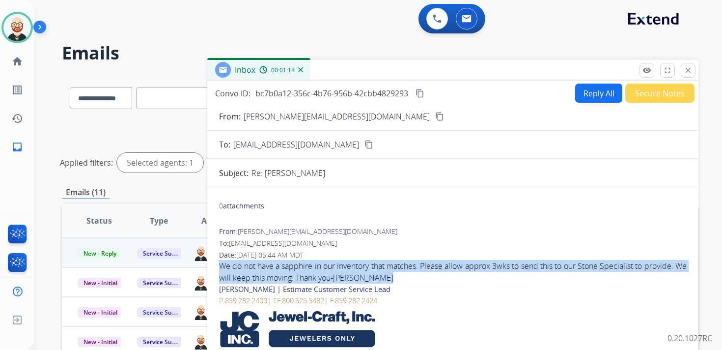
click at [391, 267] on div "We do not have a sapphire in our inventory that matches. Please allow approx 3w…" at bounding box center [453, 272] width 468 height 24
click at [603, 92] on button "Reply All" at bounding box center [598, 93] width 47 height 19
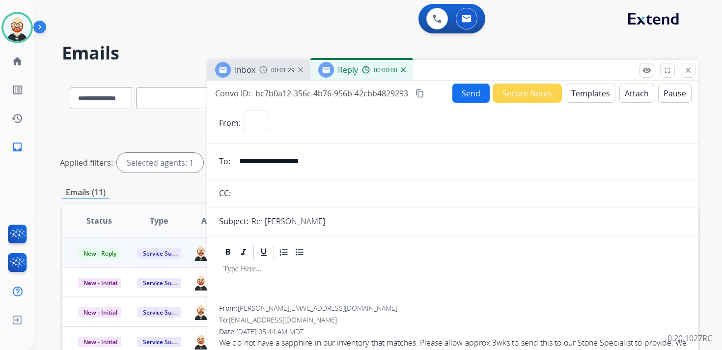
select select "**********"
click at [235, 276] on div at bounding box center [453, 283] width 468 height 44
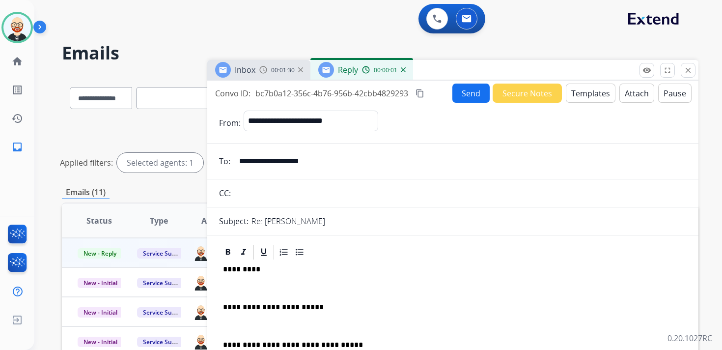
scroll to position [2, 0]
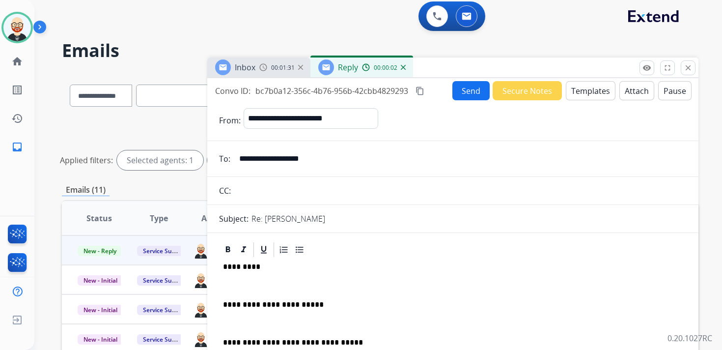
click at [239, 268] on p "*********" at bounding box center [449, 266] width 452 height 9
click at [234, 289] on p at bounding box center [453, 285] width 460 height 9
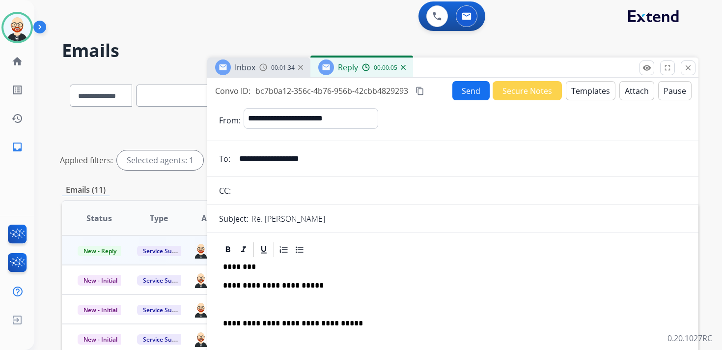
click at [235, 302] on p at bounding box center [453, 304] width 460 height 9
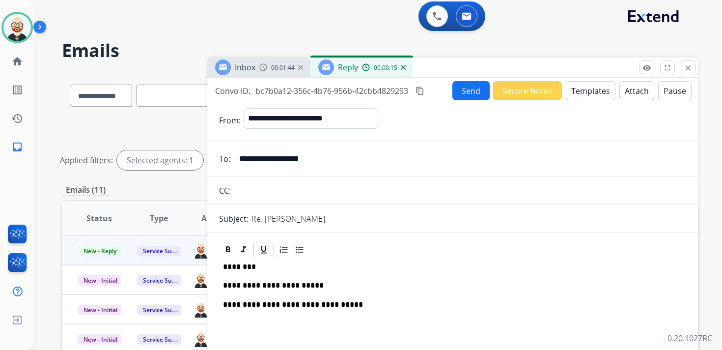
scroll to position [0, 0]
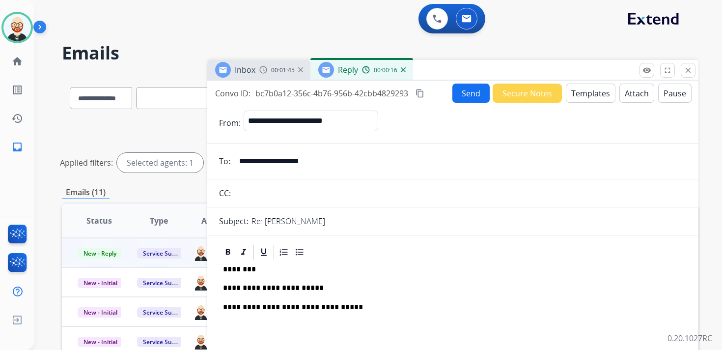
click at [463, 101] on button "Send" at bounding box center [470, 93] width 37 height 19
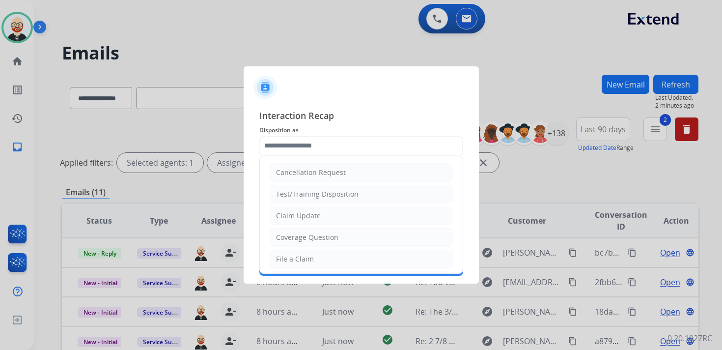
click at [304, 149] on input "text" at bounding box center [361, 146] width 204 height 20
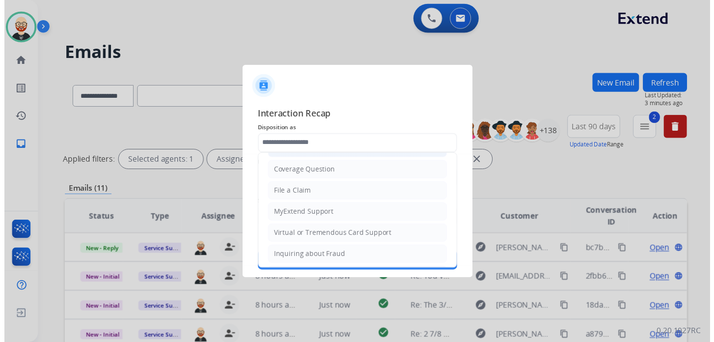
scroll to position [147, 0]
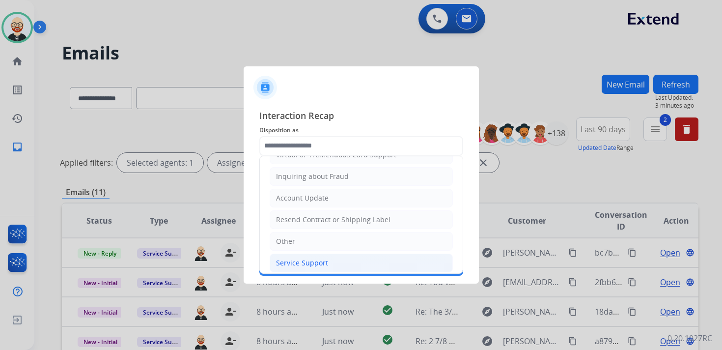
click at [306, 258] on div "Service Support" at bounding box center [302, 263] width 52 height 10
type input "**********"
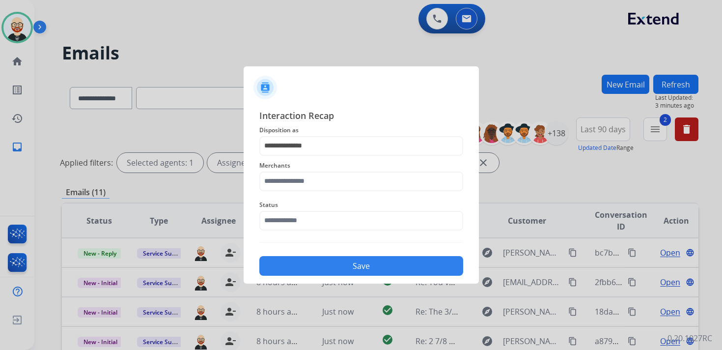
click at [310, 192] on div "Merchants" at bounding box center [361, 175] width 204 height 39
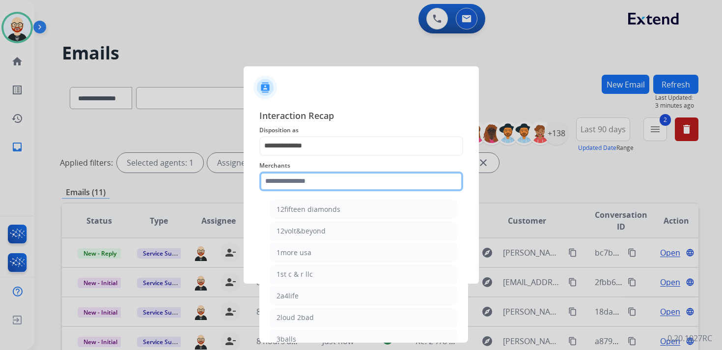
click at [310, 181] on input "text" at bounding box center [361, 181] width 204 height 20
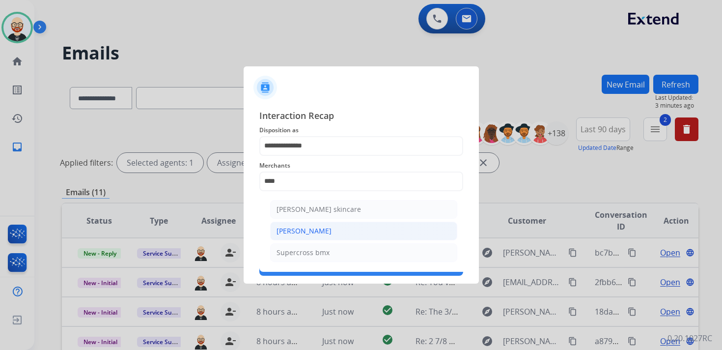
click at [320, 230] on li "Ross-simons" at bounding box center [363, 231] width 187 height 19
type input "**********"
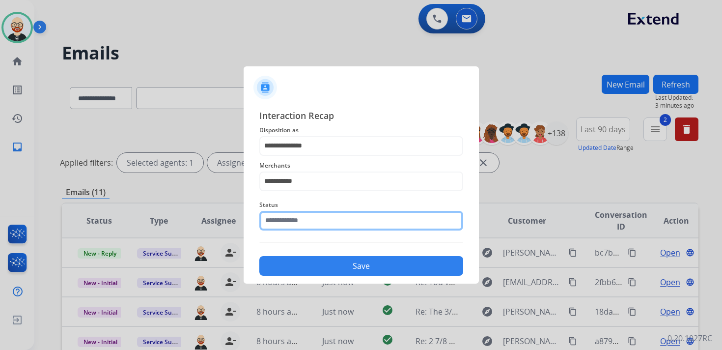
click at [299, 219] on input "text" at bounding box center [361, 221] width 204 height 20
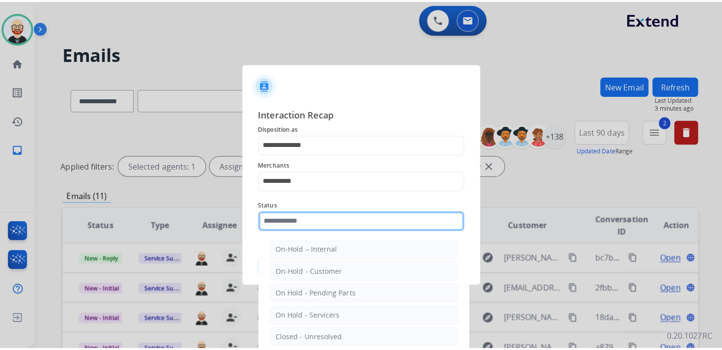
scroll to position [55, 0]
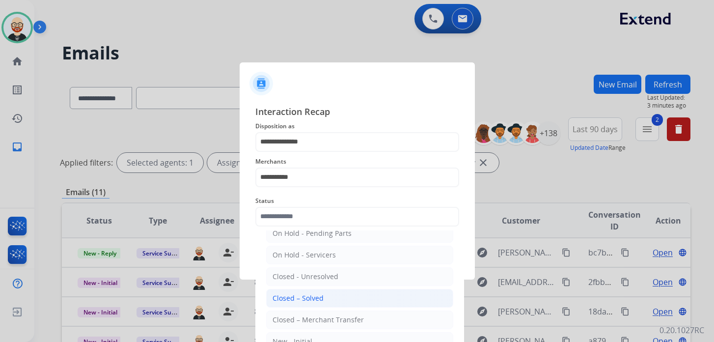
click at [302, 293] on div "Closed – Solved" at bounding box center [298, 298] width 51 height 10
type input "**********"
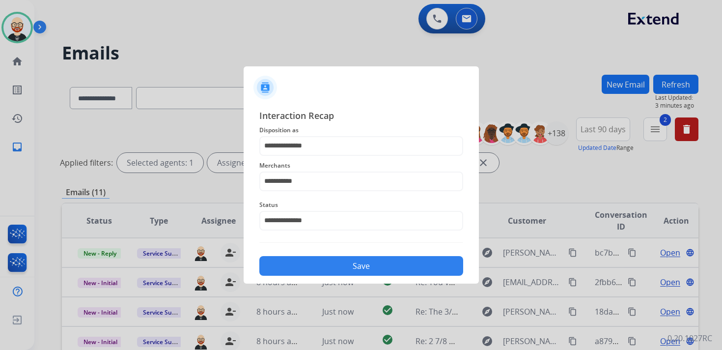
click at [311, 268] on button "Save" at bounding box center [361, 266] width 204 height 20
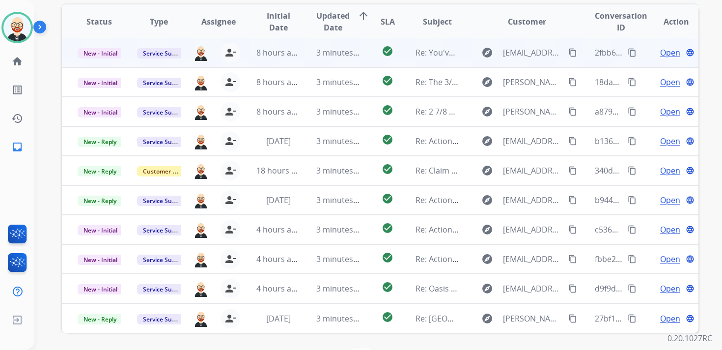
scroll to position [0, 0]
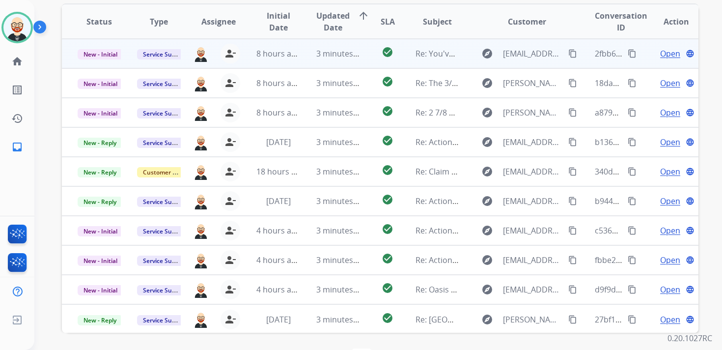
click at [660, 57] on span "Open" at bounding box center [670, 54] width 20 height 12
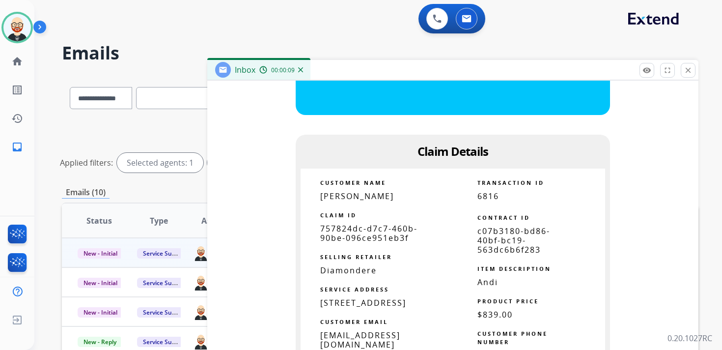
scroll to position [746, 0]
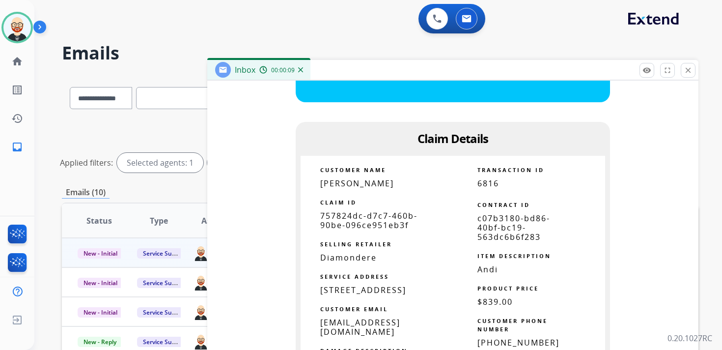
click at [373, 220] on span "757824dc-d7c7-460b-90be-096ce951eb3f" at bounding box center [368, 220] width 97 height 20
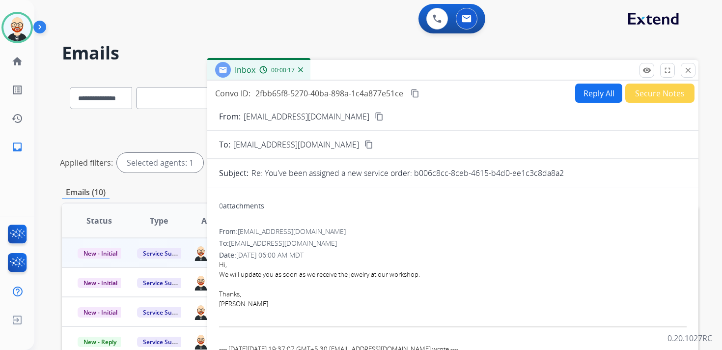
click at [418, 94] on mat-icon "content_copy" at bounding box center [415, 93] width 9 height 9
click at [390, 274] on span "We will update you as soon as we receive the jewelry at our workshop." at bounding box center [319, 274] width 201 height 9
click at [586, 95] on button "Reply All" at bounding box center [598, 93] width 47 height 19
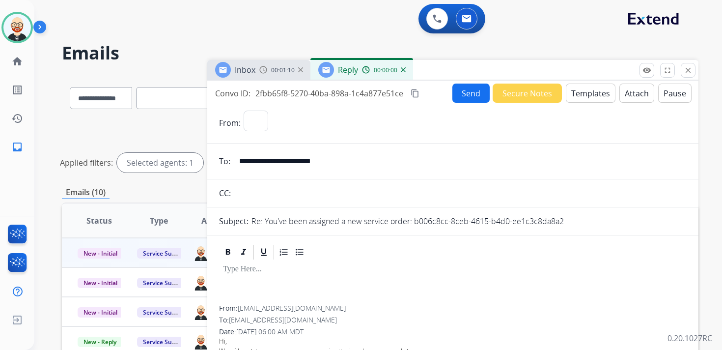
select select "**********"
click at [251, 287] on div at bounding box center [453, 283] width 468 height 44
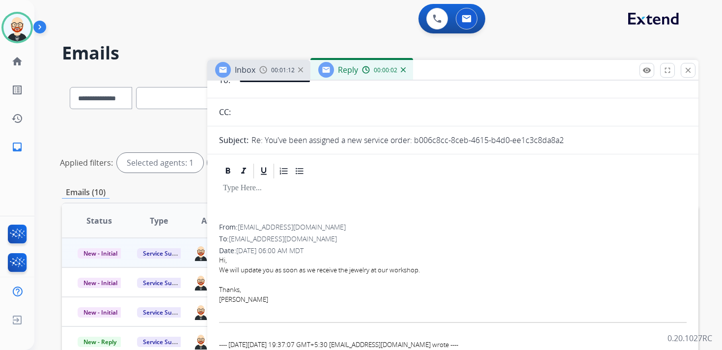
scroll to position [82, 0]
click at [685, 69] on mat-icon "close" at bounding box center [688, 70] width 9 height 9
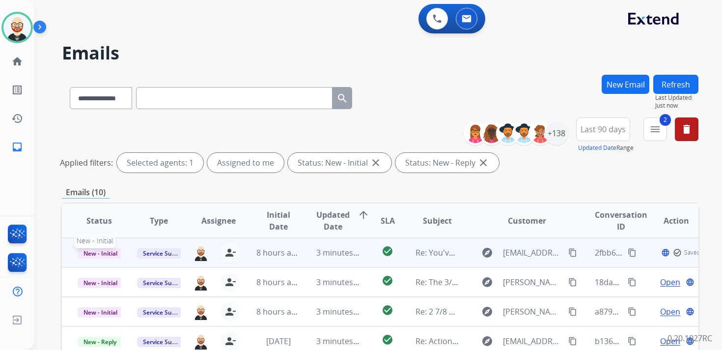
click at [106, 250] on span "New - Initial" at bounding box center [101, 253] width 46 height 10
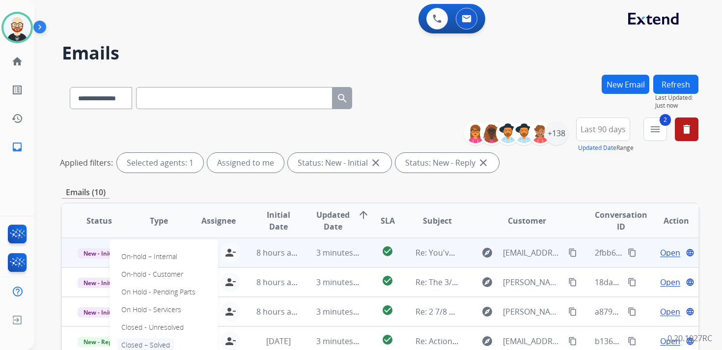
click at [159, 339] on p "Closed – Solved" at bounding box center [145, 345] width 56 height 14
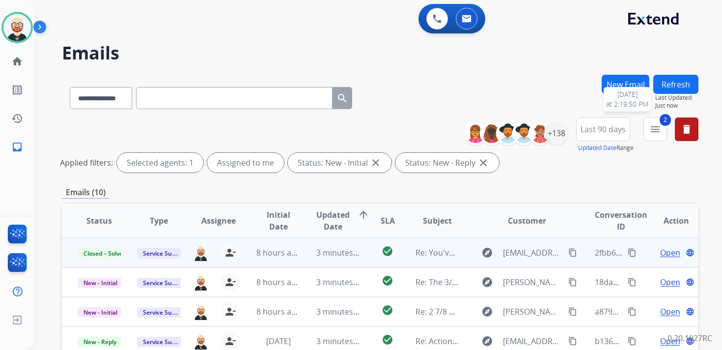
click at [670, 92] on button "Refresh" at bounding box center [675, 84] width 45 height 19
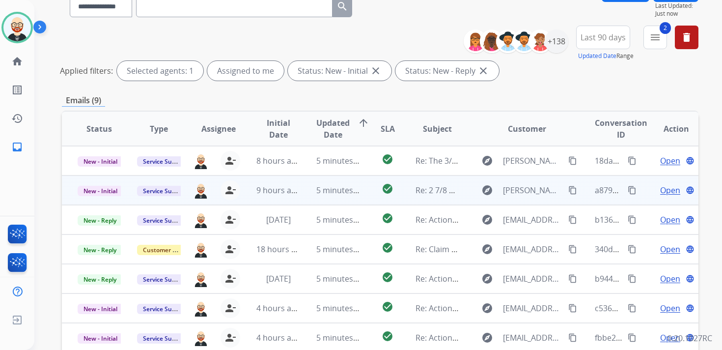
scroll to position [105, 0]
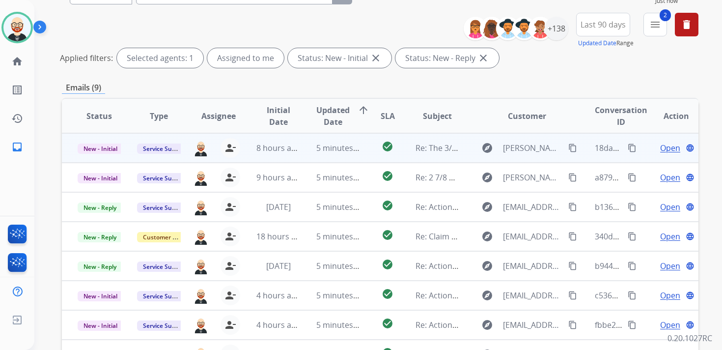
click at [660, 147] on span "Open" at bounding box center [670, 148] width 20 height 12
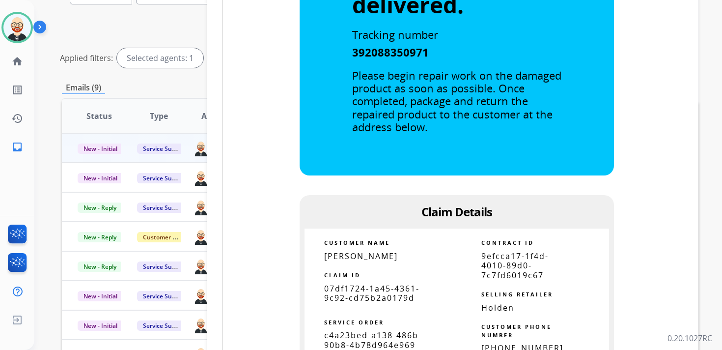
scroll to position [504, 0]
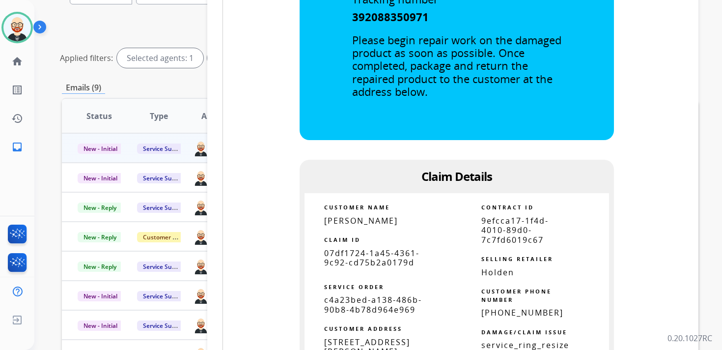
click at [358, 257] on span "07df1724-1a45-4361-9c92-cd75b2a0179d" at bounding box center [371, 258] width 95 height 20
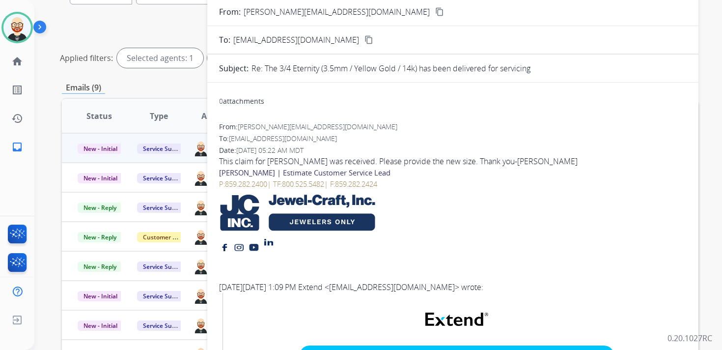
scroll to position [0, 0]
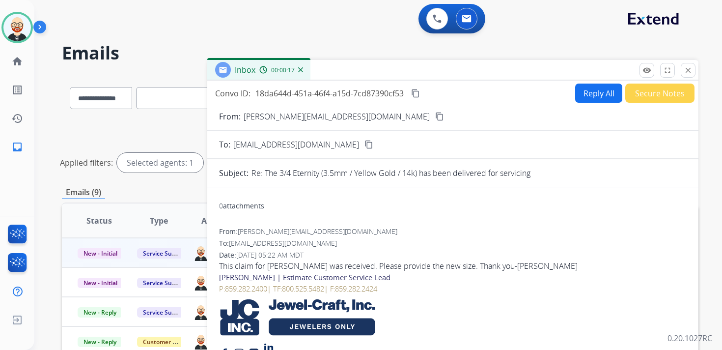
click at [418, 92] on mat-icon "content_copy" at bounding box center [415, 93] width 9 height 9
click at [585, 88] on button "Reply All" at bounding box center [598, 93] width 47 height 19
select select "**********"
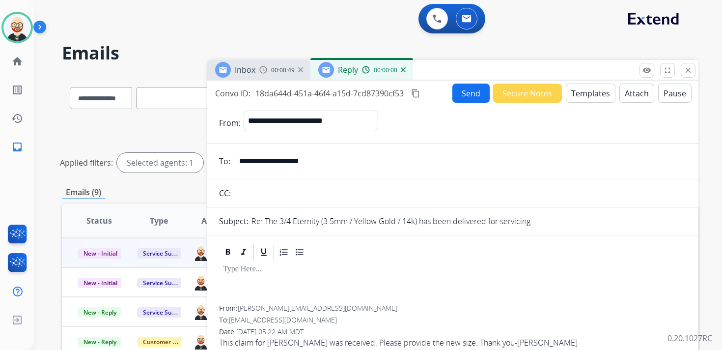
click at [283, 277] on div at bounding box center [453, 283] width 468 height 44
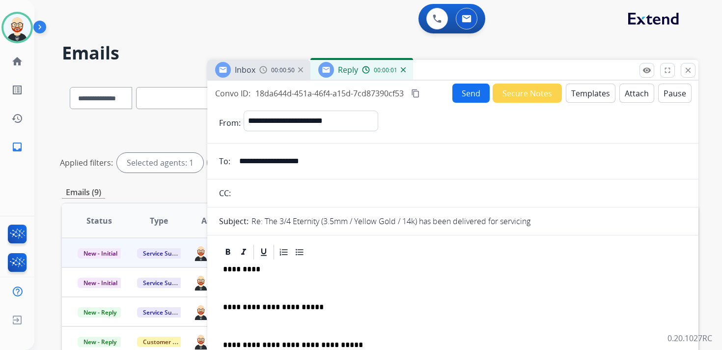
scroll to position [2, 0]
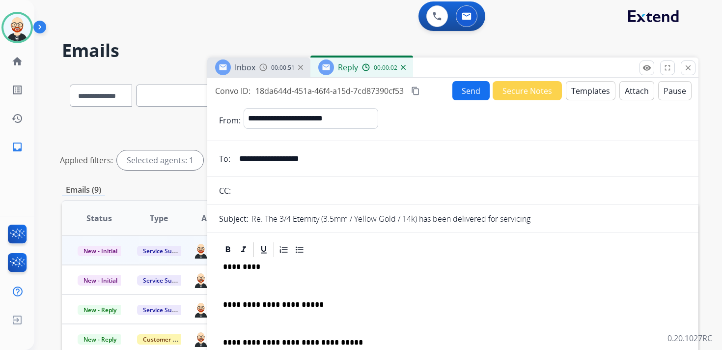
click at [240, 266] on p "*********" at bounding box center [449, 266] width 452 height 9
click at [240, 278] on div "**********" at bounding box center [453, 327] width 468 height 139
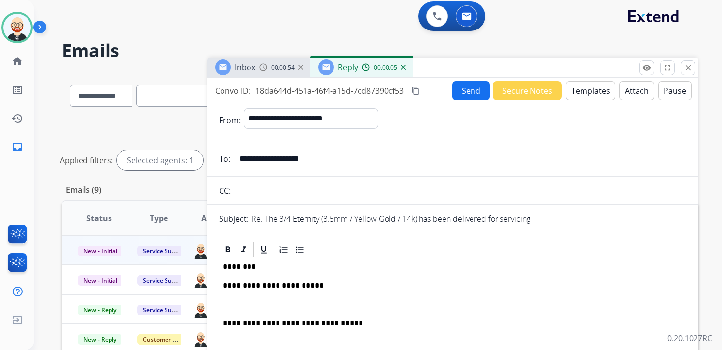
click at [241, 299] on div "**********" at bounding box center [453, 318] width 468 height 120
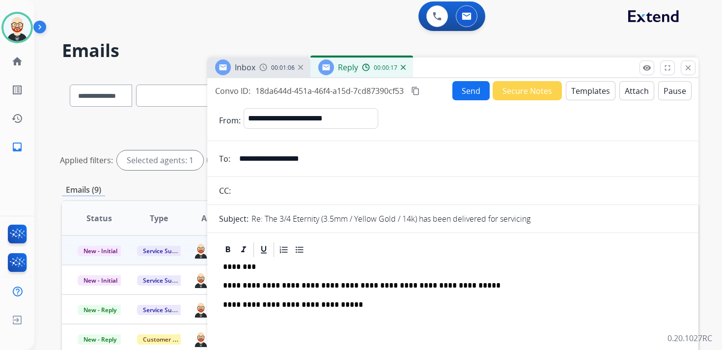
click at [419, 282] on p "**********" at bounding box center [449, 285] width 452 height 9
click at [465, 91] on button "Send" at bounding box center [470, 90] width 37 height 19
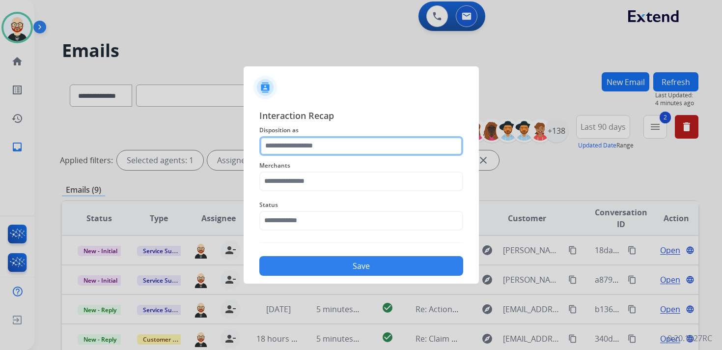
click at [335, 138] on input "text" at bounding box center [361, 146] width 204 height 20
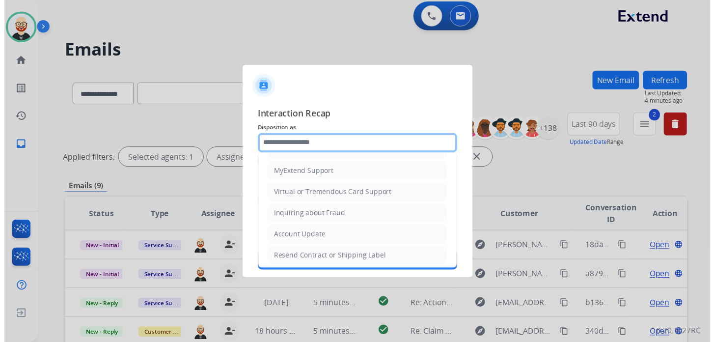
scroll to position [147, 0]
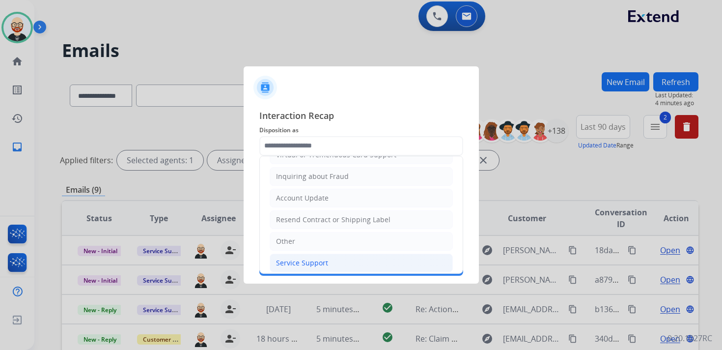
click at [308, 258] on div "Service Support" at bounding box center [302, 263] width 52 height 10
type input "**********"
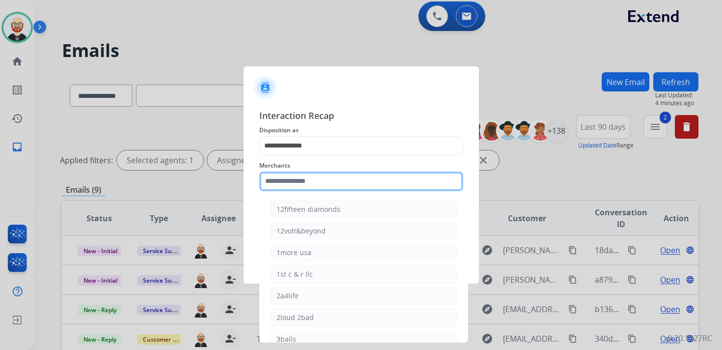
click at [310, 184] on input "text" at bounding box center [361, 181] width 204 height 20
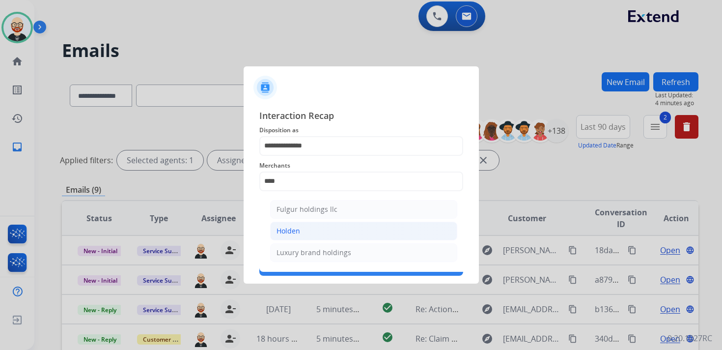
click at [308, 230] on li "Holden" at bounding box center [363, 231] width 187 height 19
type input "******"
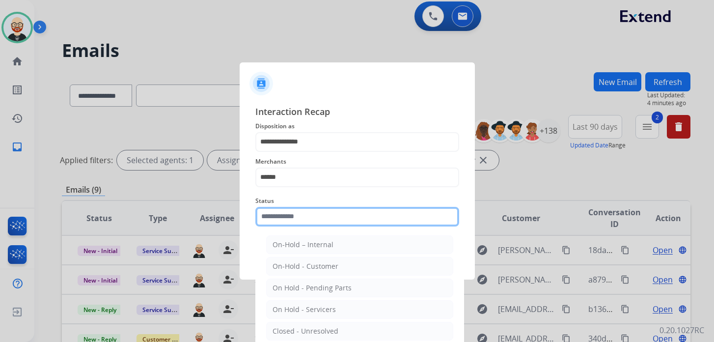
click at [308, 218] on input "text" at bounding box center [357, 217] width 204 height 20
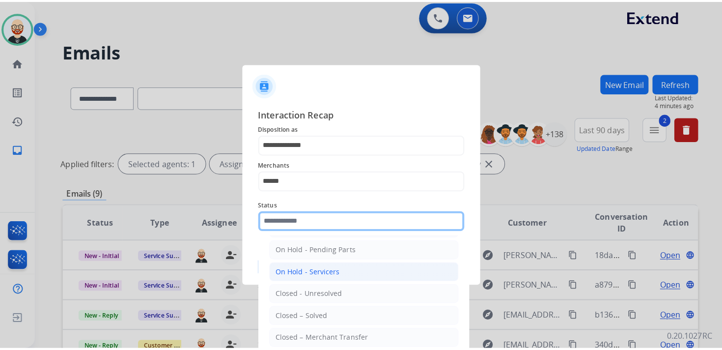
scroll to position [45, 0]
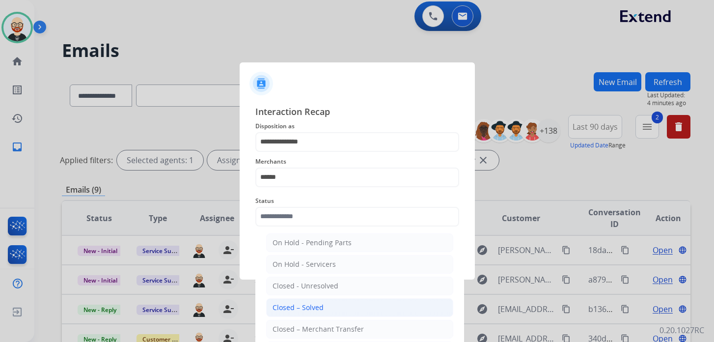
click at [309, 303] on div "Closed – Solved" at bounding box center [298, 308] width 51 height 10
type input "**********"
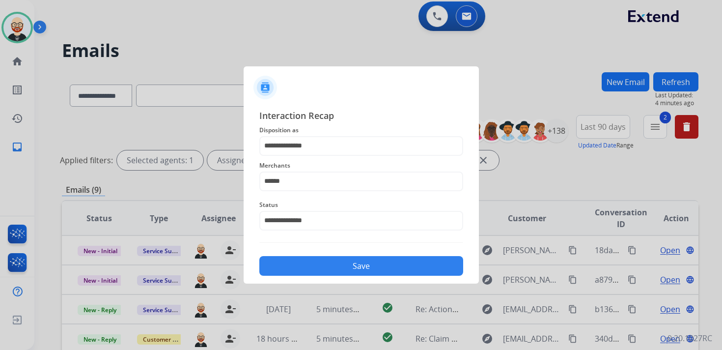
click at [342, 265] on button "Save" at bounding box center [361, 266] width 204 height 20
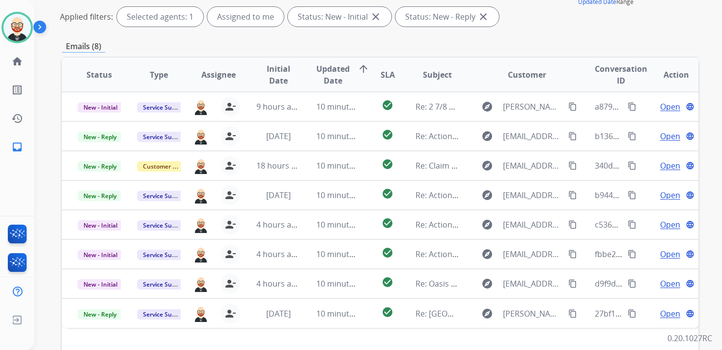
scroll to position [145, 0]
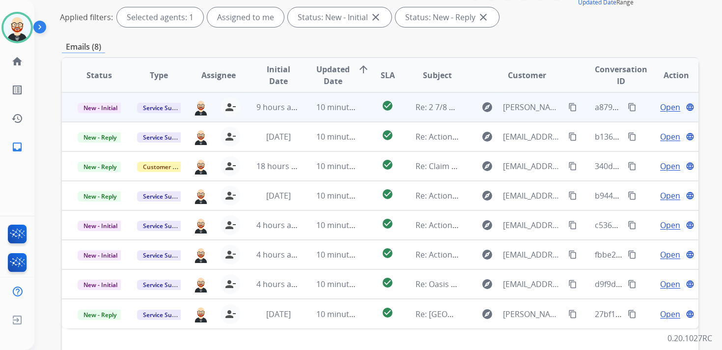
click at [660, 106] on span "Open" at bounding box center [670, 107] width 20 height 12
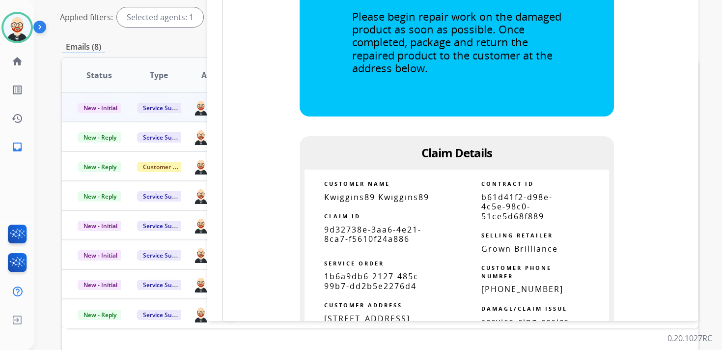
scroll to position [488, 0]
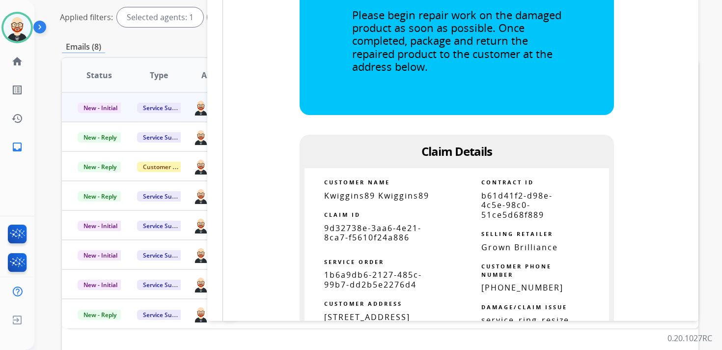
click at [387, 238] on span "9d32738e-3aa6-4e21-8ca7-f5610f24a886" at bounding box center [372, 233] width 97 height 20
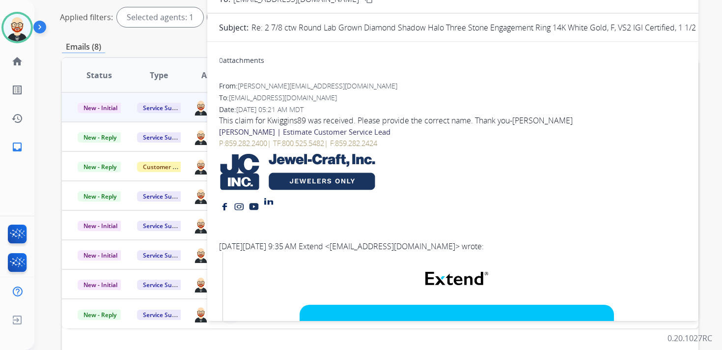
scroll to position [0, 0]
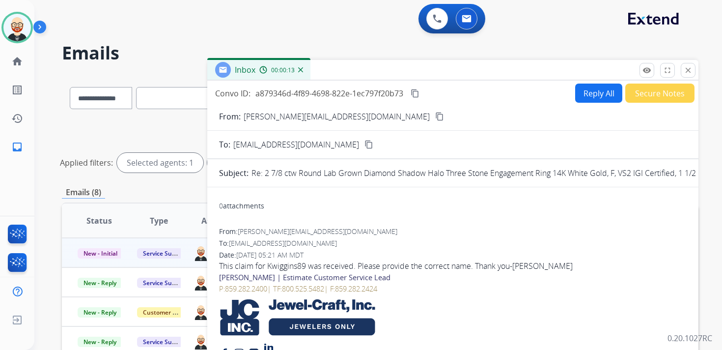
click at [419, 96] on mat-icon "content_copy" at bounding box center [415, 93] width 9 height 9
click at [589, 100] on button "Reply All" at bounding box center [598, 93] width 47 height 19
select select "**********"
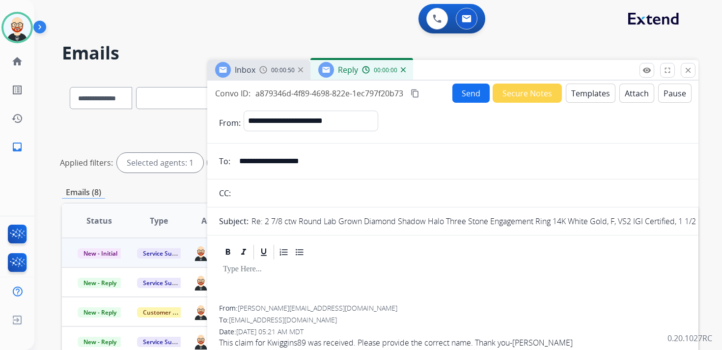
click at [251, 276] on div at bounding box center [453, 283] width 468 height 44
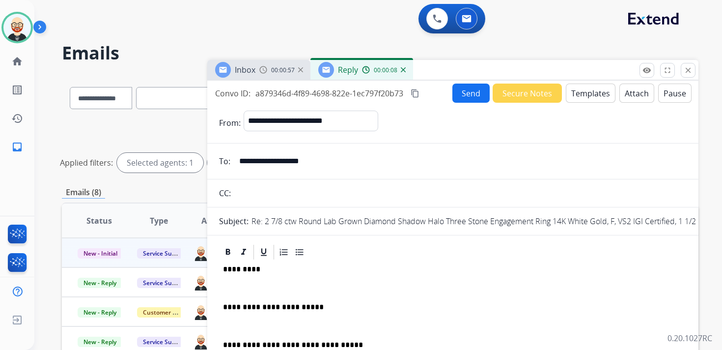
click at [239, 269] on p "*********" at bounding box center [449, 269] width 452 height 9
click at [277, 291] on p at bounding box center [453, 287] width 460 height 9
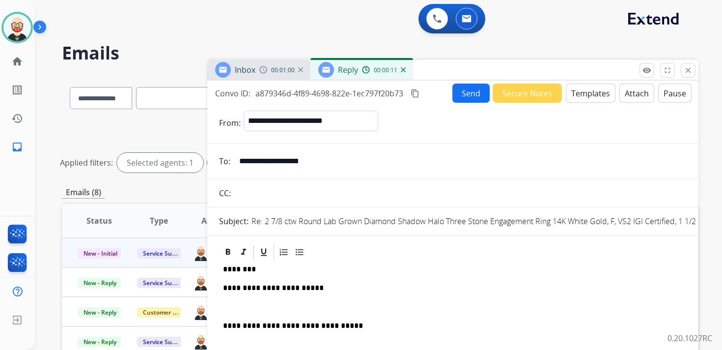
click at [276, 300] on div "**********" at bounding box center [453, 321] width 468 height 120
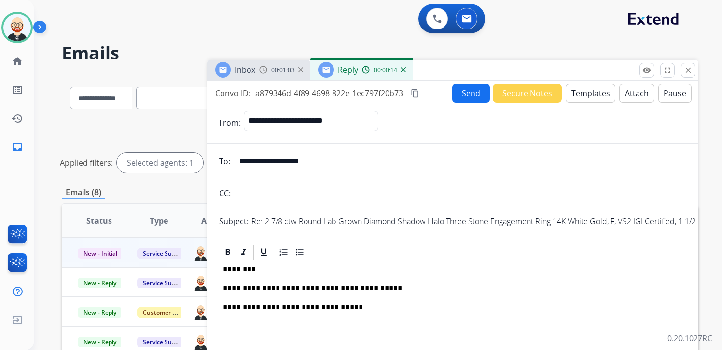
click at [465, 93] on button "Send" at bounding box center [470, 93] width 37 height 19
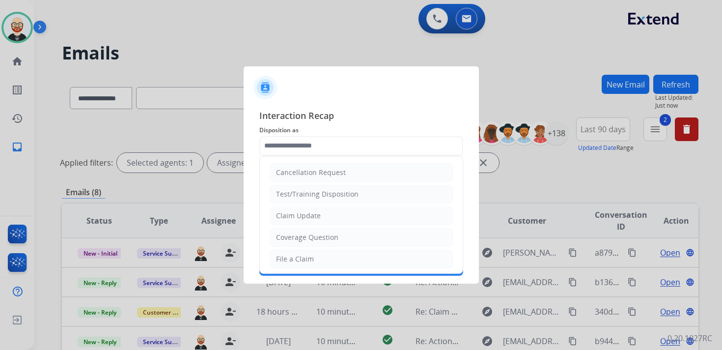
click at [294, 149] on input "text" at bounding box center [361, 146] width 204 height 20
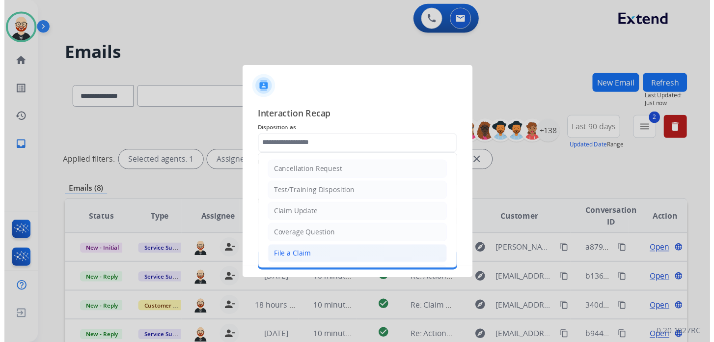
scroll to position [147, 0]
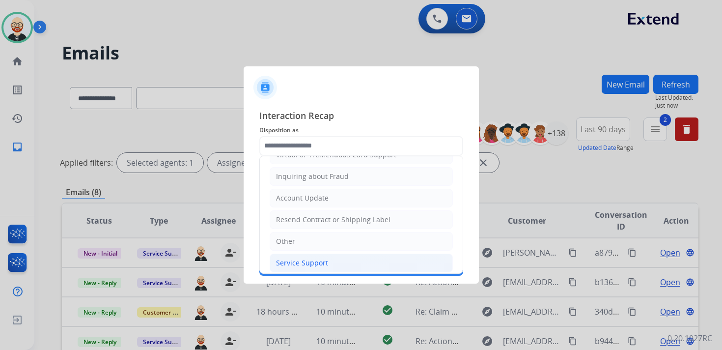
click at [298, 258] on div "Service Support" at bounding box center [302, 263] width 52 height 10
type input "**********"
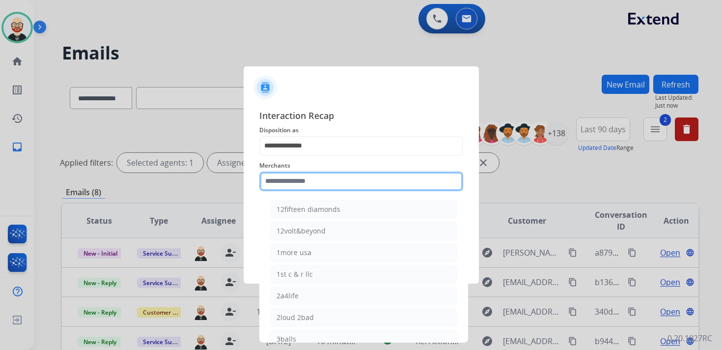
click at [296, 181] on input "text" at bounding box center [361, 181] width 204 height 20
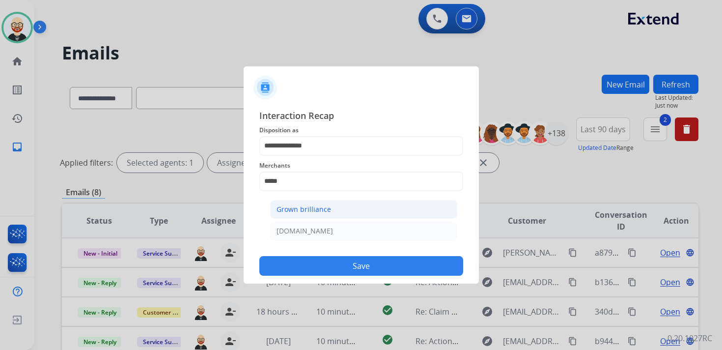
click at [303, 209] on div "Grown brilliance" at bounding box center [304, 209] width 55 height 10
type input "**********"
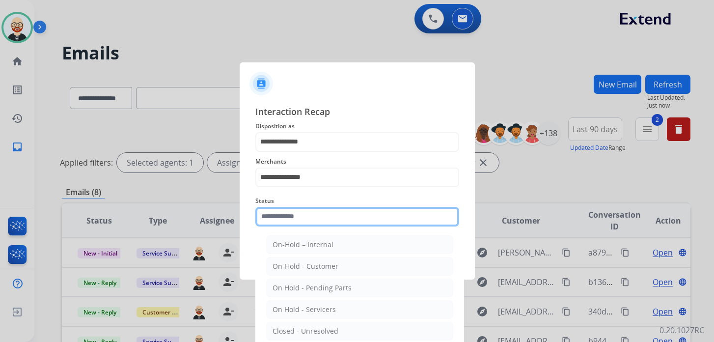
click at [299, 221] on input "text" at bounding box center [357, 217] width 204 height 20
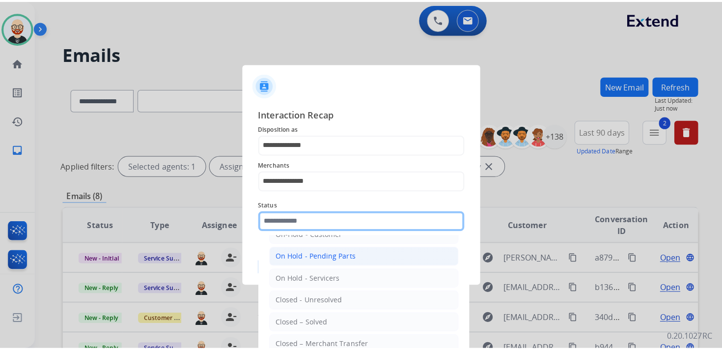
scroll to position [50, 0]
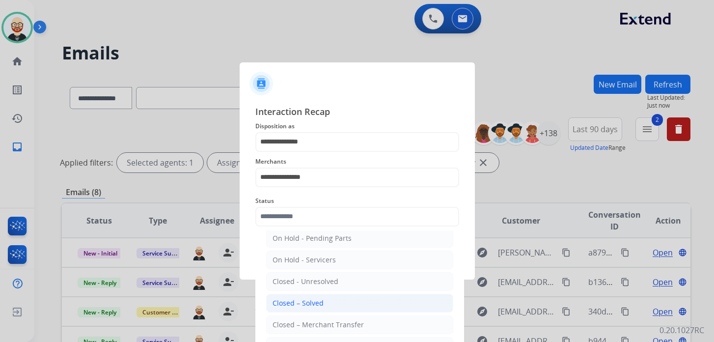
click at [307, 299] on div "Closed – Solved" at bounding box center [298, 303] width 51 height 10
type input "**********"
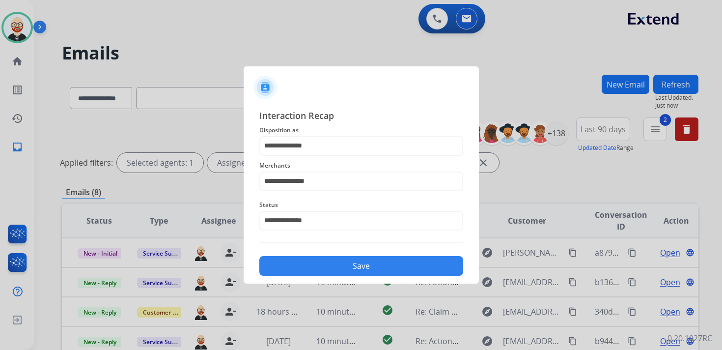
click at [340, 264] on button "Save" at bounding box center [361, 266] width 204 height 20
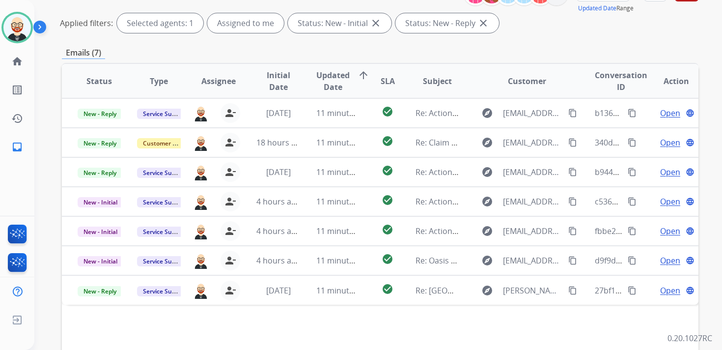
scroll to position [129, 0]
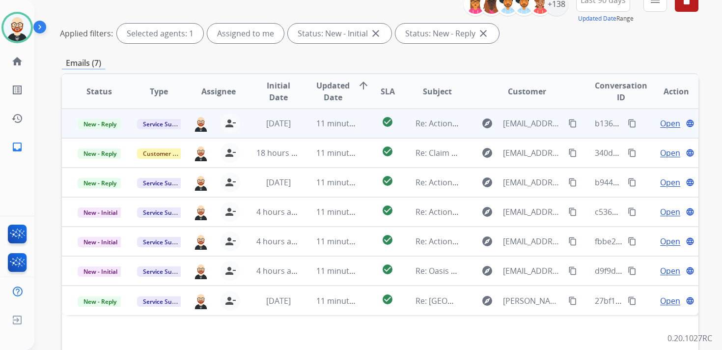
click at [660, 121] on span "Open" at bounding box center [670, 123] width 20 height 12
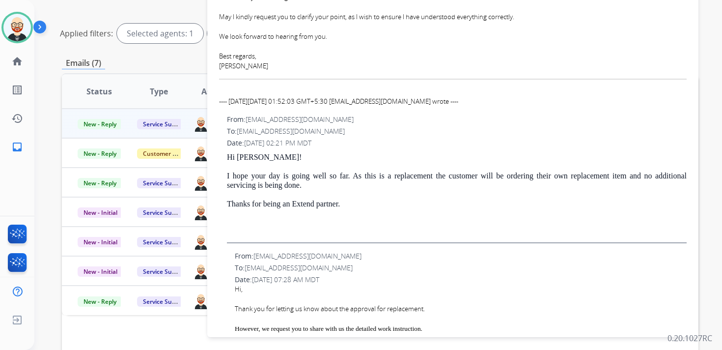
scroll to position [157, 0]
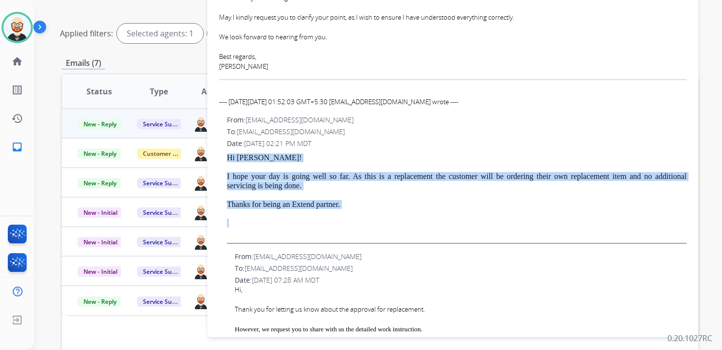
drag, startPoint x: 357, startPoint y: 211, endPoint x: 223, endPoint y: 159, distance: 143.4
click at [223, 159] on div "From: servicesupport@extend.com To: contactus@diamondere.com Date: 08/21/2025 -…" at bounding box center [453, 179] width 468 height 129
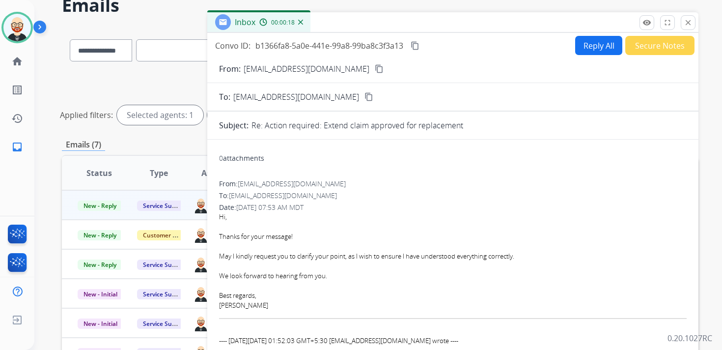
scroll to position [0, 0]
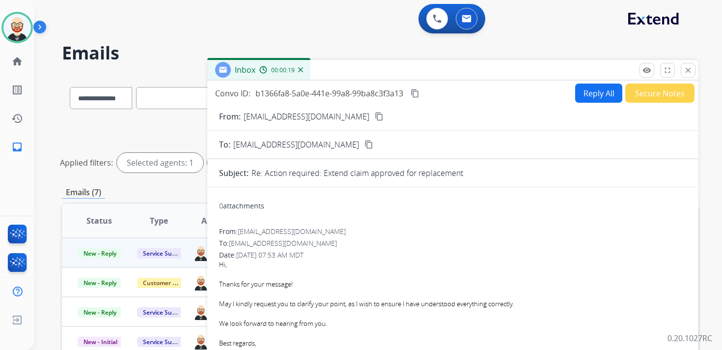
click at [603, 88] on button "Reply All" at bounding box center [598, 93] width 47 height 19
select select "**********"
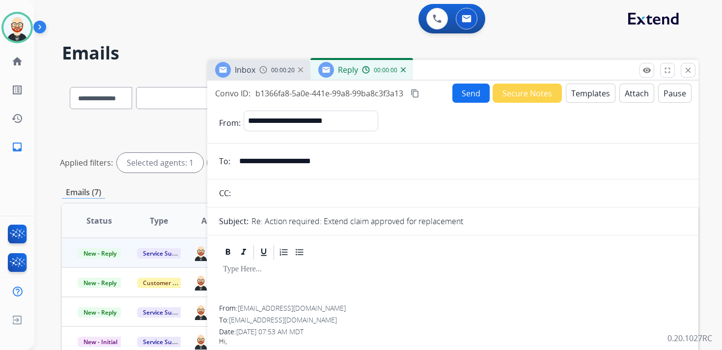
click at [257, 275] on div at bounding box center [453, 283] width 468 height 44
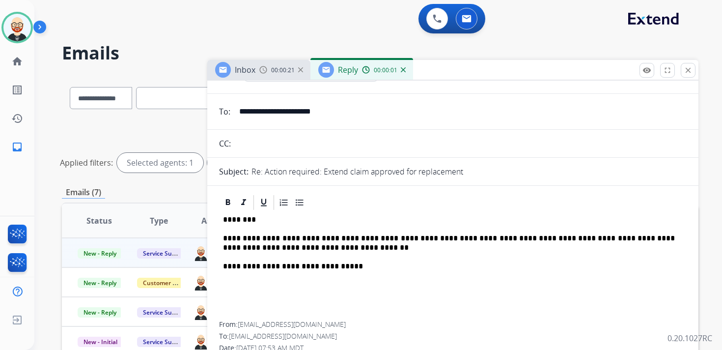
scroll to position [56, 0]
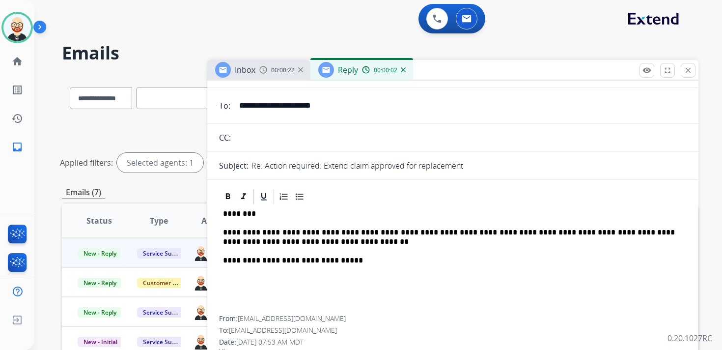
click at [346, 235] on p "**********" at bounding box center [449, 237] width 452 height 18
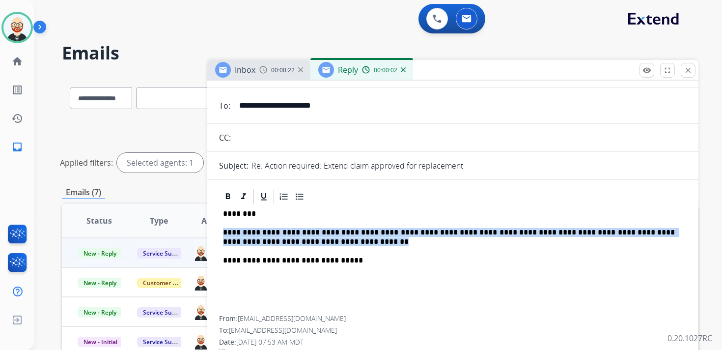
click at [346, 235] on p "**********" at bounding box center [449, 237] width 452 height 18
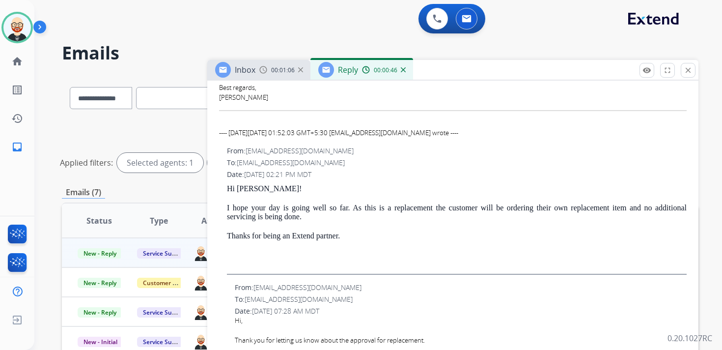
scroll to position [0, 0]
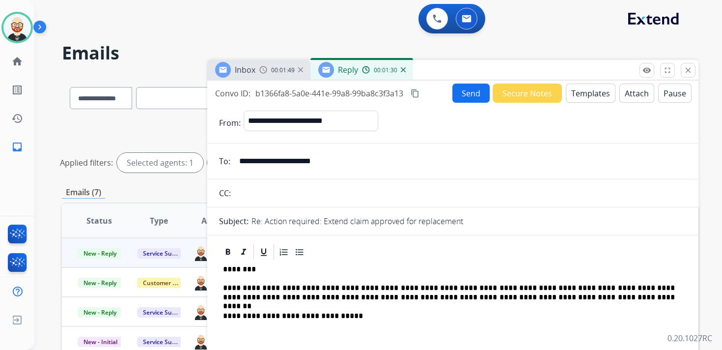
click at [460, 99] on button "Send" at bounding box center [470, 93] width 37 height 19
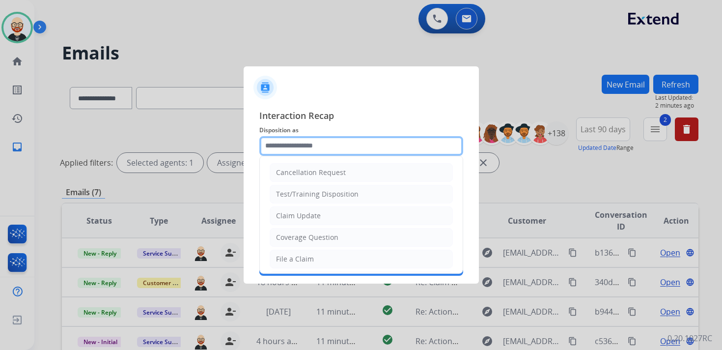
click at [338, 148] on input "text" at bounding box center [361, 146] width 204 height 20
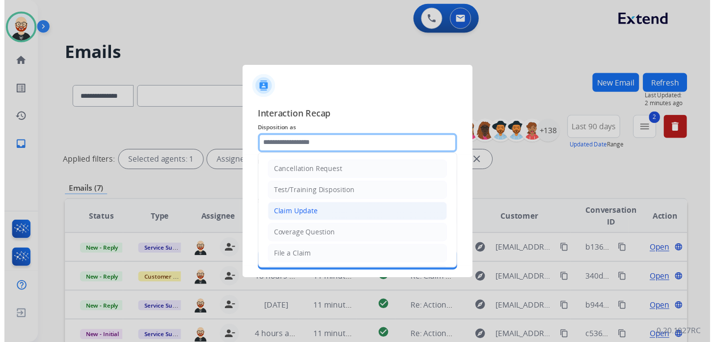
scroll to position [147, 0]
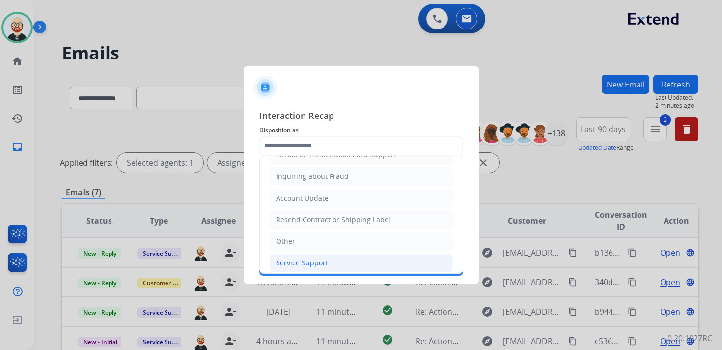
click at [311, 258] on div "Service Support" at bounding box center [302, 263] width 52 height 10
type input "**********"
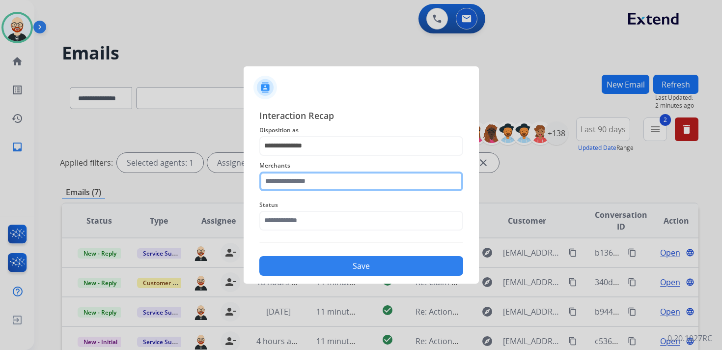
click at [302, 181] on input "text" at bounding box center [361, 181] width 204 height 20
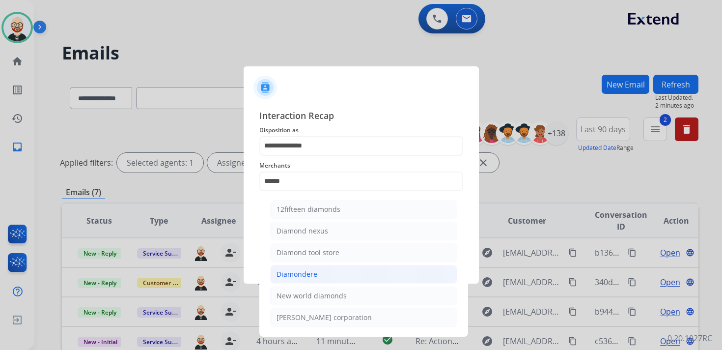
click at [309, 269] on div "Diamondere" at bounding box center [297, 274] width 41 height 10
type input "**********"
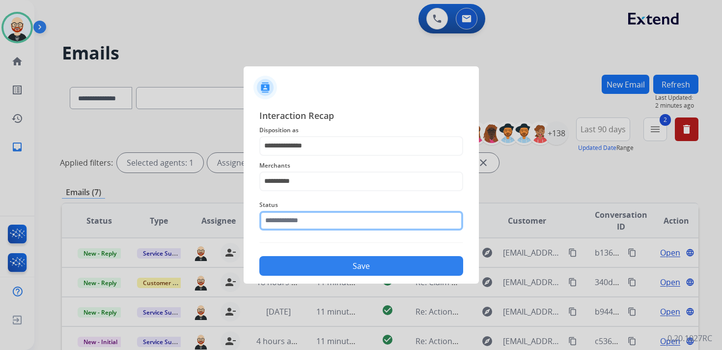
click at [290, 221] on input "text" at bounding box center [361, 221] width 204 height 20
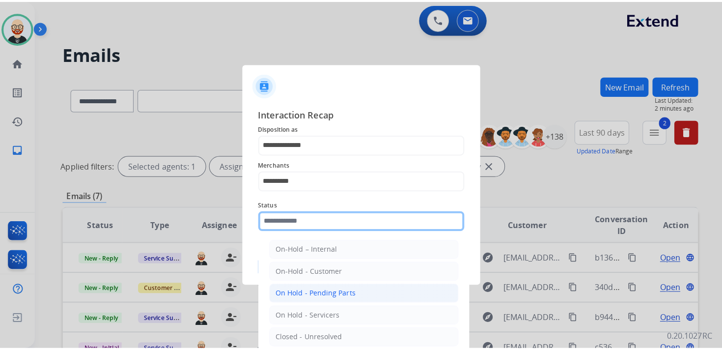
scroll to position [55, 0]
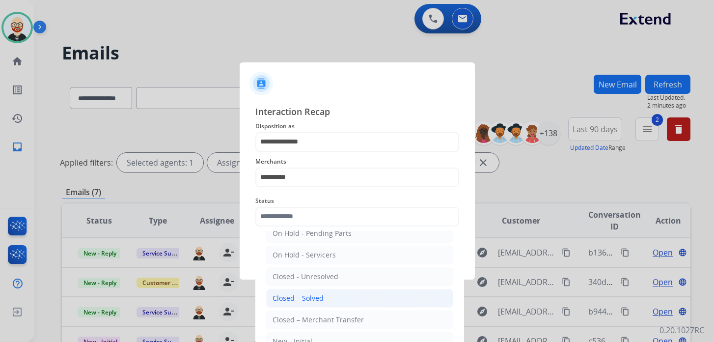
click at [296, 293] on div "Closed – Solved" at bounding box center [298, 298] width 51 height 10
type input "**********"
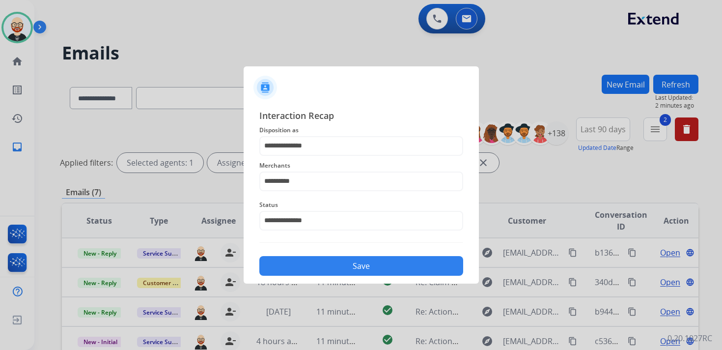
click at [312, 268] on button "Save" at bounding box center [361, 266] width 204 height 20
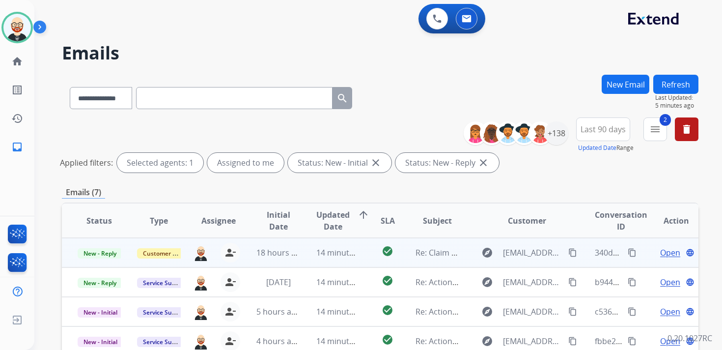
click at [670, 255] on span "Open" at bounding box center [670, 253] width 20 height 12
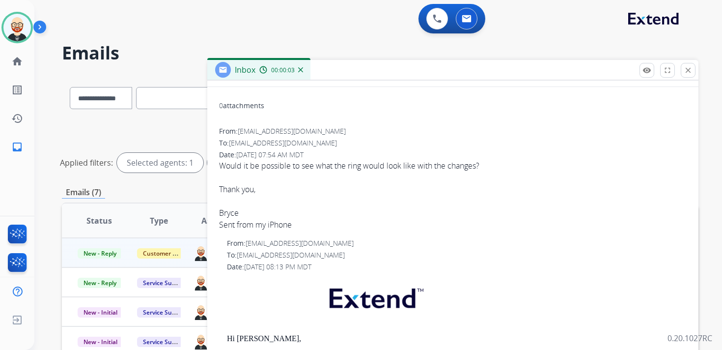
scroll to position [0, 0]
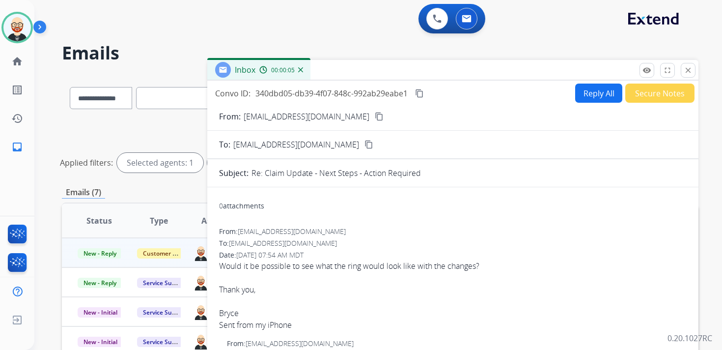
click at [375, 118] on mat-icon "content_copy" at bounding box center [379, 116] width 9 height 9
click at [589, 95] on button "Reply All" at bounding box center [598, 93] width 47 height 19
select select "**********"
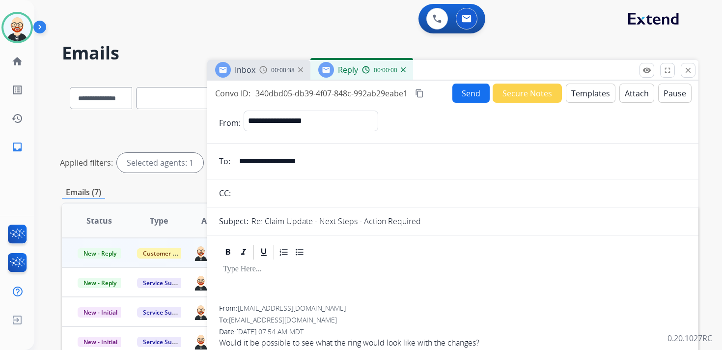
click at [244, 274] on p at bounding box center [453, 269] width 460 height 9
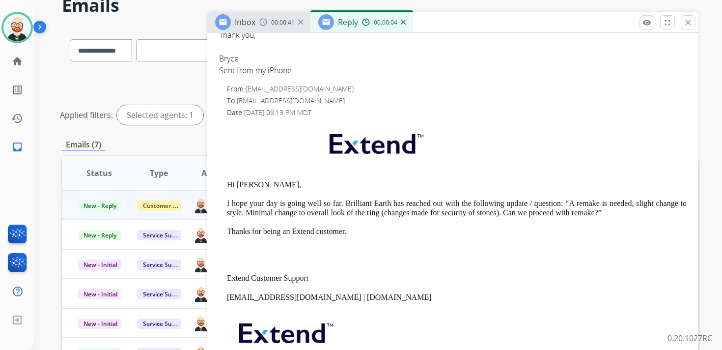
scroll to position [49, 0]
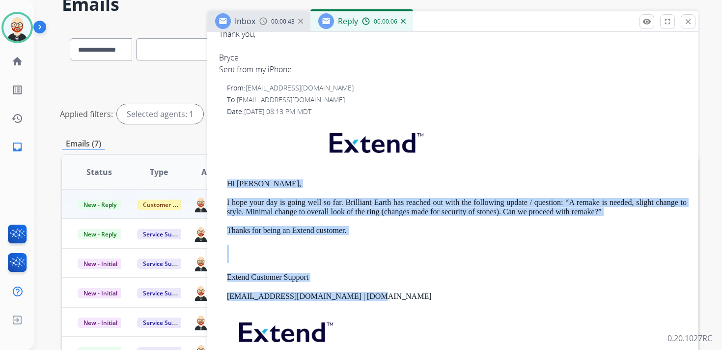
drag, startPoint x: 373, startPoint y: 300, endPoint x: 213, endPoint y: 175, distance: 202.6
click at [213, 175] on div "From: baloesing@gmail.com To: support@extend.com Date: 08/22/2025 - 07:54 AM MD…" at bounding box center [452, 160] width 491 height 499
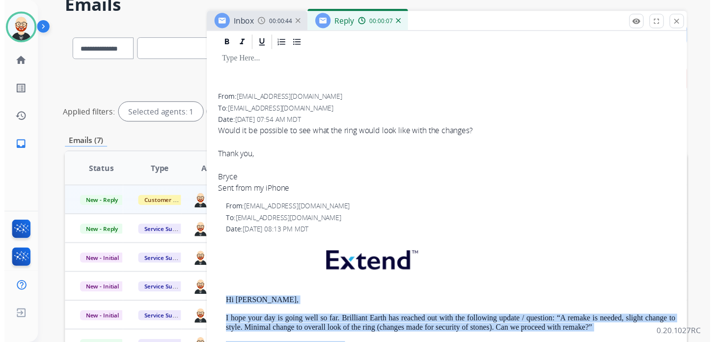
scroll to position [0, 0]
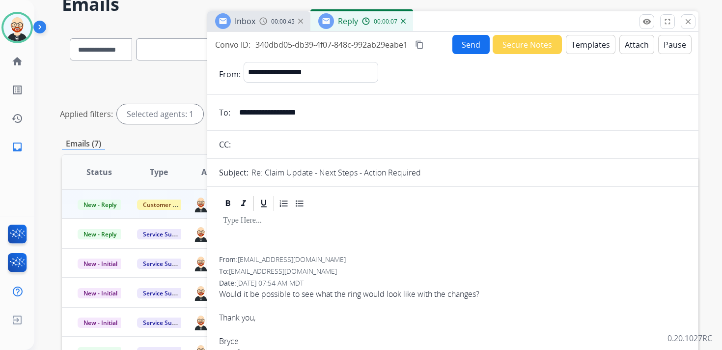
click at [246, 222] on p at bounding box center [449, 220] width 452 height 9
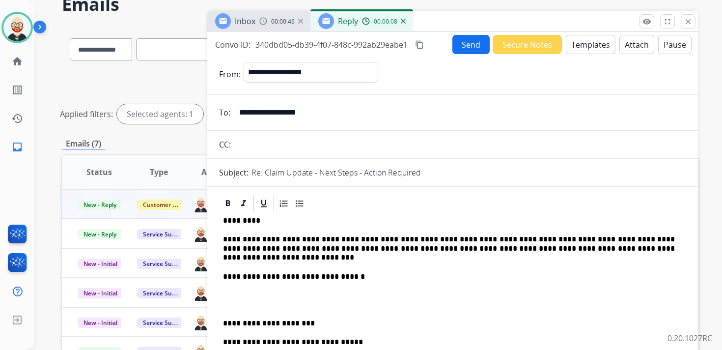
click at [244, 243] on p "**********" at bounding box center [449, 248] width 452 height 27
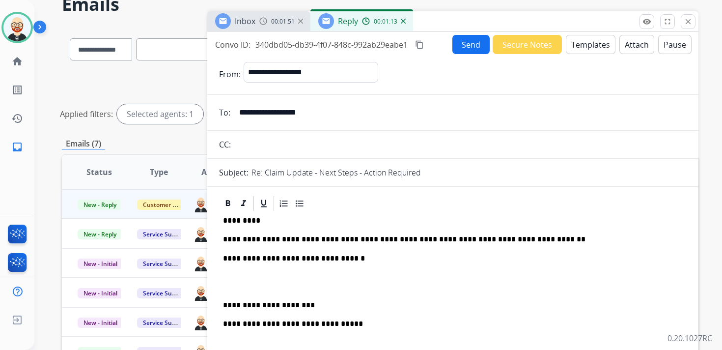
click at [465, 49] on button "Send" at bounding box center [470, 44] width 37 height 19
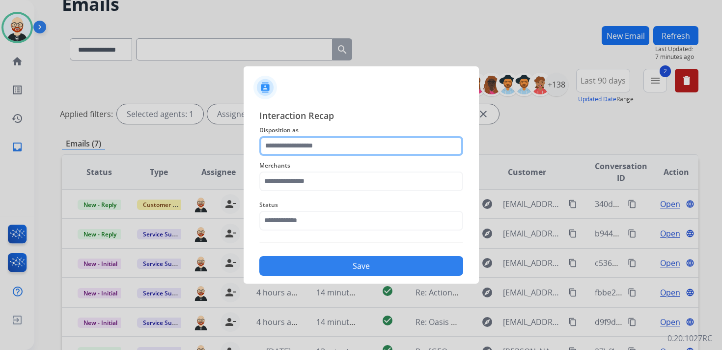
click at [292, 139] on input "text" at bounding box center [361, 146] width 204 height 20
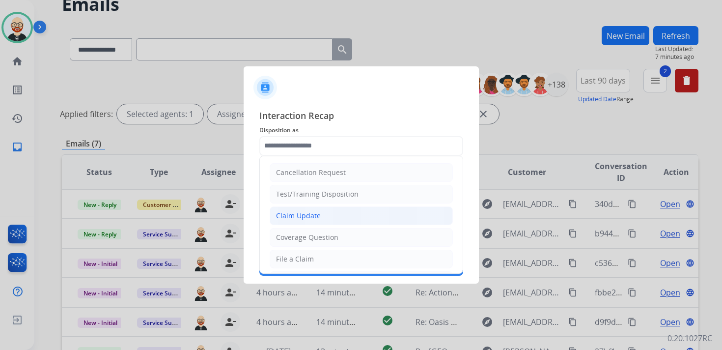
click at [290, 211] on div "Claim Update" at bounding box center [298, 216] width 45 height 10
type input "**********"
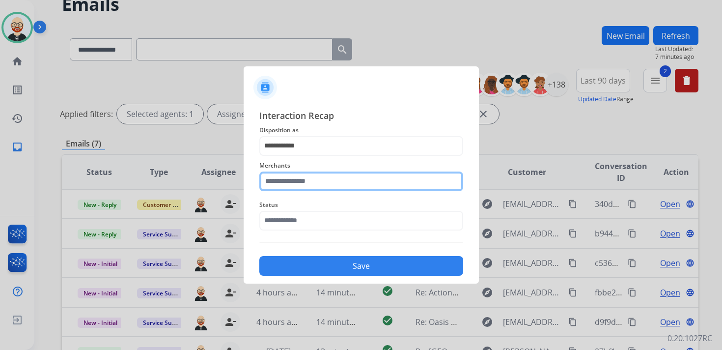
click at [290, 184] on input "text" at bounding box center [361, 181] width 204 height 20
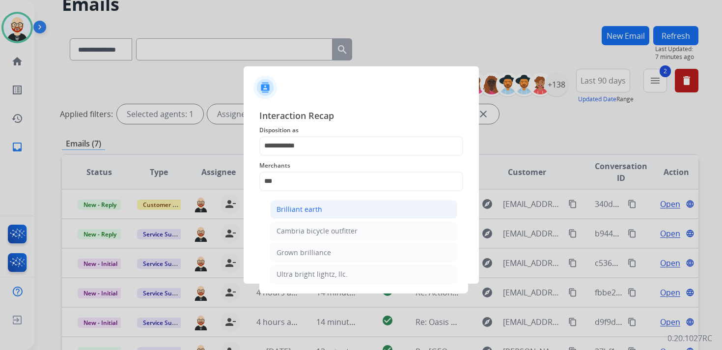
click at [295, 212] on div "Brilliant earth" at bounding box center [300, 209] width 46 height 10
type input "**********"
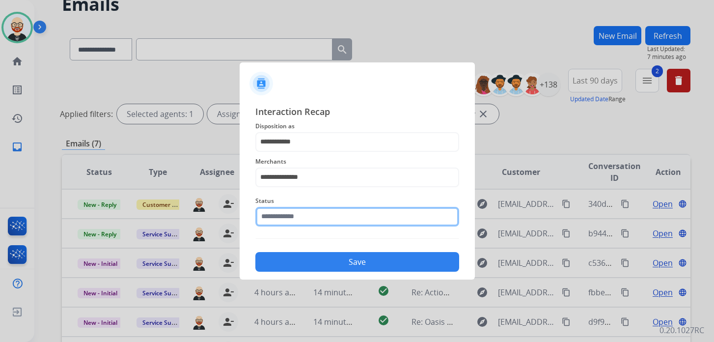
click at [287, 212] on input "text" at bounding box center [357, 217] width 204 height 20
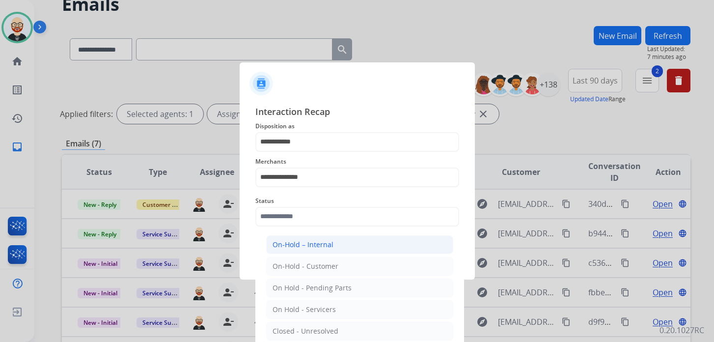
click at [306, 241] on div "On-Hold – Internal" at bounding box center [303, 245] width 61 height 10
type input "**********"
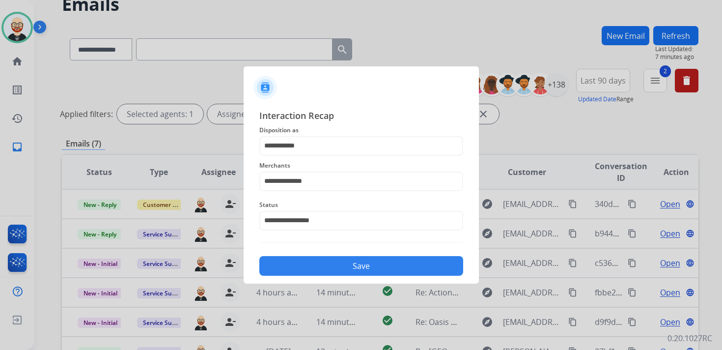
click at [407, 264] on button "Save" at bounding box center [361, 266] width 204 height 20
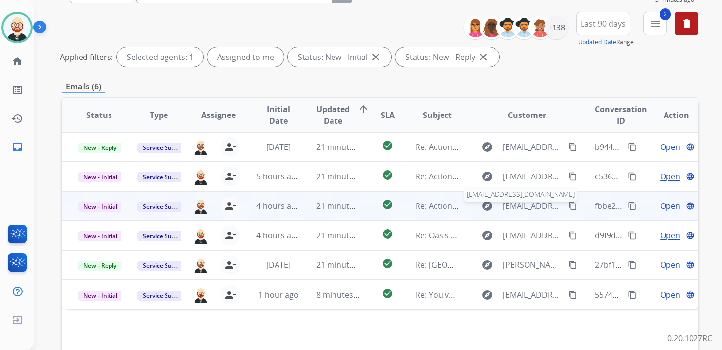
scroll to position [108, 0]
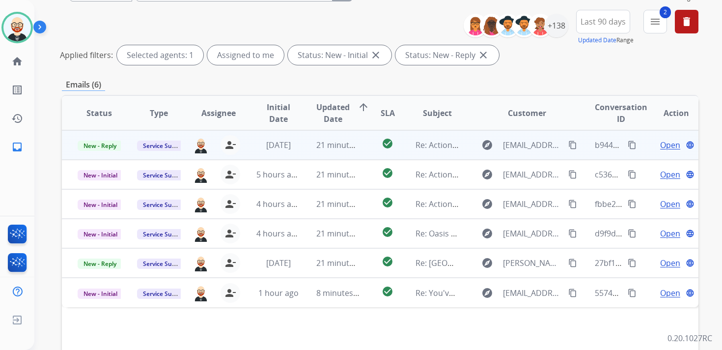
click at [660, 142] on span "Open" at bounding box center [670, 145] width 20 height 12
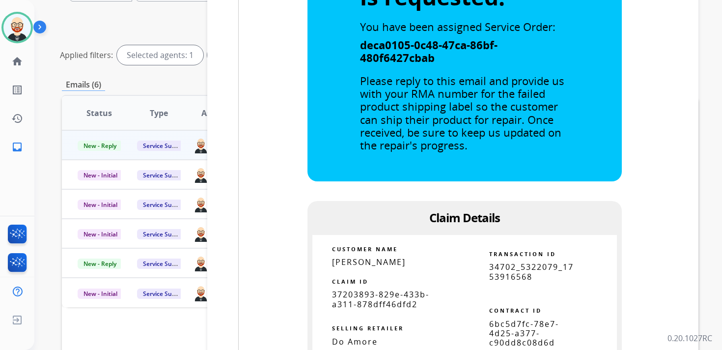
scroll to position [889, 0]
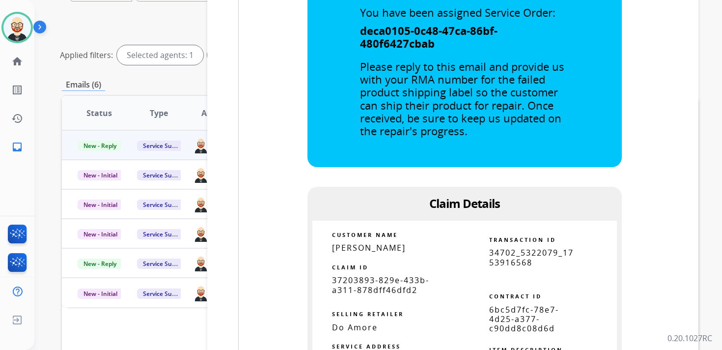
click at [408, 283] on span "37203893-829e-433b-a311-878dff46dfd2" at bounding box center [380, 285] width 97 height 20
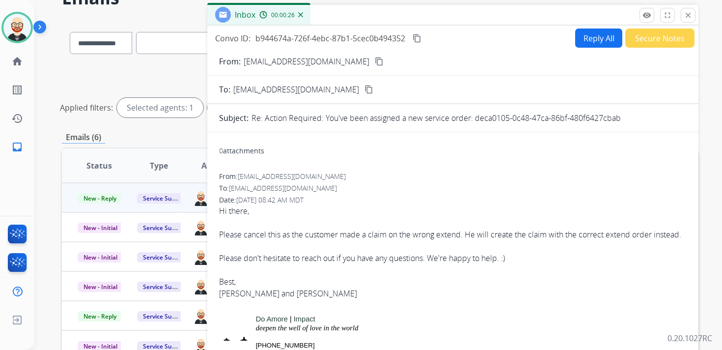
scroll to position [54, 0]
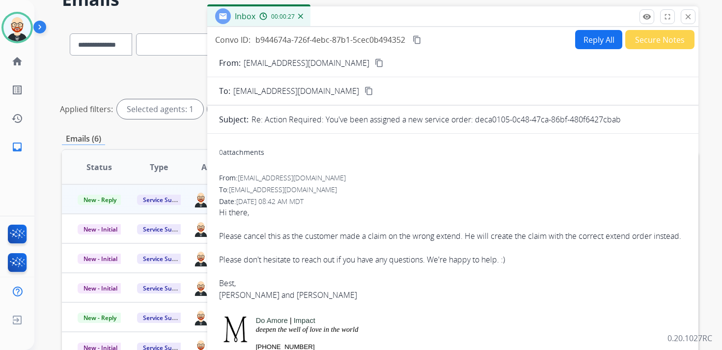
click at [418, 38] on mat-icon "content_copy" at bounding box center [417, 39] width 9 height 9
click at [296, 236] on div "Please cancel this as the customer made a claim on the wrong extend. He will cr…" at bounding box center [453, 236] width 468 height 12
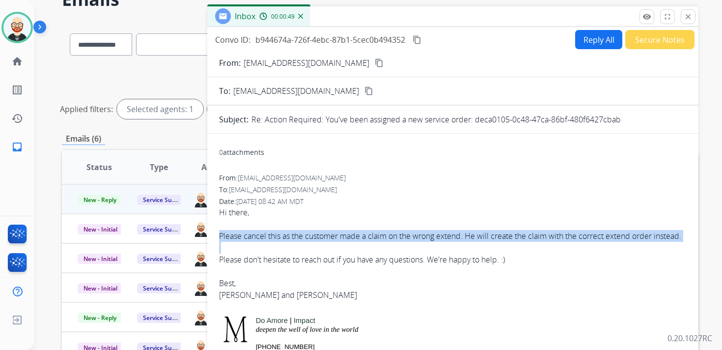
click at [296, 236] on div "Please cancel this as the customer made a claim on the wrong extend. He will cr…" at bounding box center [453, 236] width 468 height 12
click at [584, 44] on button "Reply All" at bounding box center [598, 39] width 47 height 19
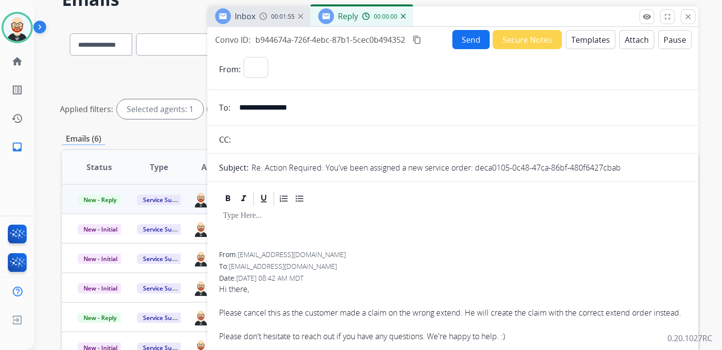
select select "**********"
click at [256, 242] on div at bounding box center [453, 229] width 468 height 44
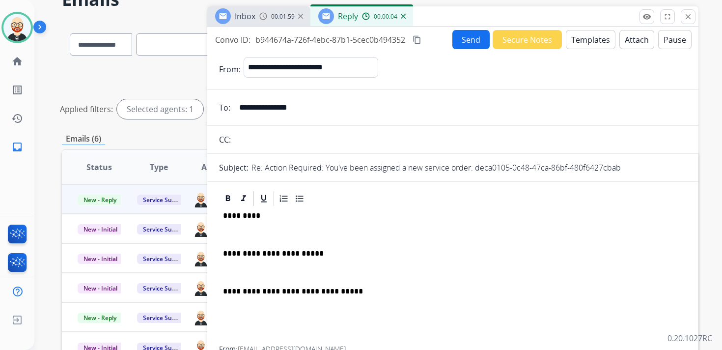
click at [243, 238] on p at bounding box center [453, 234] width 460 height 9
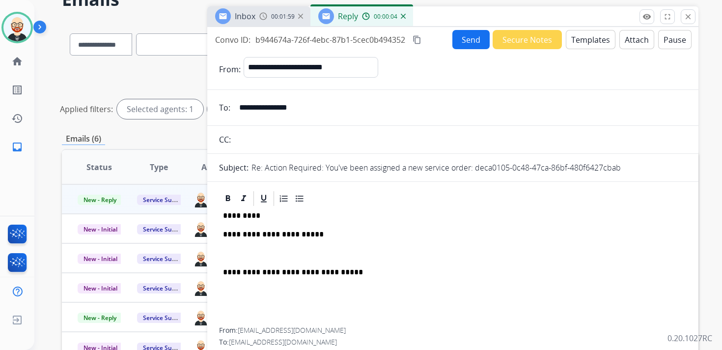
click at [235, 253] on p at bounding box center [453, 253] width 460 height 9
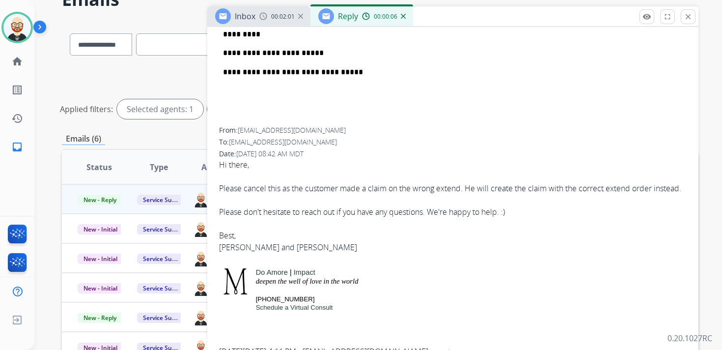
scroll to position [188, 0]
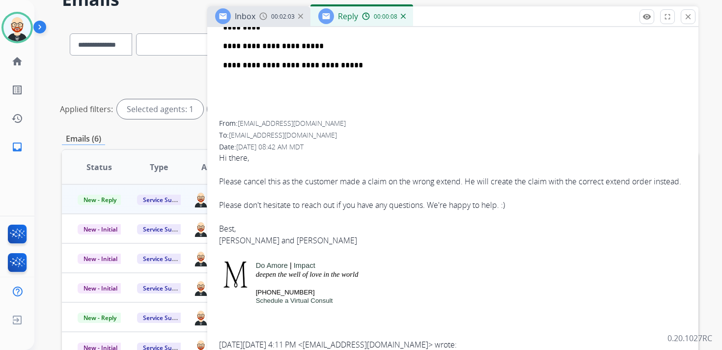
click at [274, 246] on div "Jayne and Abby" at bounding box center [453, 240] width 468 height 12
drag, startPoint x: 274, startPoint y: 253, endPoint x: 221, endPoint y: 255, distance: 53.1
click at [221, 246] on div "Jayne and Abby" at bounding box center [453, 240] width 468 height 12
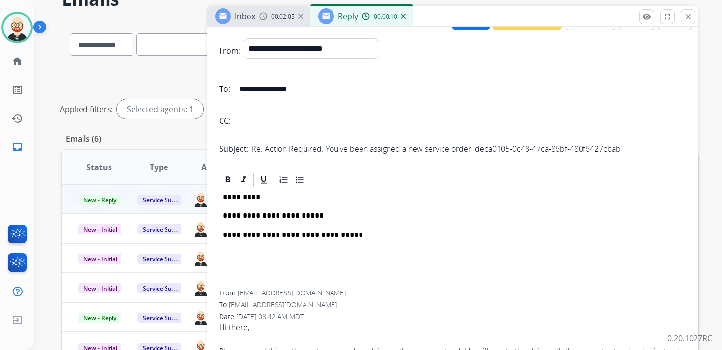
scroll to position [0, 0]
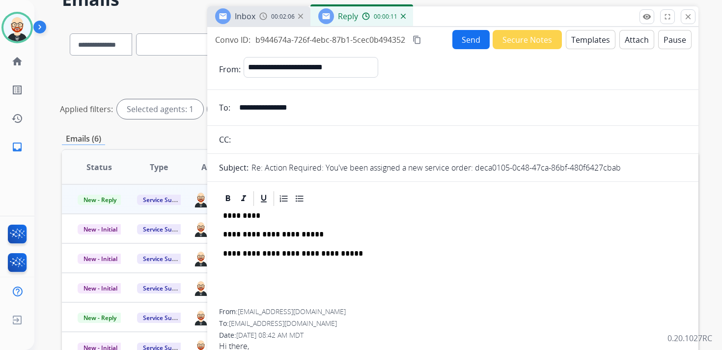
click at [240, 211] on p "*********" at bounding box center [449, 215] width 452 height 9
click at [321, 234] on p "**********" at bounding box center [449, 234] width 452 height 9
click at [462, 41] on button "Send" at bounding box center [470, 39] width 37 height 19
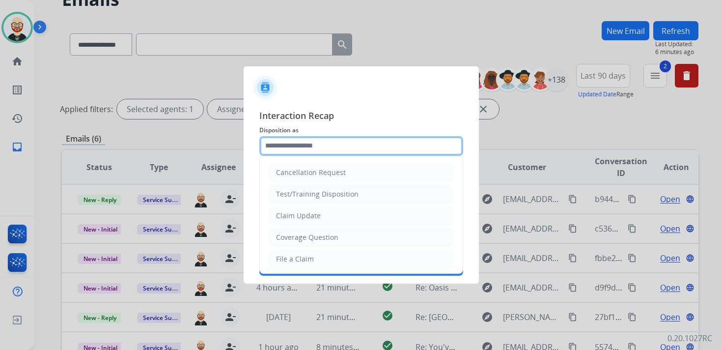
click at [310, 139] on input "text" at bounding box center [361, 146] width 204 height 20
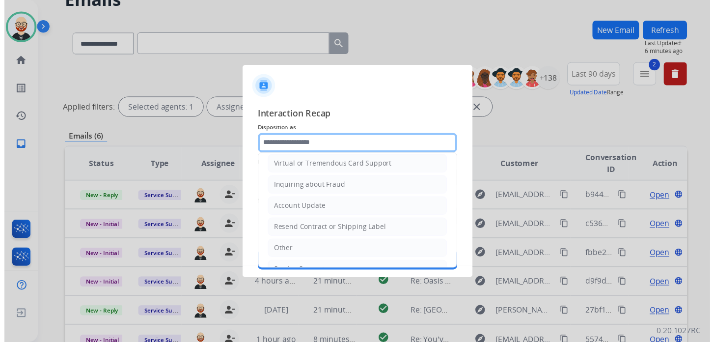
scroll to position [147, 0]
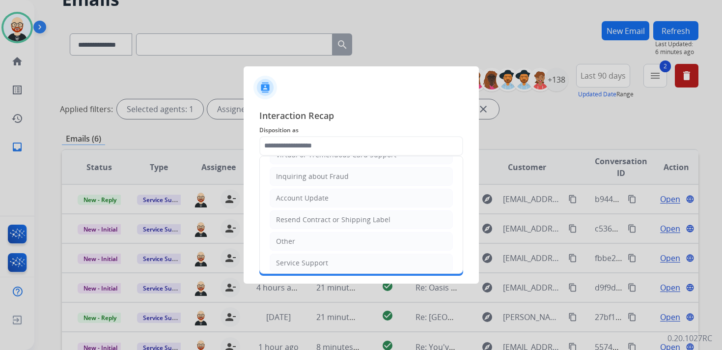
drag, startPoint x: 304, startPoint y: 254, endPoint x: 304, endPoint y: 218, distance: 36.8
click at [304, 258] on div "Service Support" at bounding box center [302, 263] width 52 height 10
type input "**********"
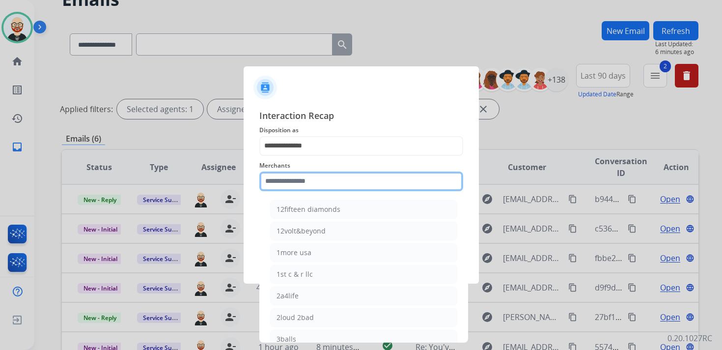
click at [301, 181] on input "text" at bounding box center [361, 181] width 204 height 20
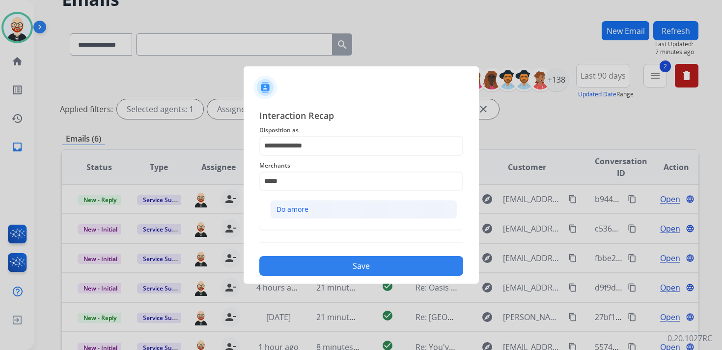
click at [304, 207] on div "Do amore" at bounding box center [293, 209] width 32 height 10
type input "********"
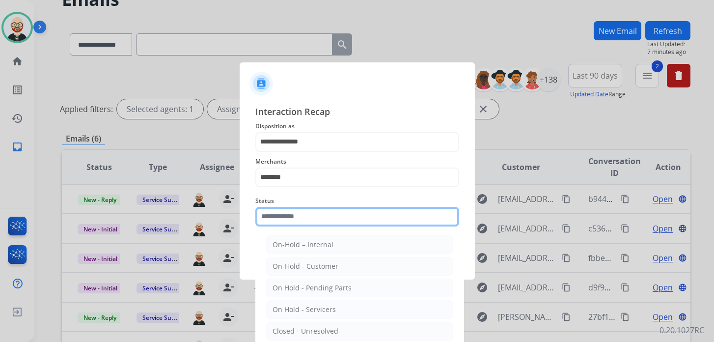
click at [301, 219] on input "text" at bounding box center [357, 217] width 204 height 20
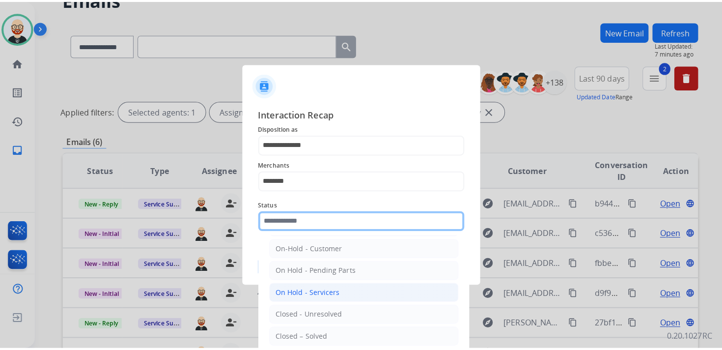
scroll to position [24, 0]
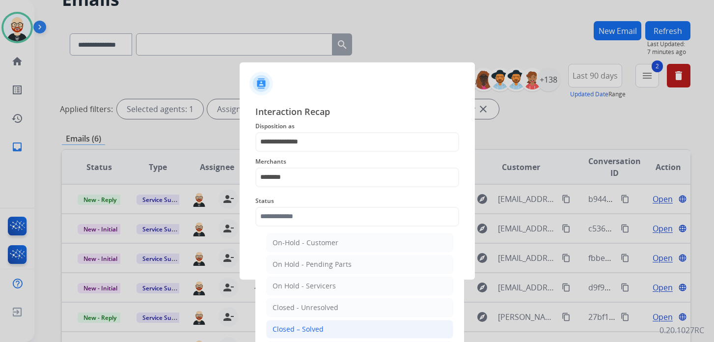
click at [306, 320] on li "Closed – Solved" at bounding box center [359, 329] width 187 height 19
type input "**********"
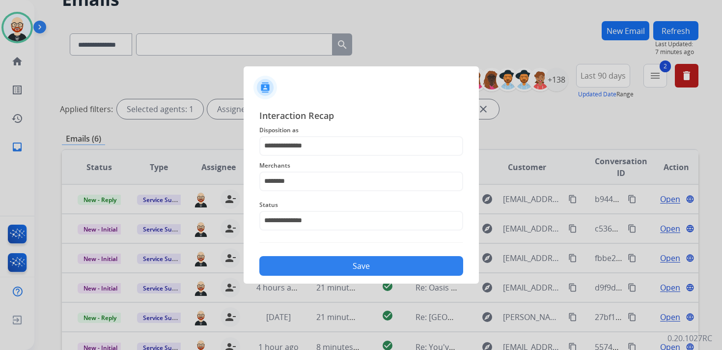
click at [332, 261] on button "Save" at bounding box center [361, 266] width 204 height 20
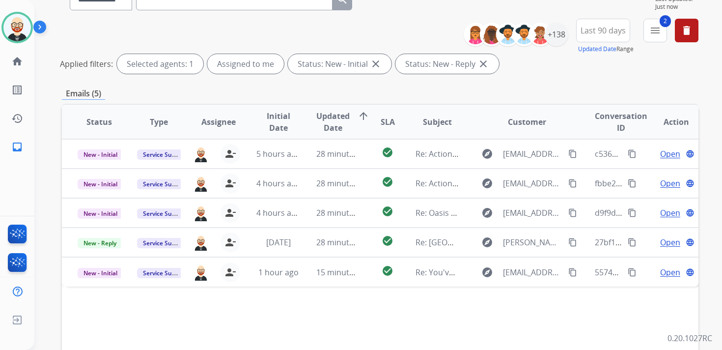
scroll to position [99, 0]
click at [15, 28] on img at bounding box center [17, 28] width 28 height 28
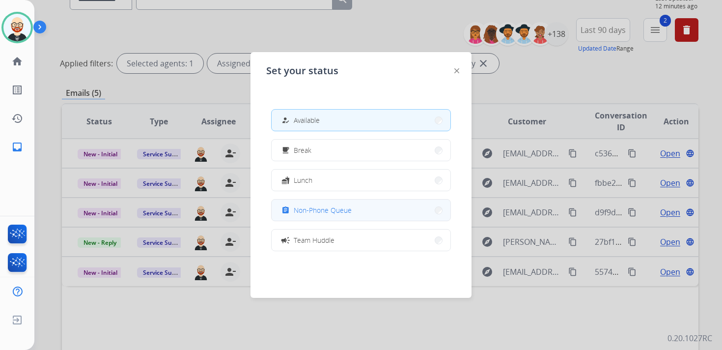
click at [328, 206] on span "Non-Phone Queue" at bounding box center [323, 210] width 58 height 10
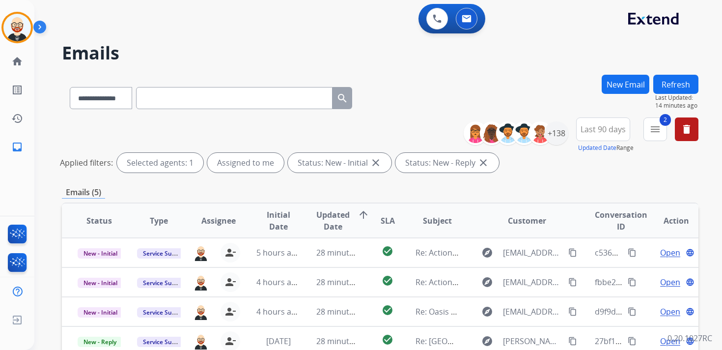
select select "**********"
click at [13, 37] on img at bounding box center [17, 28] width 28 height 28
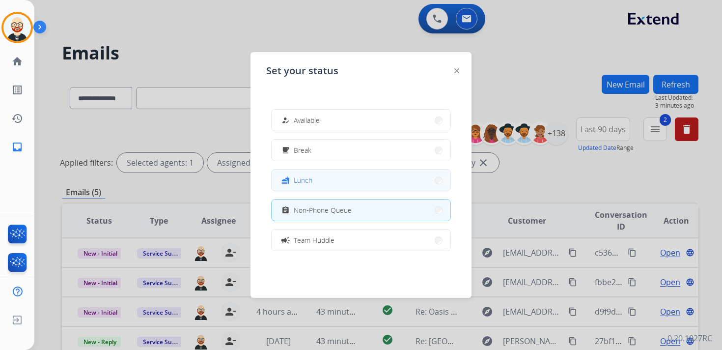
scroll to position [155, 0]
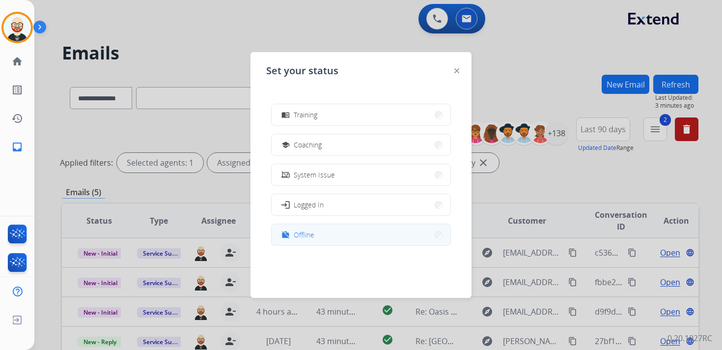
click at [313, 231] on span "Offline" at bounding box center [304, 234] width 21 height 10
